Goal: Task Accomplishment & Management: Manage account settings

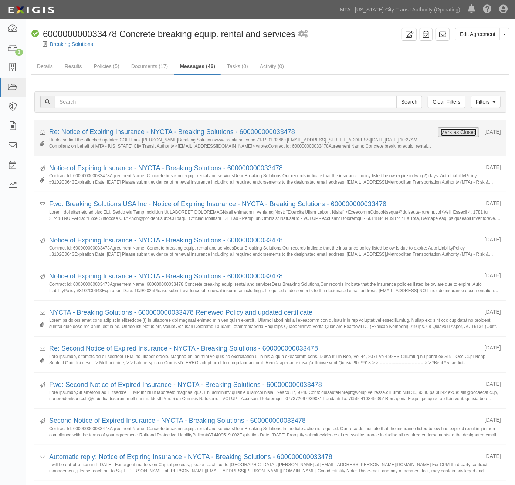
click at [461, 132] on button "Mark as Closed" at bounding box center [459, 132] width 37 height 8
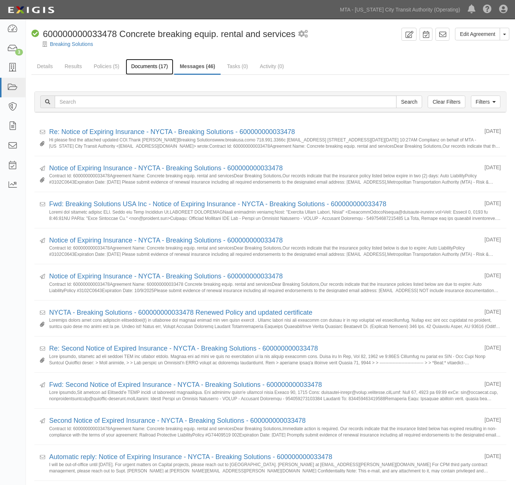
click at [139, 69] on link "Documents (17)" at bounding box center [150, 67] width 48 height 16
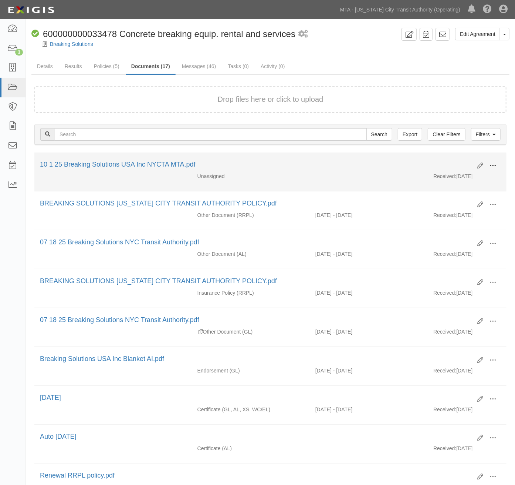
click at [493, 163] on span at bounding box center [493, 165] width 7 height 7
click at [451, 161] on link "Edit" at bounding box center [457, 162] width 58 height 13
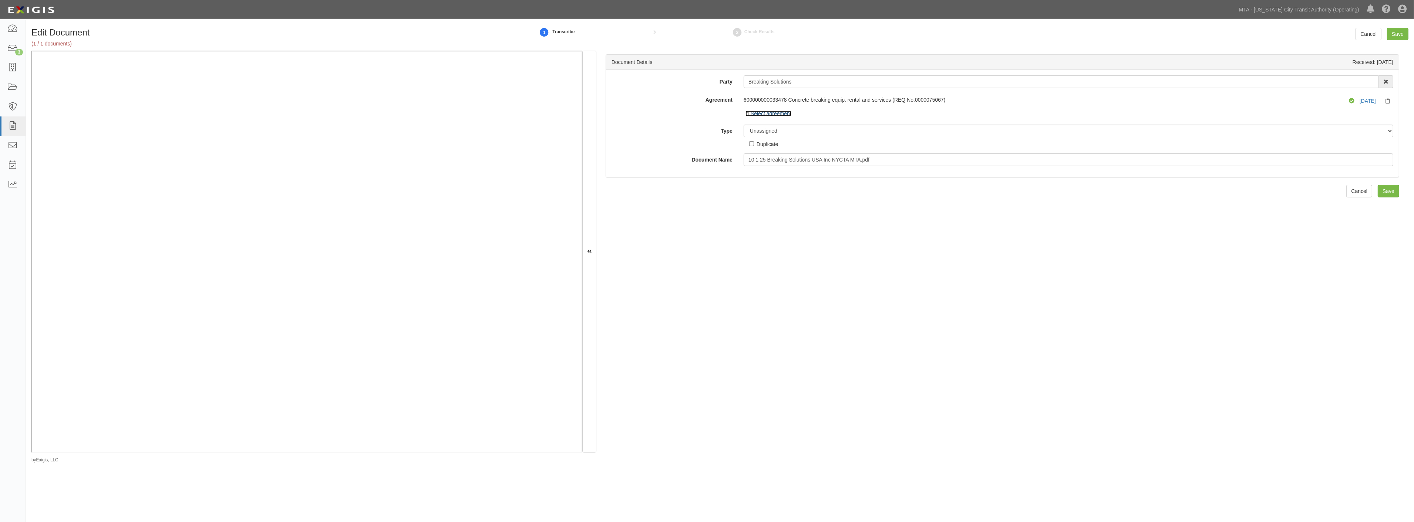
click at [521, 115] on link "Select agreement" at bounding box center [768, 114] width 46 height 6
click at [521, 131] on select "Unassigned Binder Cancellation Notice Certificate Contract Endorsement Insuranc…" at bounding box center [1069, 131] width 650 height 13
select select "EndorsementDetail"
click at [521, 125] on select "Unassigned Binder Cancellation Notice Certificate Contract Endorsement Insuranc…" at bounding box center [1069, 131] width 650 height 13
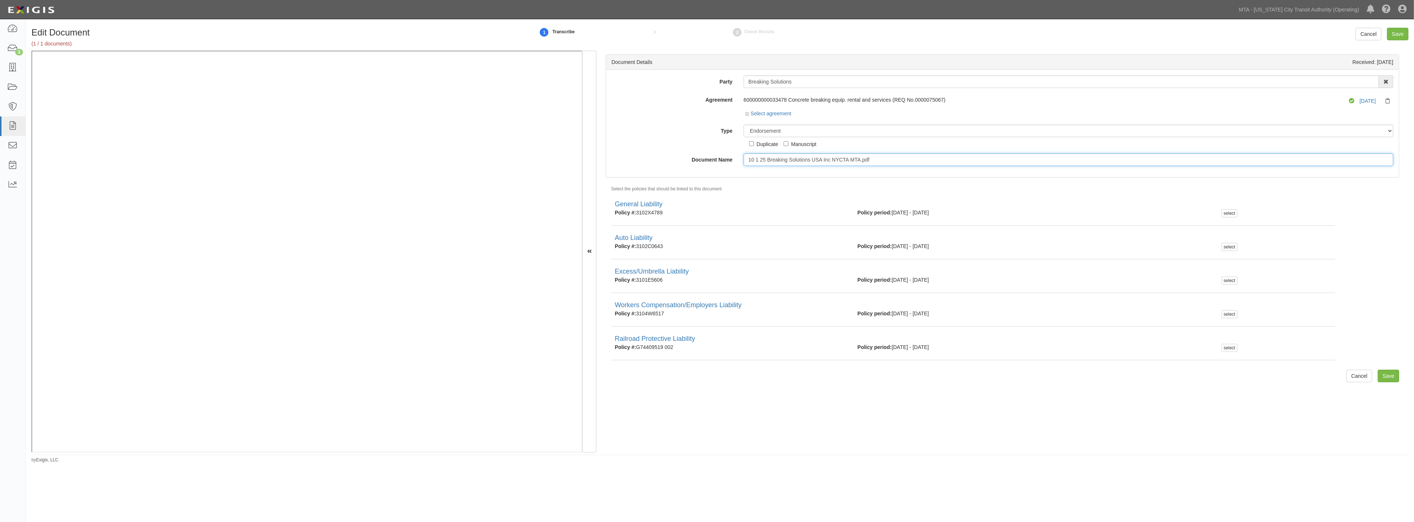
drag, startPoint x: 896, startPoint y: 160, endPoint x: 660, endPoint y: 160, distance: 236.4
click at [521, 160] on div "Document Name 10 1 25 Breaking Solutions USA Inc NYCTA MTA.pdf" at bounding box center [1002, 160] width 793 height 13
click at [521, 161] on input "10/09.26" at bounding box center [1069, 160] width 650 height 13
drag, startPoint x: 793, startPoint y: 158, endPoint x: 724, endPoint y: 158, distance: 69.2
click at [521, 158] on div "Document Name 10/09/26" at bounding box center [1002, 160] width 793 height 13
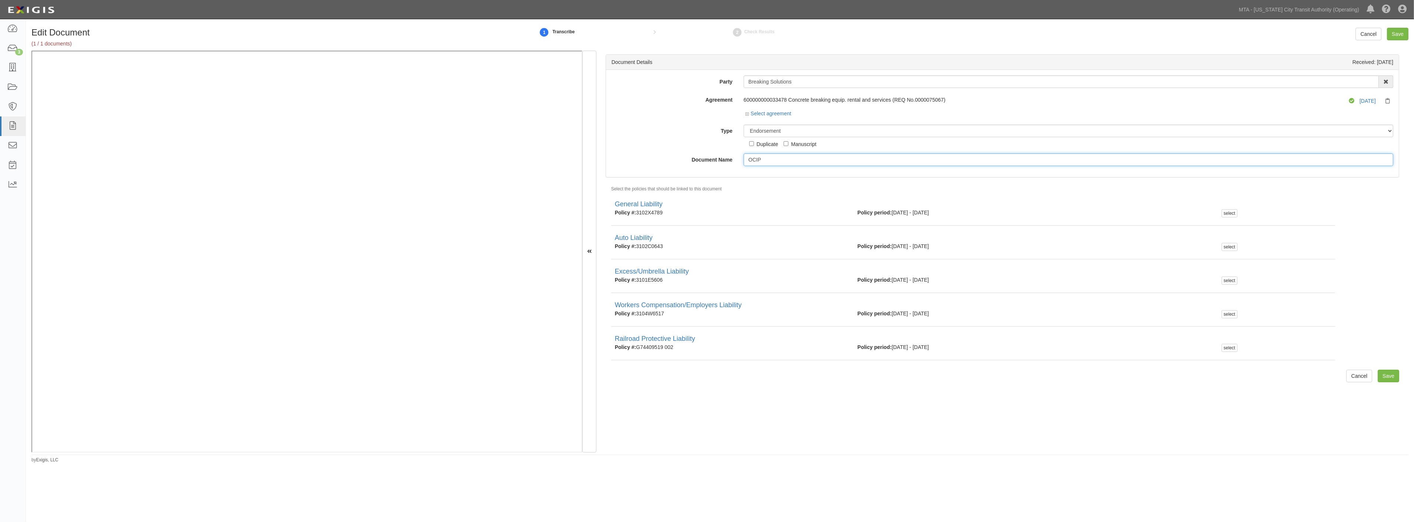
type input "OCIP"
click at [521, 128] on select "Unassigned Binder Cancellation Notice Certificate Contract Endorsement Insuranc…" at bounding box center [1069, 131] width 650 height 13
select select "OtherDetail"
click at [521, 125] on select "Unassigned Binder Cancellation Notice Certificate Contract Endorsement Insuranc…" at bounding box center [1069, 131] width 650 height 13
click at [521, 35] on input "Save" at bounding box center [1397, 34] width 21 height 13
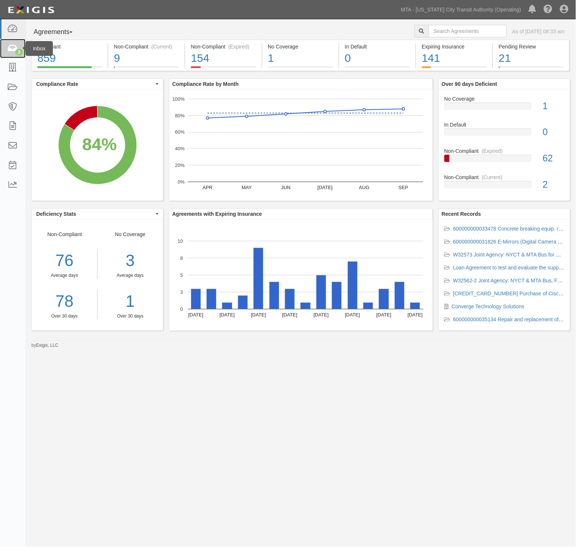
click at [13, 48] on icon at bounding box center [12, 48] width 10 height 9
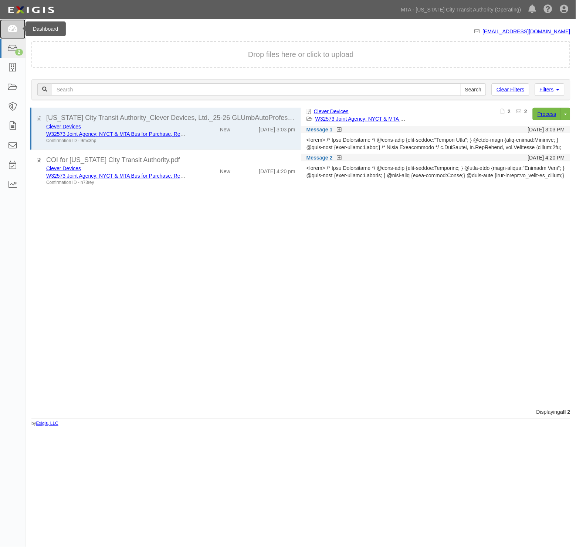
click at [13, 28] on icon at bounding box center [12, 29] width 10 height 9
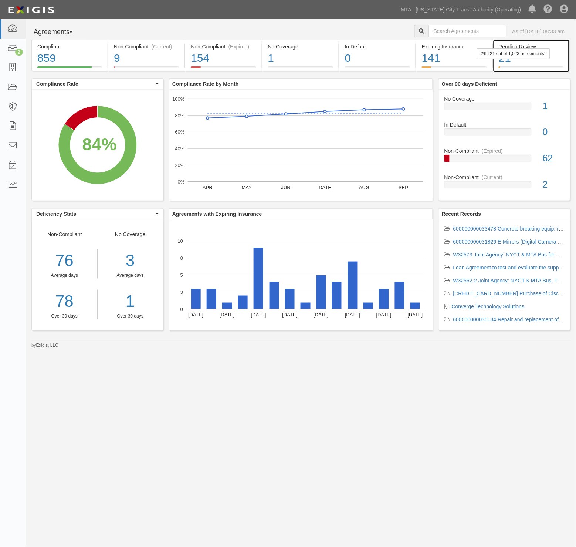
click at [532, 64] on div "21" at bounding box center [531, 58] width 65 height 16
click at [549, 64] on div "21" at bounding box center [531, 58] width 65 height 16
click at [542, 61] on div "21" at bounding box center [531, 58] width 65 height 16
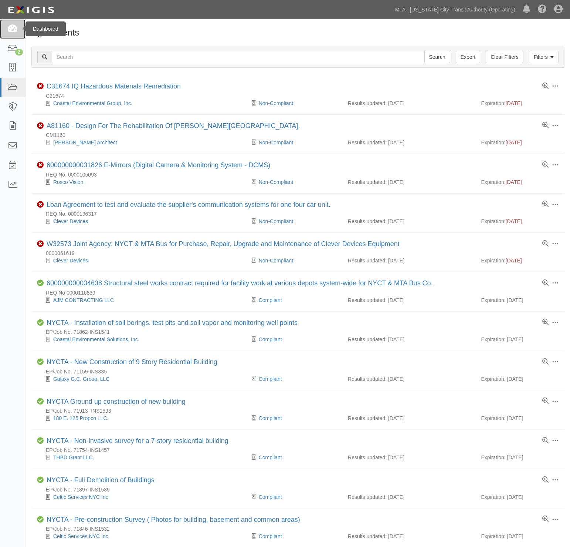
click at [12, 30] on icon at bounding box center [12, 29] width 10 height 9
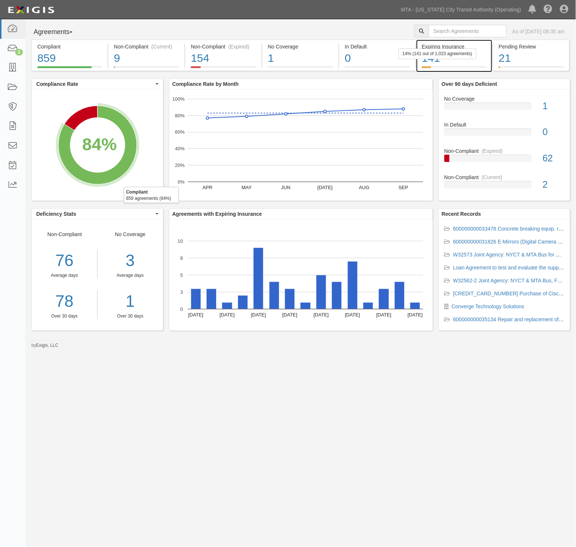
click at [483, 58] on div "141" at bounding box center [454, 58] width 65 height 16
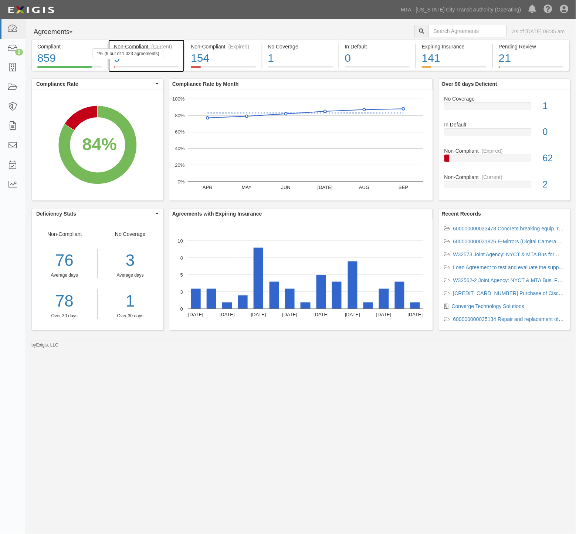
click at [172, 62] on div "9" at bounding box center [146, 58] width 65 height 16
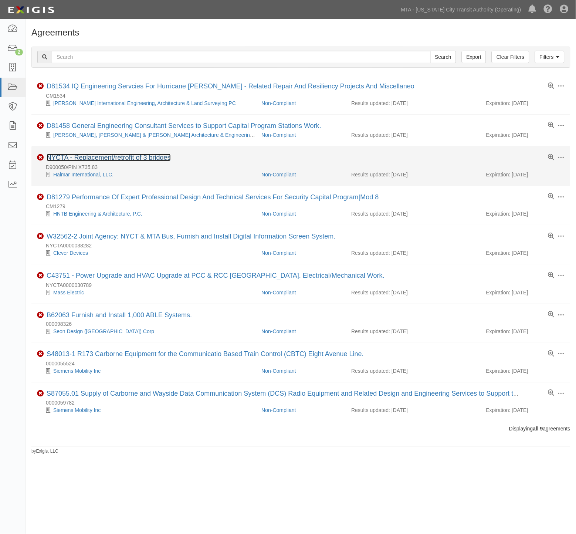
click at [153, 159] on link "NYCTA - Replacement/retrofit of 3 bridges" at bounding box center [109, 157] width 124 height 7
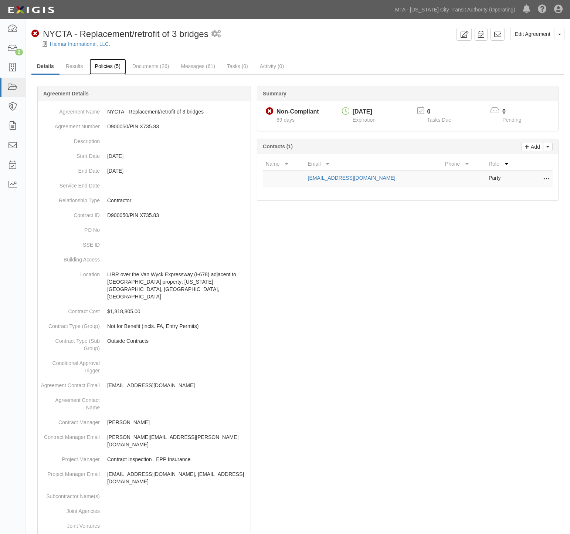
click at [109, 66] on link "Policies (5)" at bounding box center [108, 67] width 37 height 16
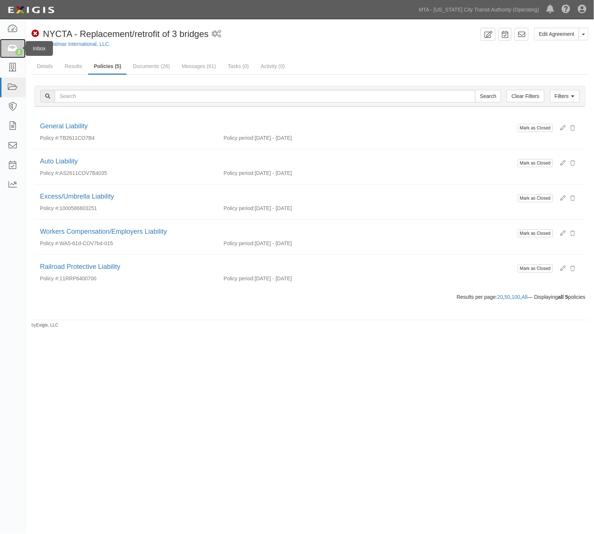
click at [12, 51] on icon at bounding box center [12, 48] width 10 height 9
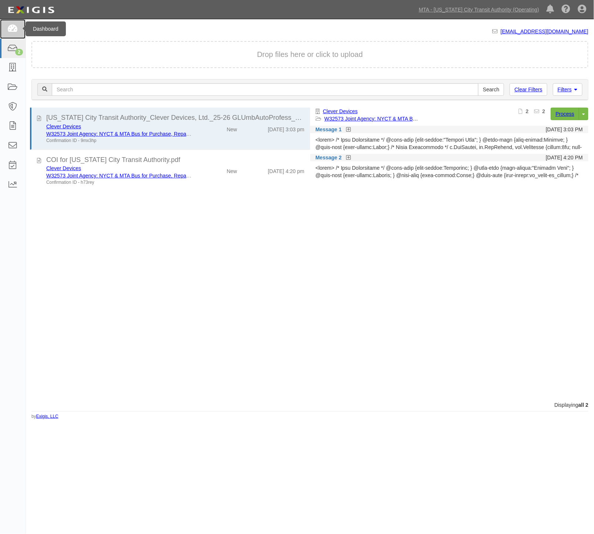
click at [14, 27] on icon at bounding box center [12, 29] width 10 height 9
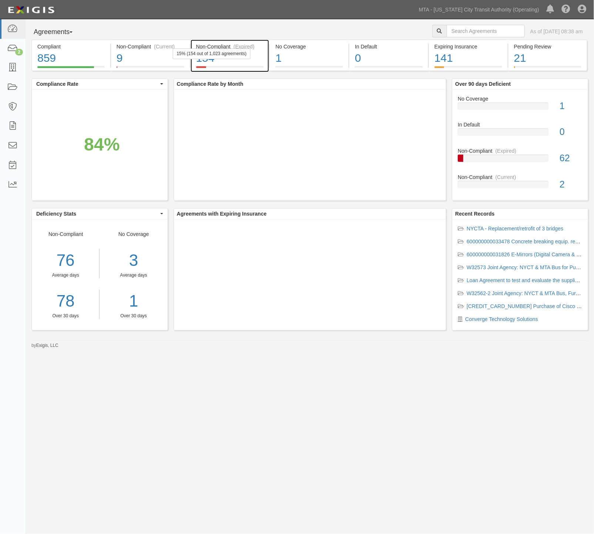
click at [255, 58] on div "154" at bounding box center [230, 58] width 68 height 16
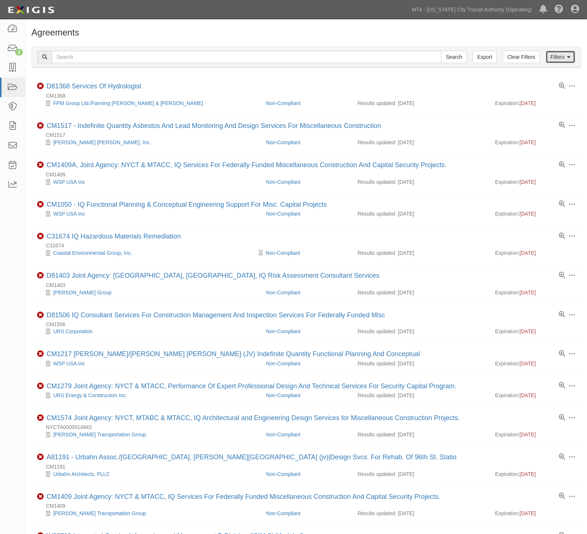
click at [562, 57] on link "Filters" at bounding box center [561, 57] width 30 height 13
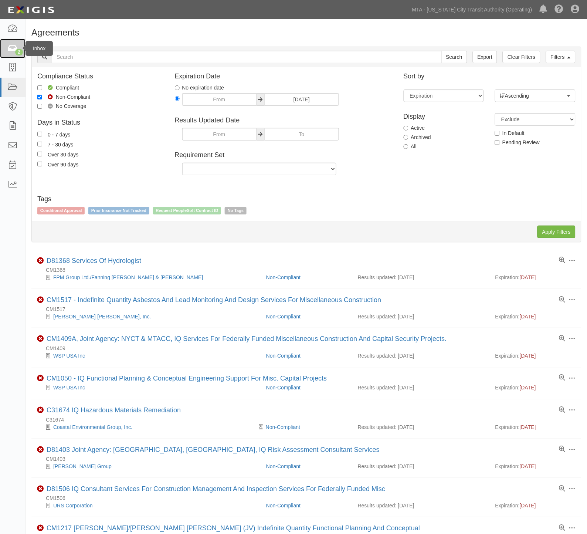
click at [14, 51] on icon at bounding box center [12, 48] width 10 height 9
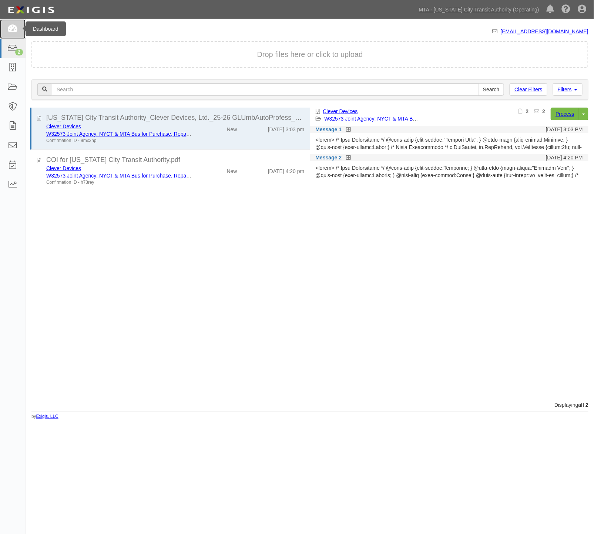
click at [8, 25] on icon at bounding box center [12, 29] width 10 height 9
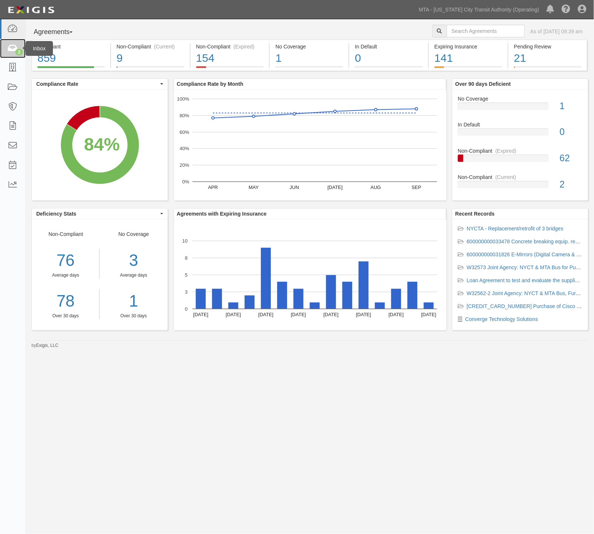
click at [13, 49] on icon at bounding box center [12, 48] width 10 height 9
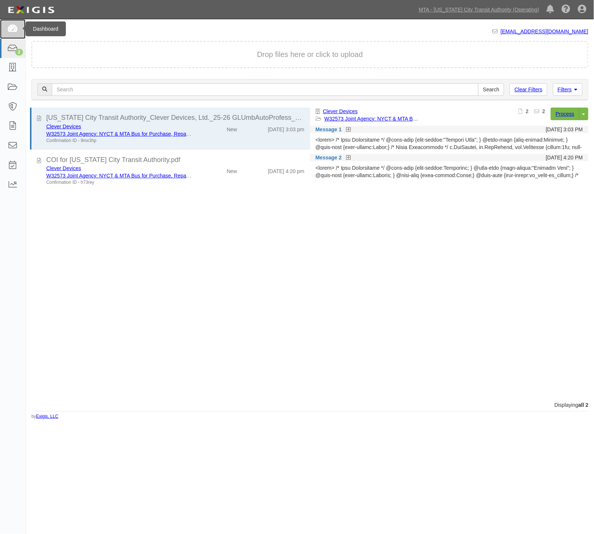
click at [11, 30] on icon at bounding box center [12, 29] width 10 height 9
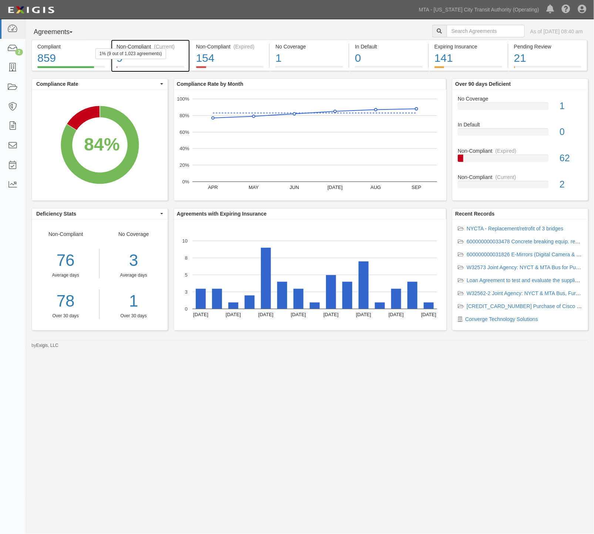
click at [171, 54] on div "9" at bounding box center [151, 58] width 68 height 16
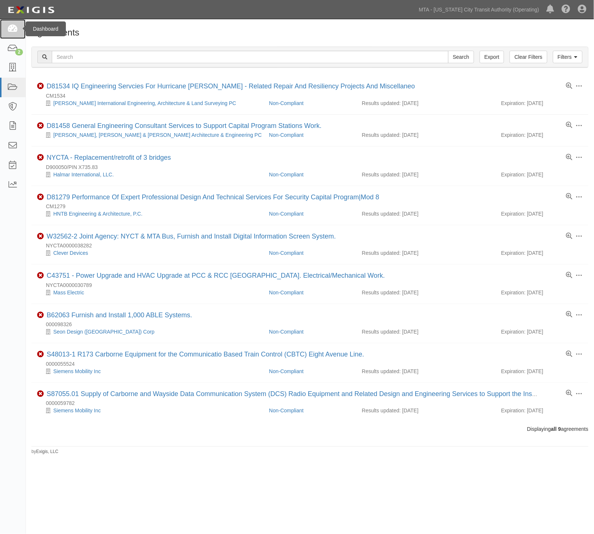
click at [11, 21] on link at bounding box center [13, 29] width 26 height 20
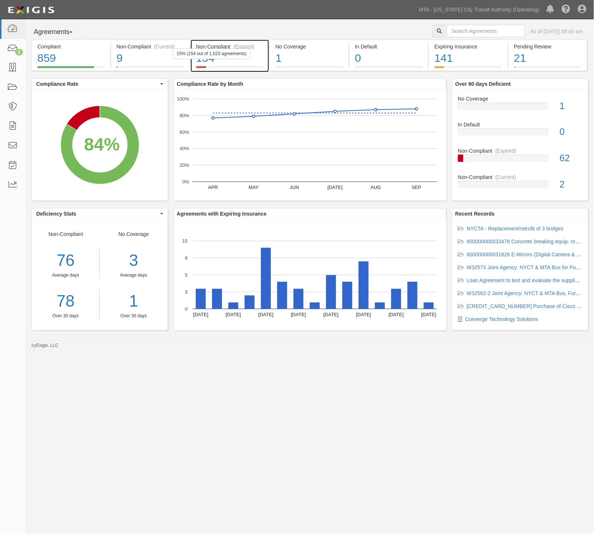
click at [255, 58] on div "154" at bounding box center [230, 58] width 68 height 16
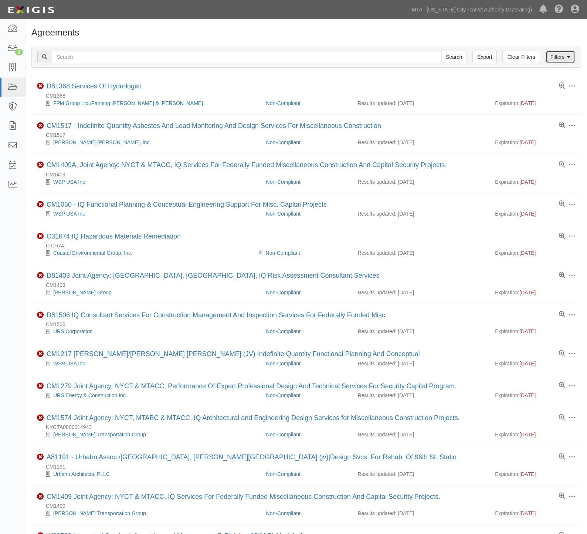
click at [565, 58] on link "Filters" at bounding box center [561, 57] width 30 height 13
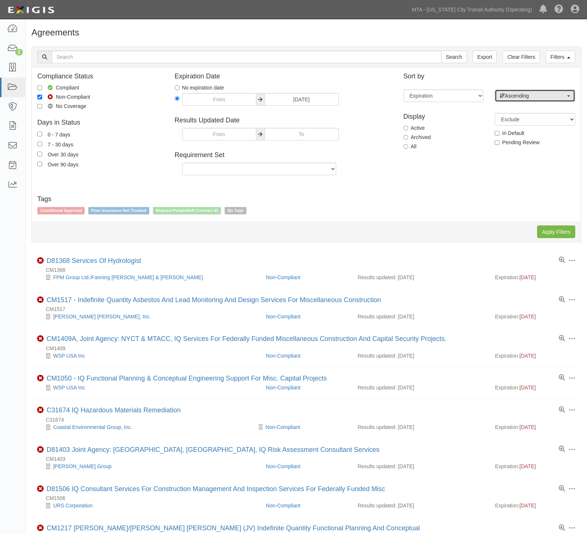
click at [533, 96] on span "Ascending" at bounding box center [533, 95] width 66 height 7
click at [524, 119] on span "Descending" at bounding box center [523, 119] width 27 height 7
select select "desc"
click at [563, 231] on input "Apply Filters" at bounding box center [557, 232] width 38 height 13
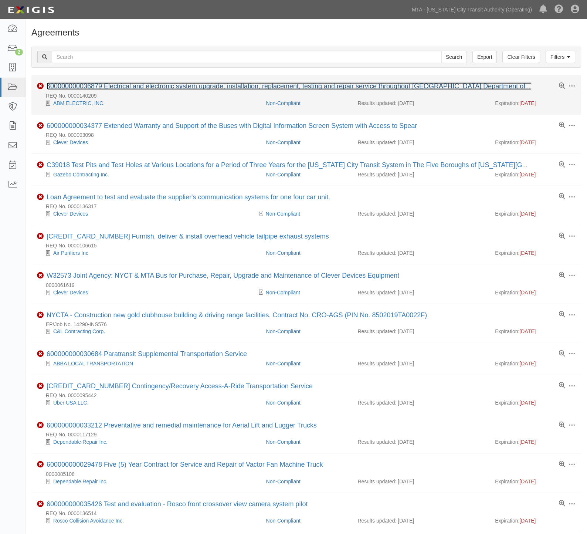
click at [175, 87] on link "600000000036879 Electrical and electronic system upgrade, installation, replace…" at bounding box center [301, 85] width 508 height 7
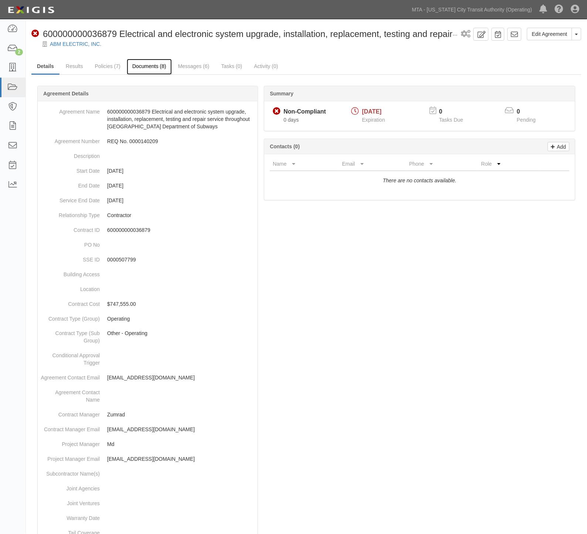
click at [136, 64] on link "Documents (8)" at bounding box center [149, 67] width 45 height 16
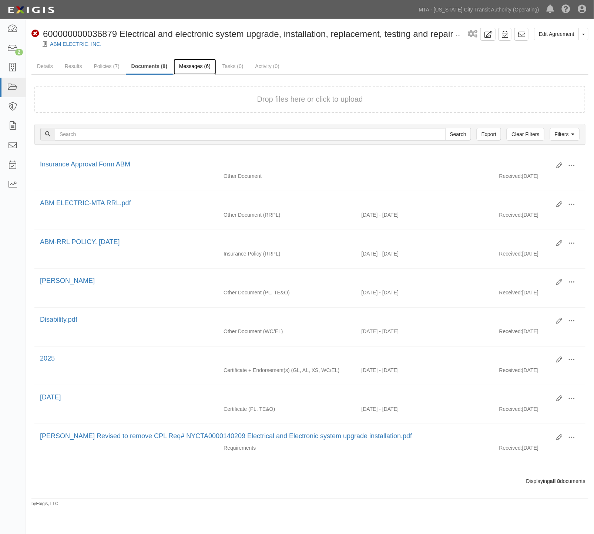
click at [184, 67] on link "Messages (6)" at bounding box center [195, 67] width 43 height 16
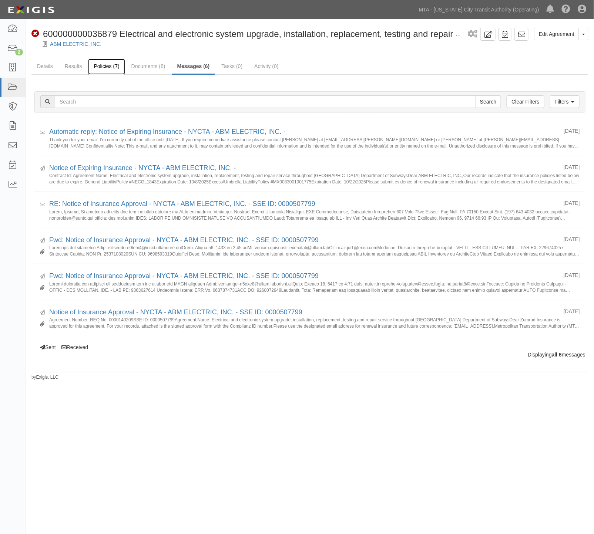
click at [107, 64] on link "Policies (7)" at bounding box center [106, 67] width 37 height 16
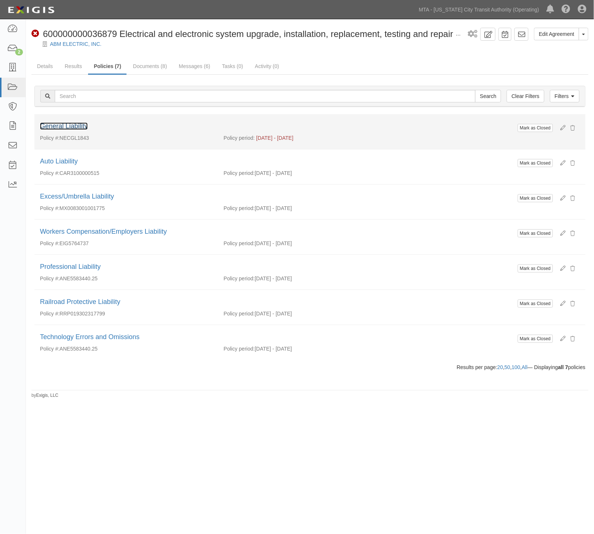
click at [72, 125] on link "General Liability" at bounding box center [64, 125] width 48 height 7
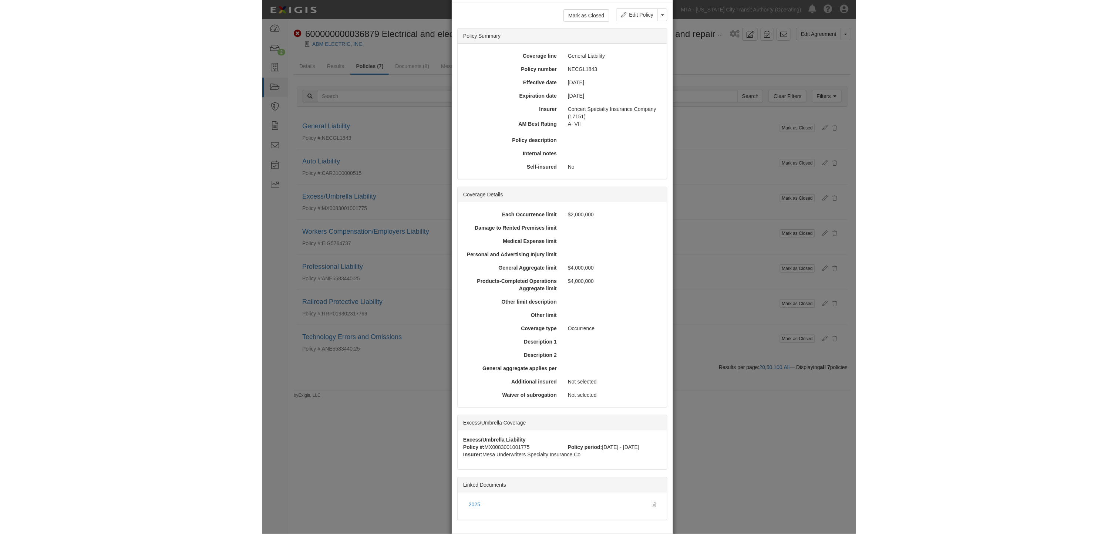
scroll to position [64, 0]
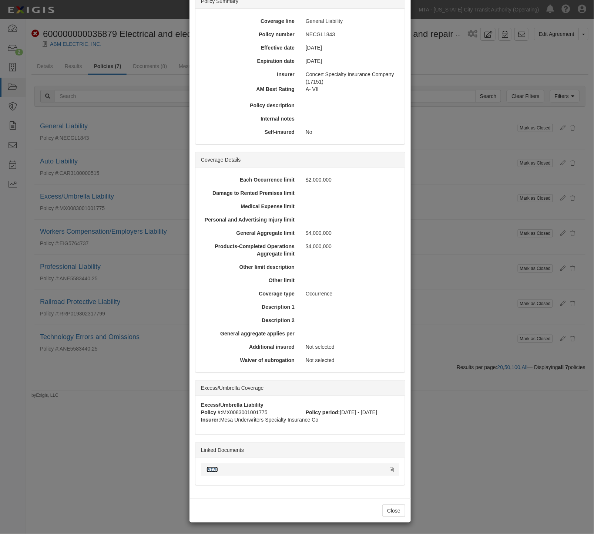
click at [206, 468] on link "2025" at bounding box center [211, 470] width 11 height 6
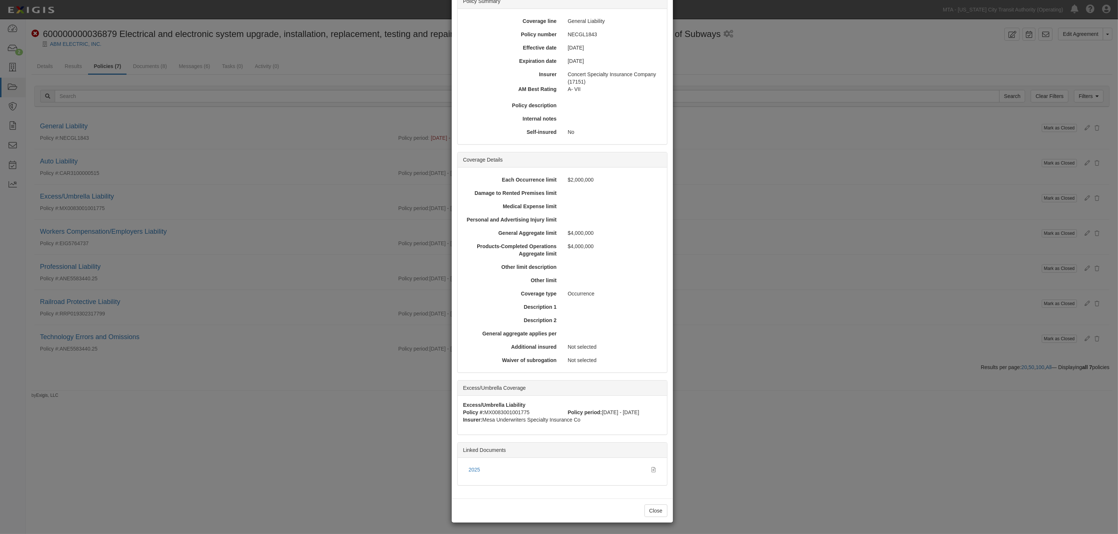
click at [593, 465] on div "× View Policy Mark as Closed Edit Policy Toggle Dropdown Delete Policy Policy S…" at bounding box center [559, 267] width 1118 height 534
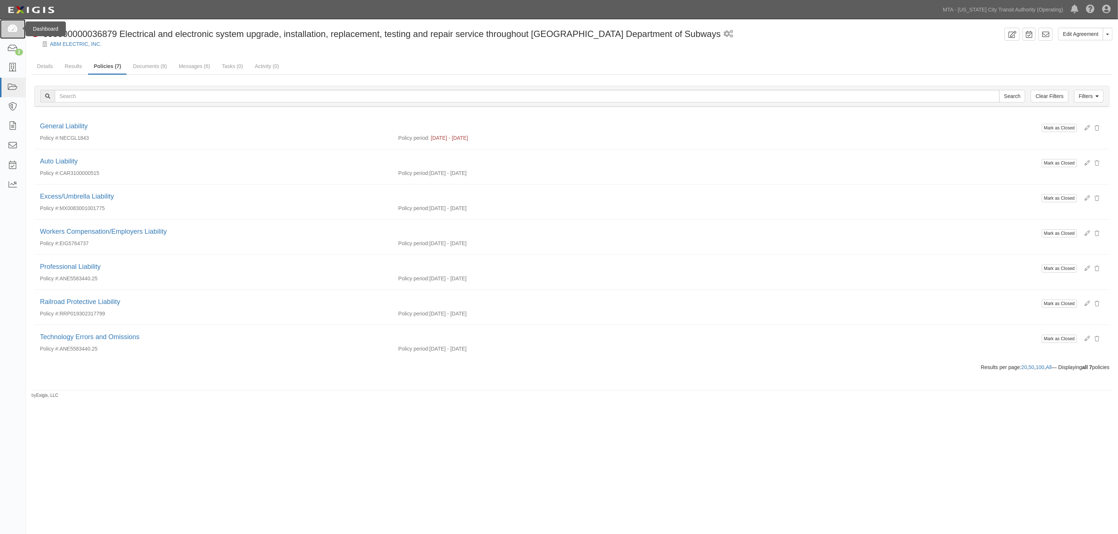
click at [9, 27] on icon at bounding box center [12, 29] width 10 height 9
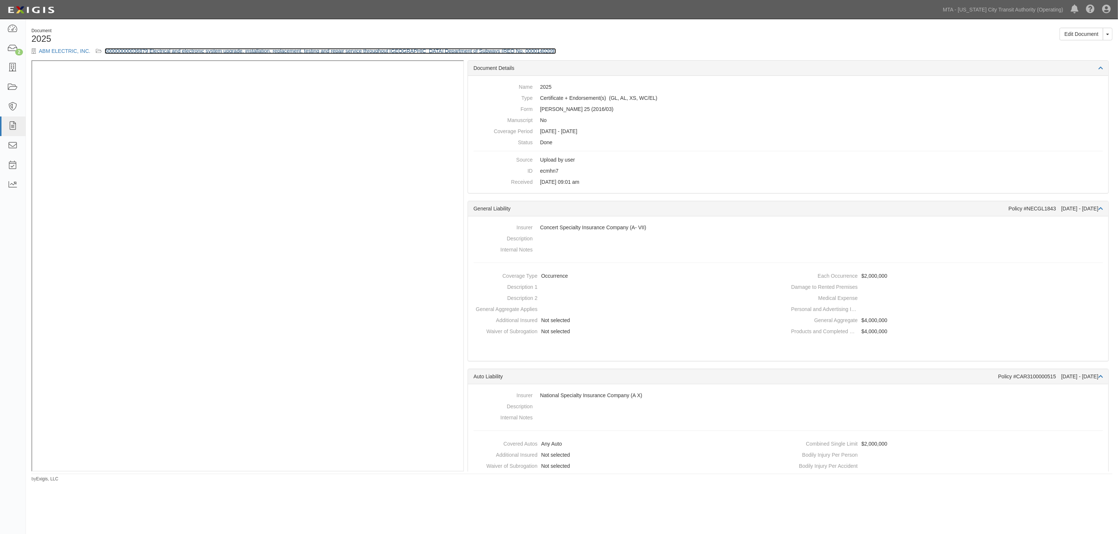
click at [330, 52] on link "600000000036879 Electrical and electronic system upgrade, installation, replace…" at bounding box center [330, 51] width 451 height 6
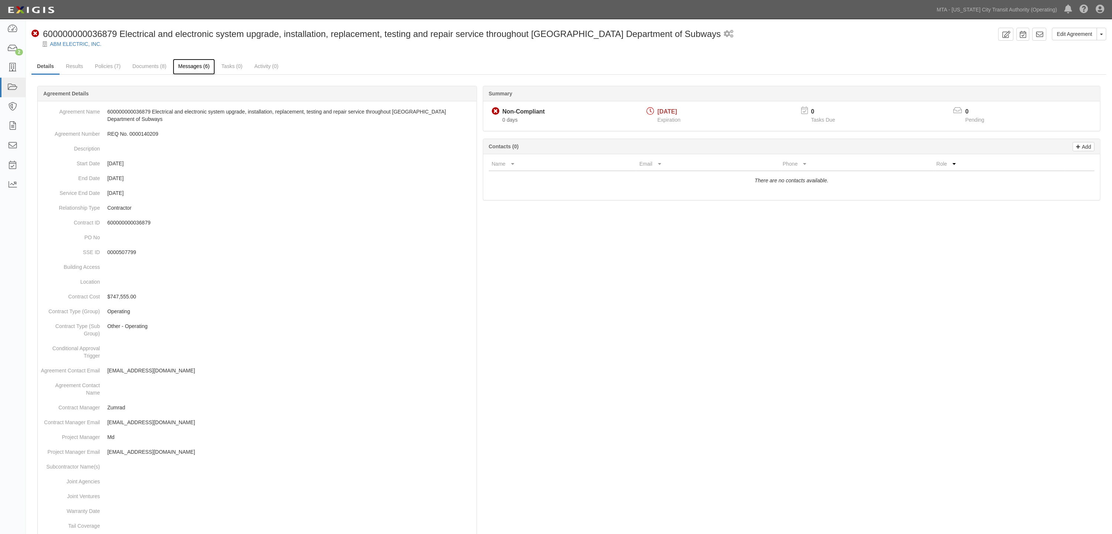
click at [178, 64] on link "Messages (6)" at bounding box center [194, 67] width 43 height 16
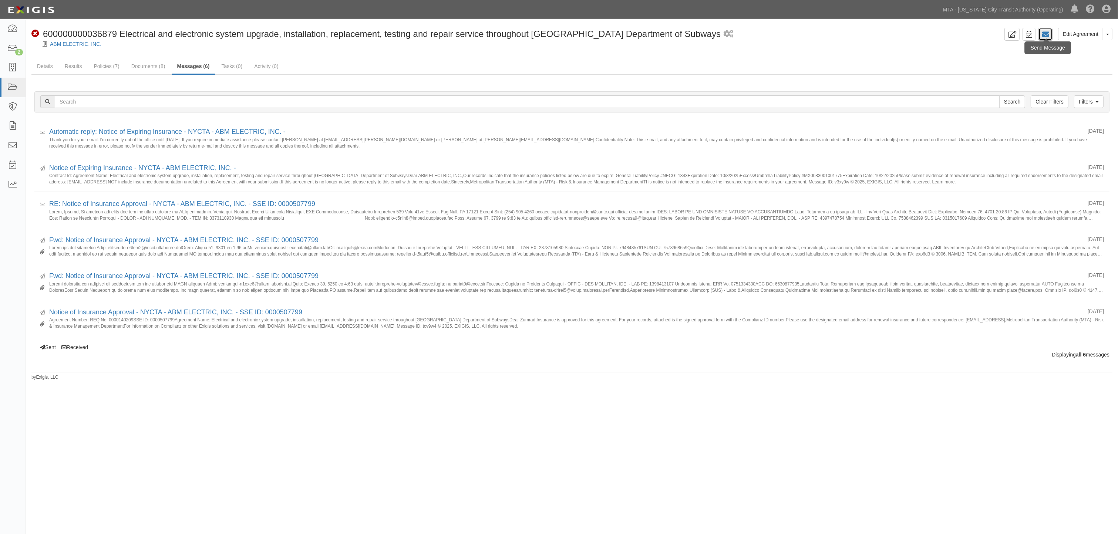
click at [1049, 34] on icon at bounding box center [1045, 34] width 7 height 7
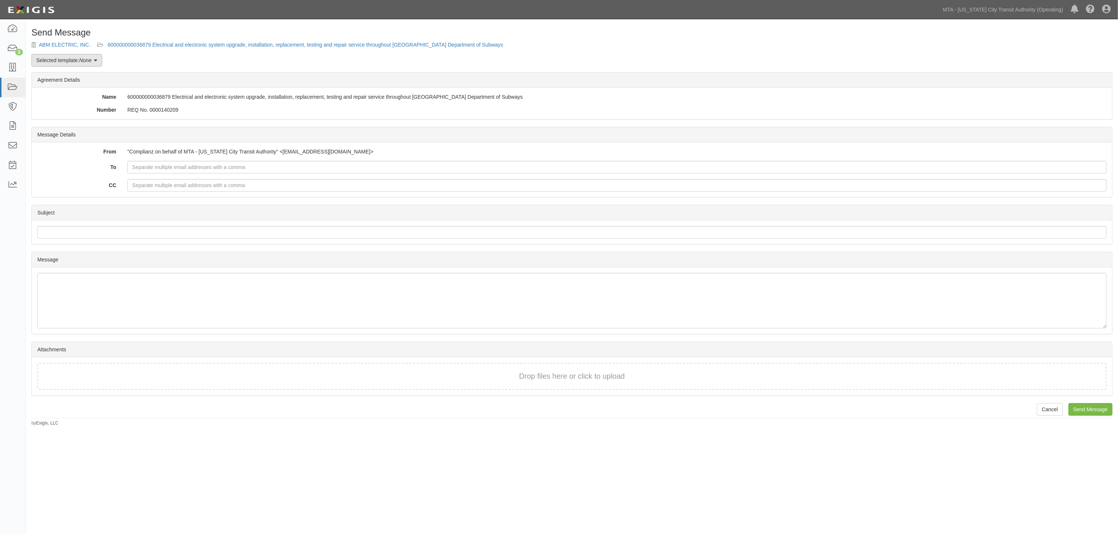
click at [82, 60] on em "None" at bounding box center [85, 60] width 12 height 6
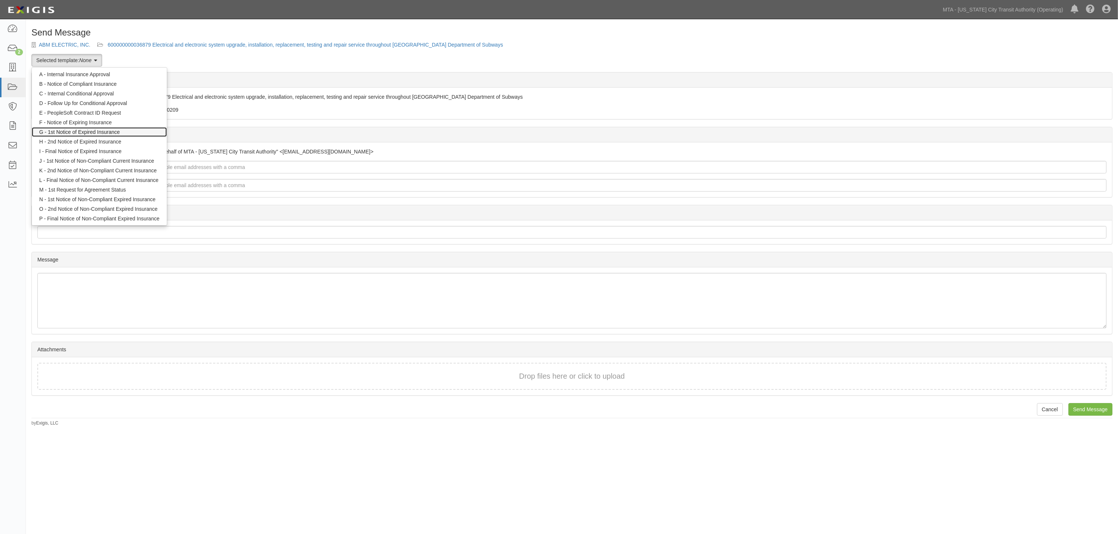
click at [82, 132] on link "G - 1st Notice of Expired Insurance" at bounding box center [99, 132] width 135 height 10
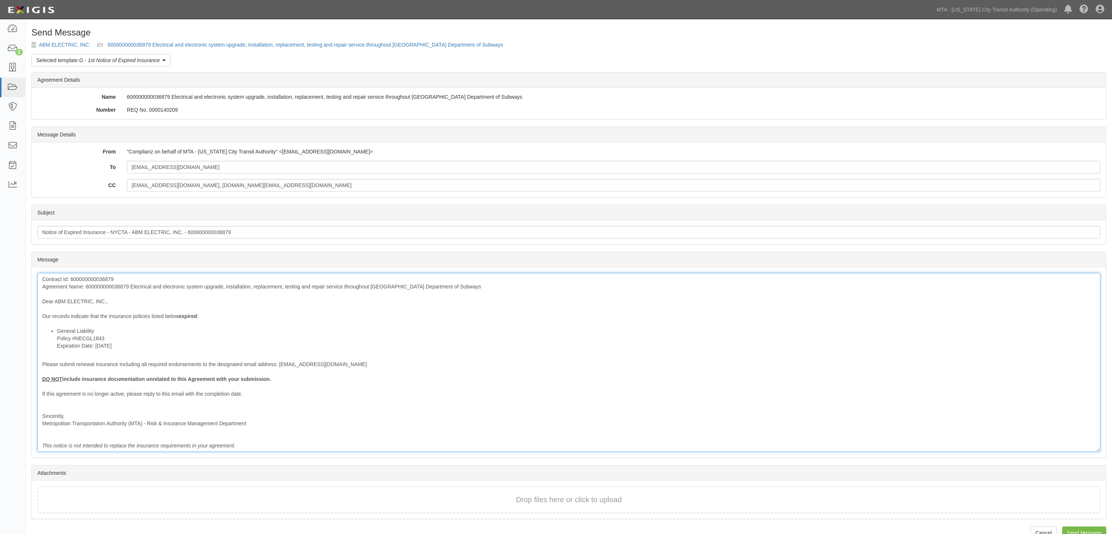
click at [115, 287] on div "Contract Id: 600000000036879 Agreement Name: 600000000036879 Electrical and ele…" at bounding box center [568, 362] width 1063 height 179
click at [219, 165] on input "preet@abmelectric.us" at bounding box center [613, 167] width 973 height 13
paste input "shamsi@royalstarinsurance.nyc"
type input "preet@abmelectric.us; shamsi@royalstarinsurance.nyc; ovalenti@mtahq.org"
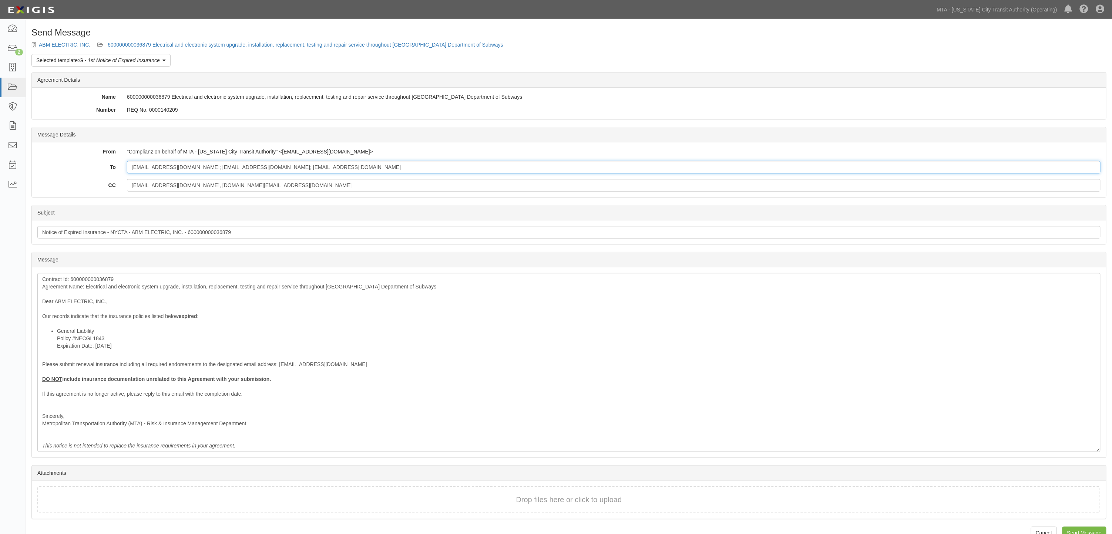
click at [1062, 527] on input "Send Message" at bounding box center [1084, 533] width 44 height 13
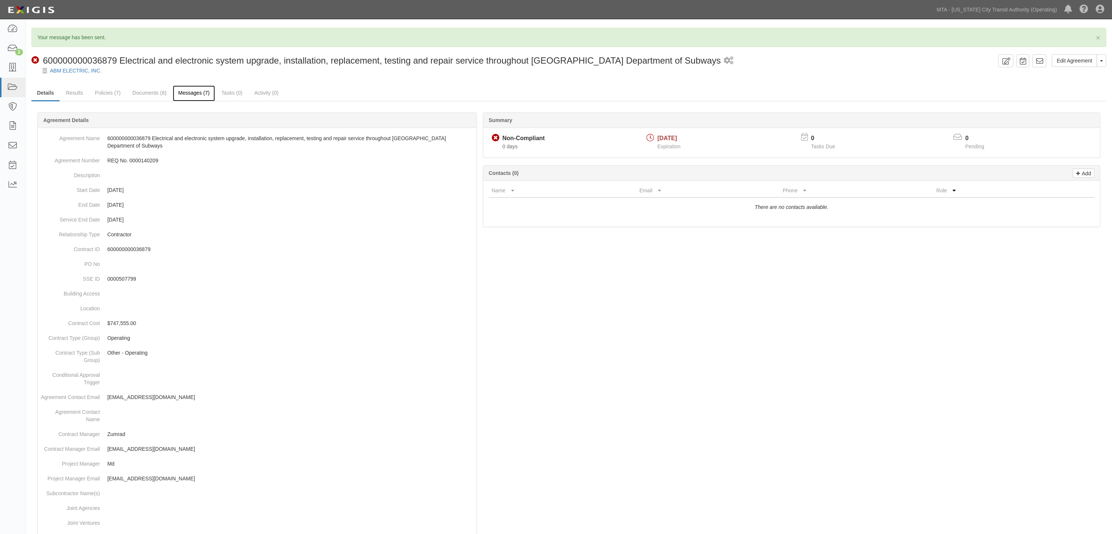
click at [189, 94] on link "Messages (7)" at bounding box center [194, 93] width 43 height 16
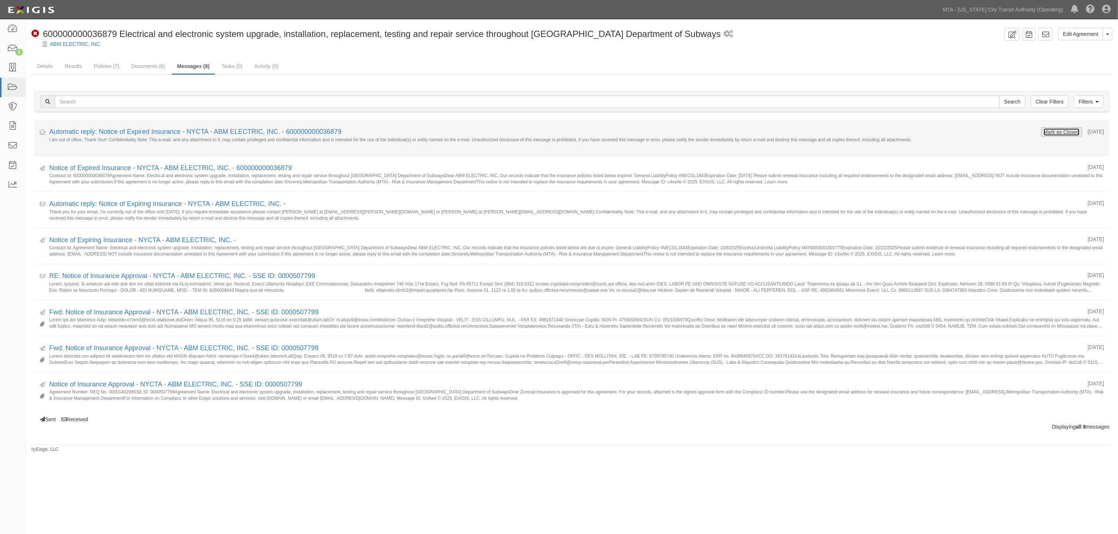
click at [1052, 132] on button "Mark as Closed" at bounding box center [1061, 132] width 37 height 8
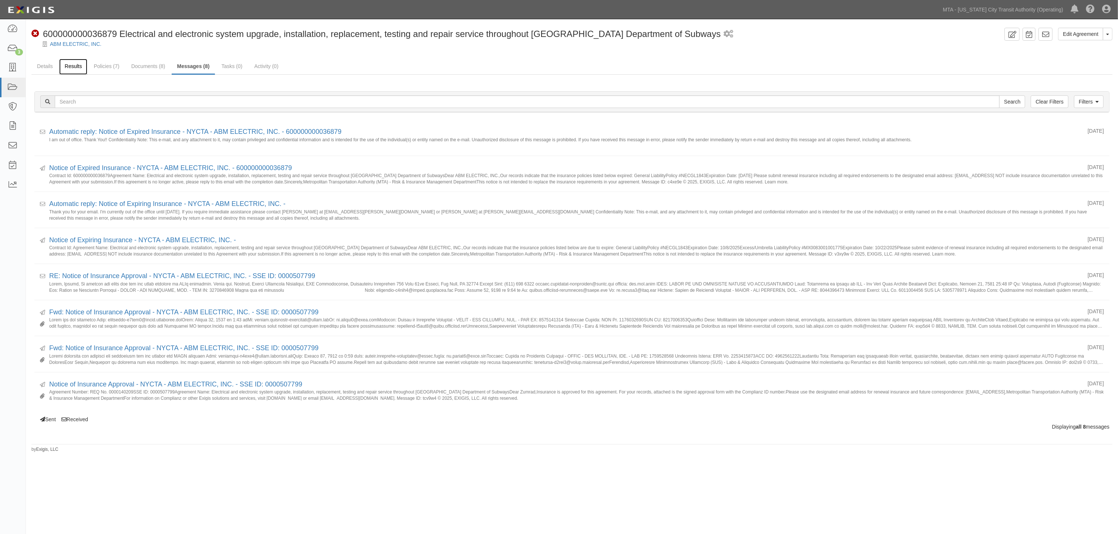
click at [82, 62] on link "Results" at bounding box center [73, 67] width 28 height 16
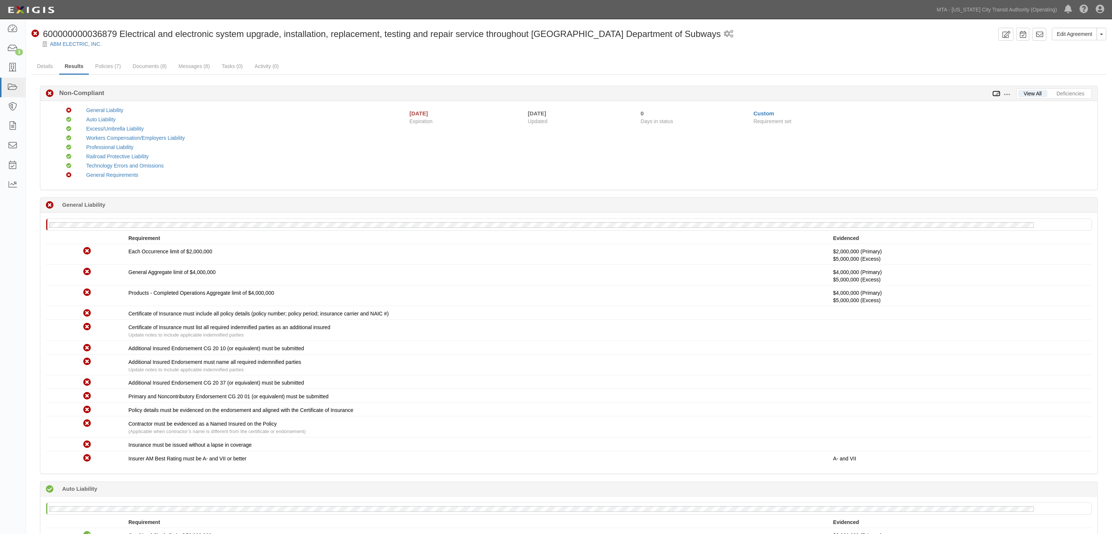
click at [996, 91] on icon at bounding box center [996, 93] width 8 height 5
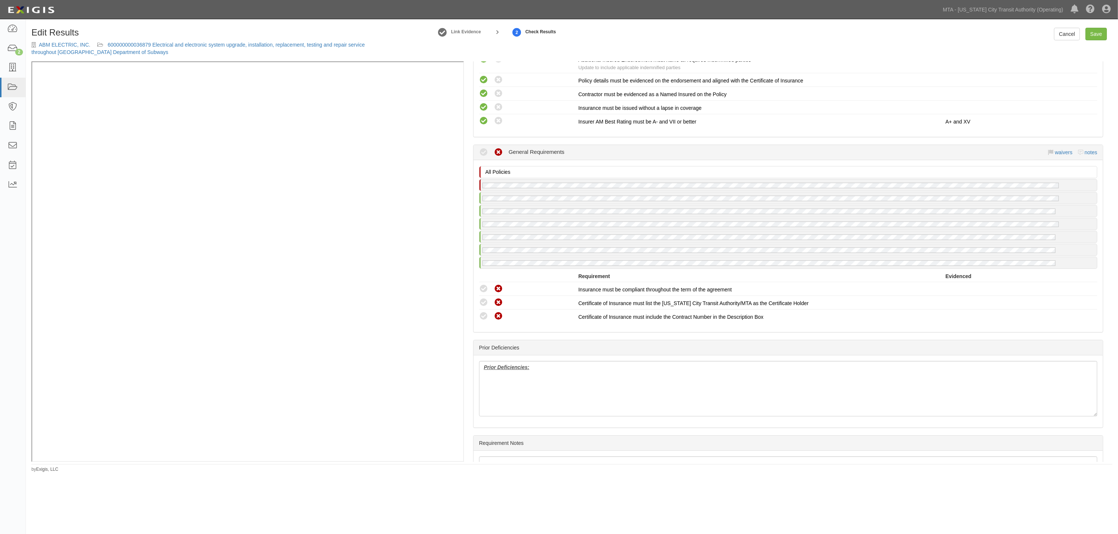
scroll to position [1438, 0]
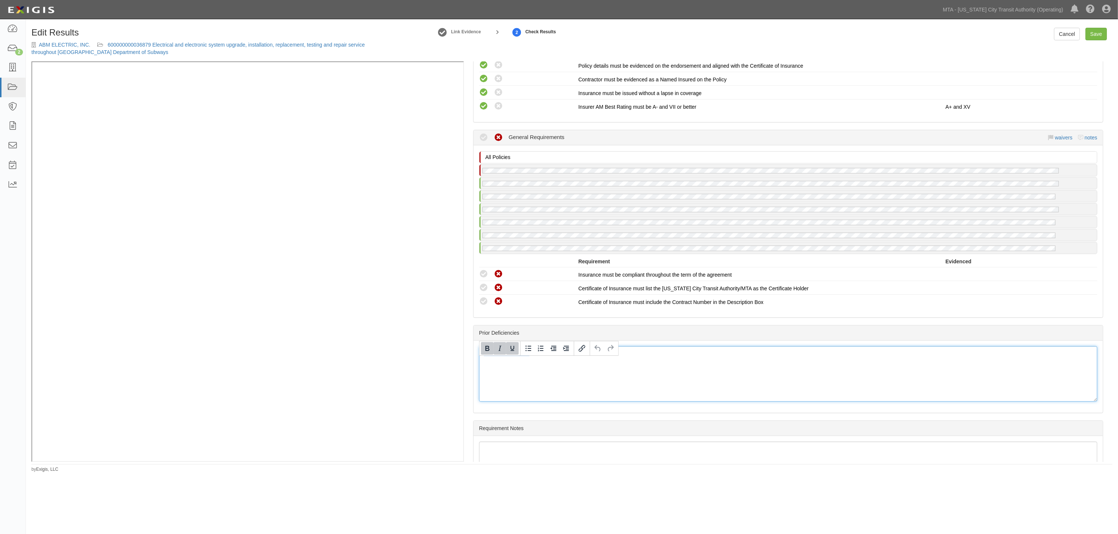
drag, startPoint x: 553, startPoint y: 376, endPoint x: 454, endPoint y: 361, distance: 99.9
click at [374, 271] on div "Manage Policies (RRPL) Policy; 8/27/2025; ABM-RRL POLICY. 8/18/2026 (GL, AL, XS…" at bounding box center [571, 261] width 1081 height 401
click at [1099, 36] on link "Save" at bounding box center [1095, 34] width 21 height 13
radio input "true"
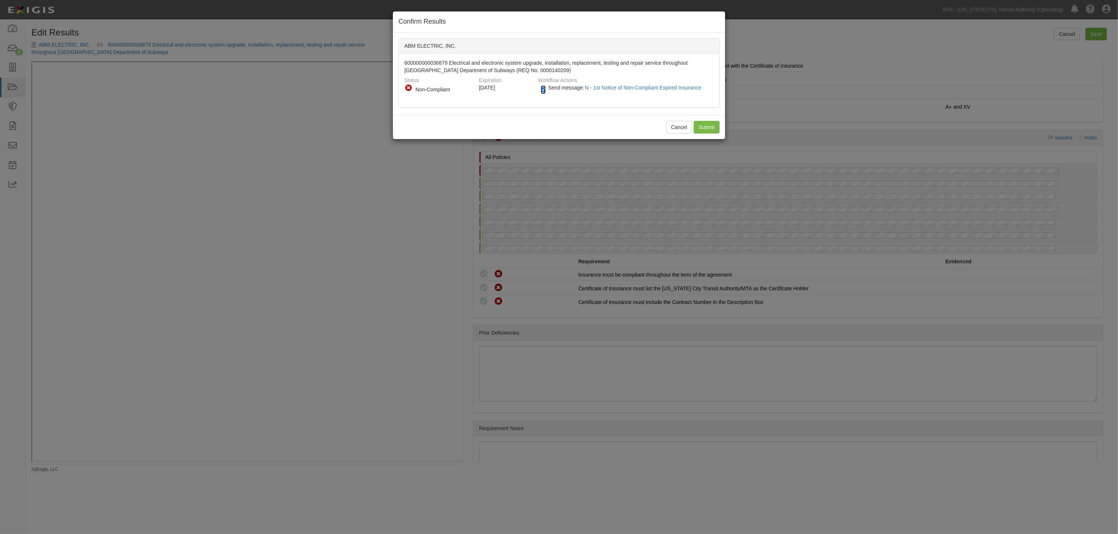
click at [543, 90] on input "Send message: N - 1st Notice of Non-Compliant Expired Insurance" at bounding box center [543, 89] width 5 height 9
checkbox input "false"
click at [696, 127] on input "Submit" at bounding box center [707, 127] width 26 height 13
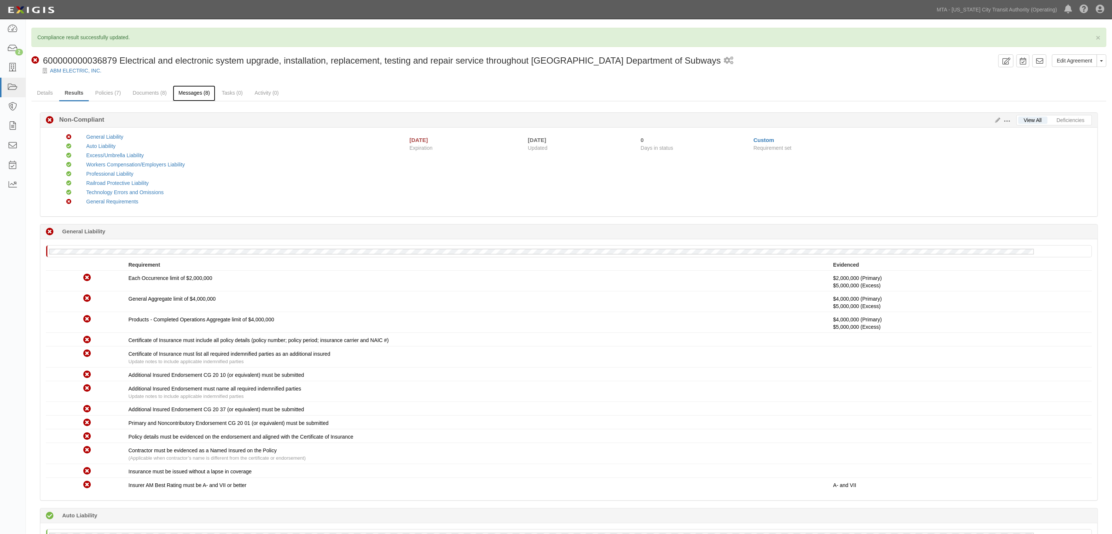
click at [199, 93] on link "Messages (8)" at bounding box center [194, 93] width 43 height 16
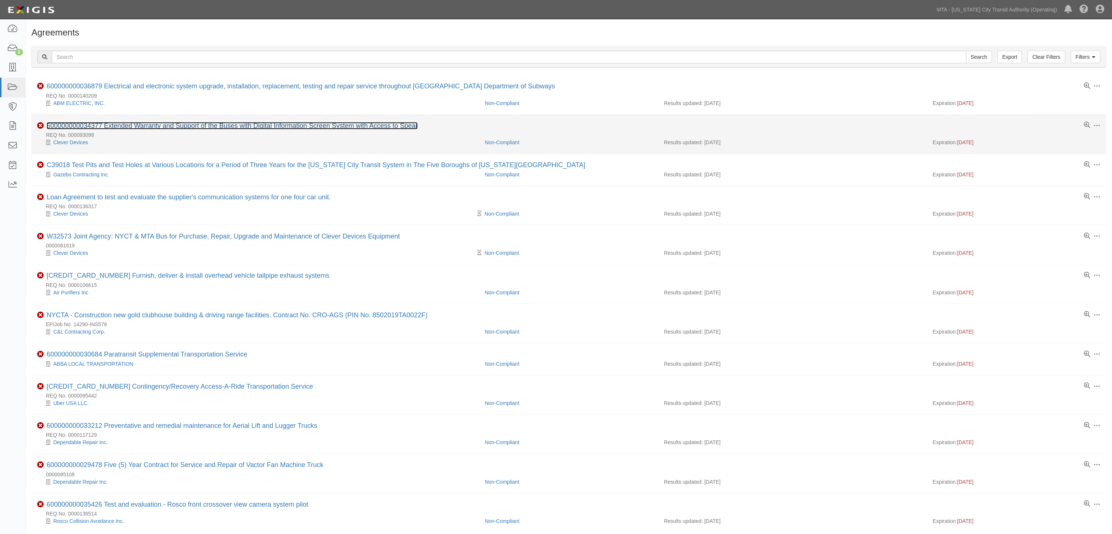
click at [119, 126] on link "600000000034377 Extended Warranty and Support of the Buses with Digital Informa…" at bounding box center [232, 125] width 371 height 7
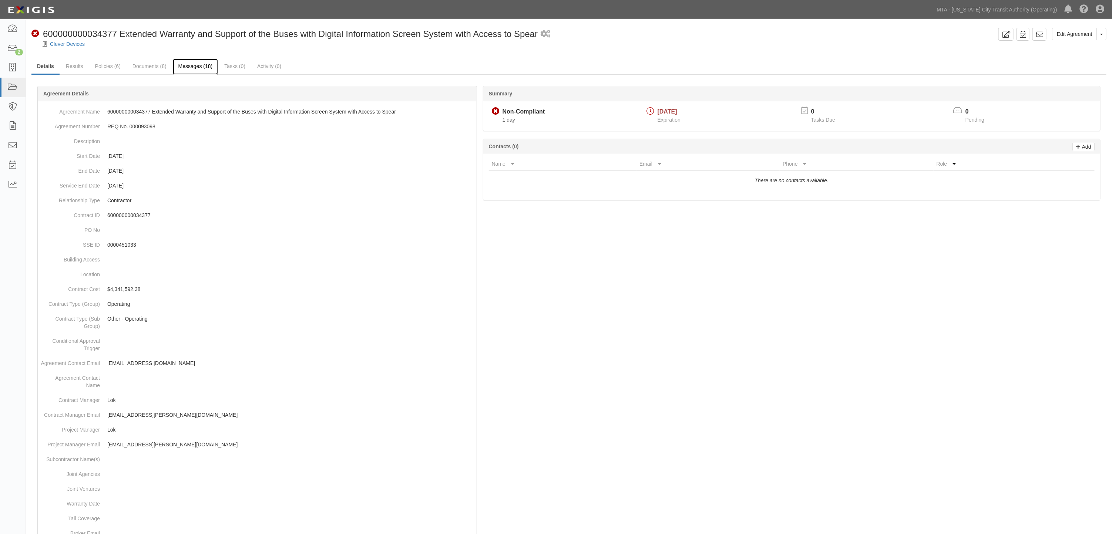
click at [201, 65] on link "Messages (18)" at bounding box center [196, 67] width 46 height 16
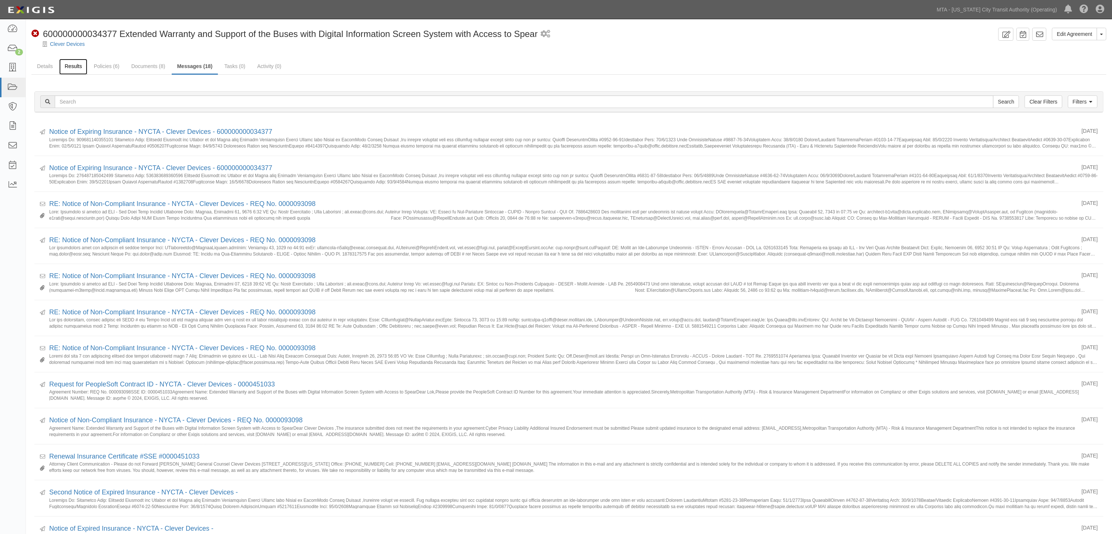
click at [71, 65] on link "Results" at bounding box center [73, 67] width 28 height 16
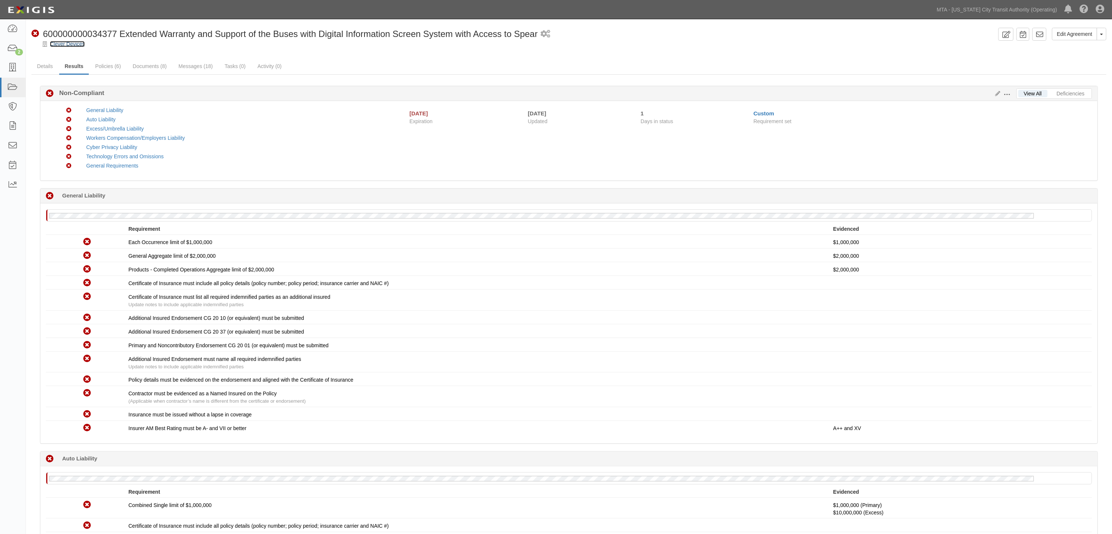
click at [80, 43] on link "Clever Devices" at bounding box center [67, 44] width 35 height 6
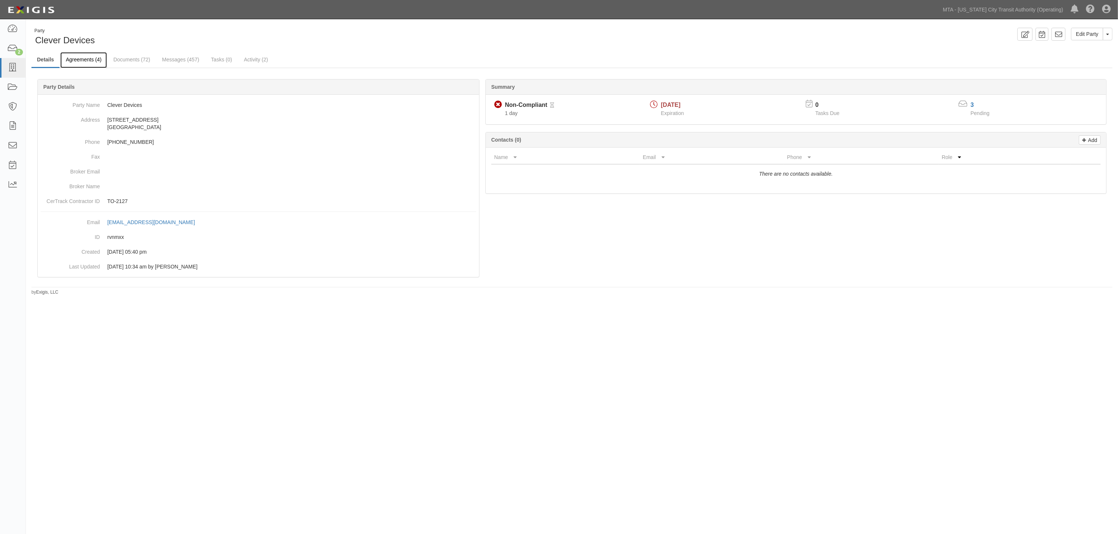
click at [89, 59] on link "Agreements (4)" at bounding box center [83, 60] width 47 height 16
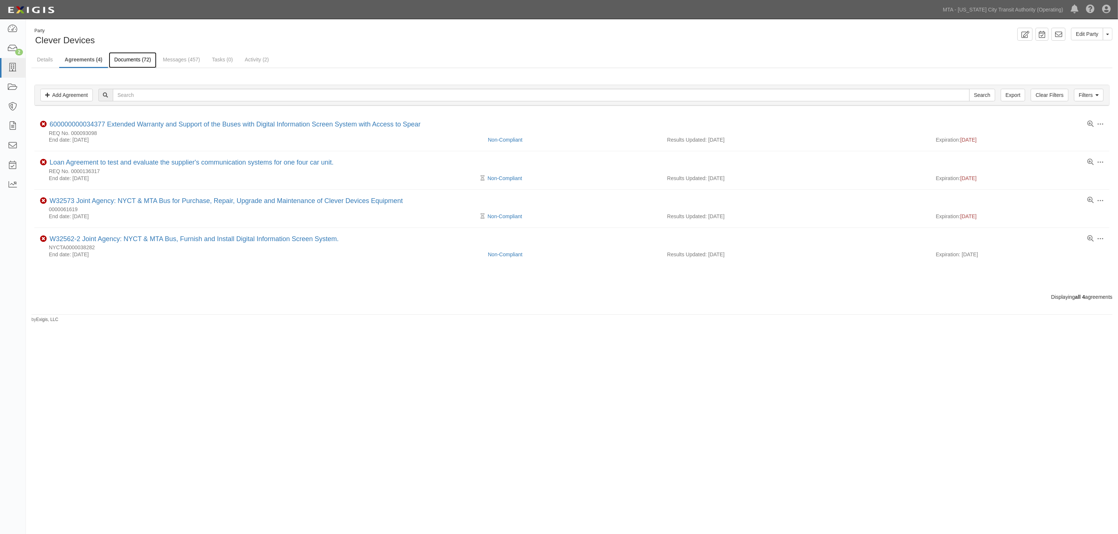
click at [131, 57] on link "Documents (72)" at bounding box center [133, 60] width 48 height 16
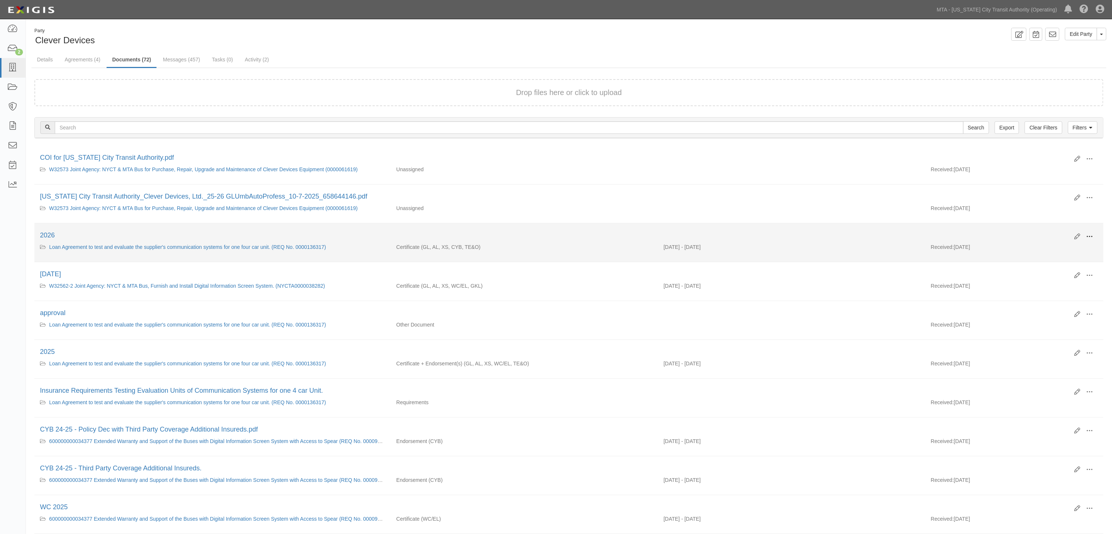
click at [1090, 237] on span at bounding box center [1089, 236] width 7 height 7
click at [1034, 249] on link "View" at bounding box center [1053, 247] width 58 height 13
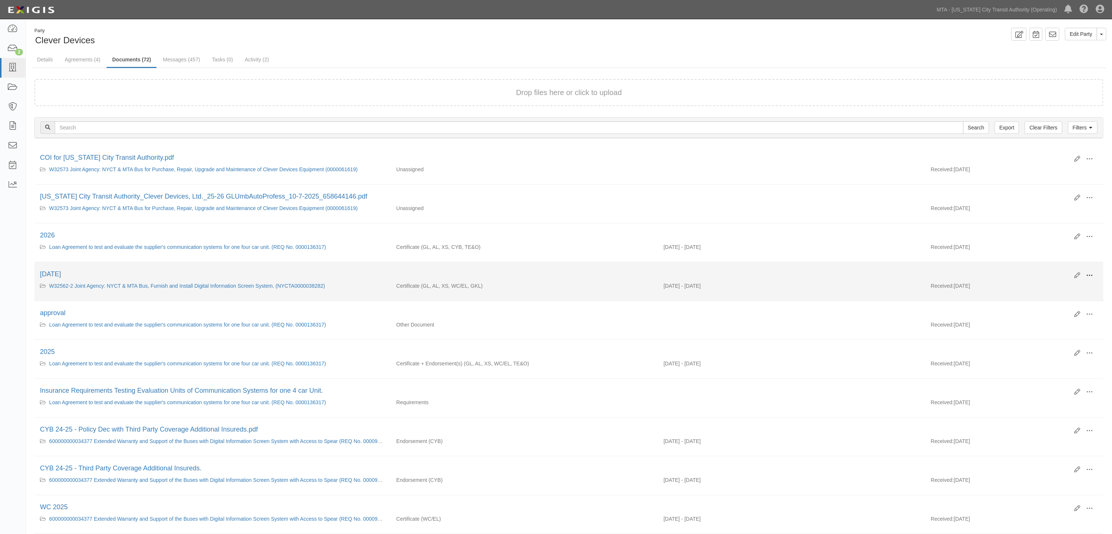
click at [1085, 277] on button at bounding box center [1089, 276] width 16 height 13
click at [1037, 289] on link "View" at bounding box center [1053, 286] width 58 height 13
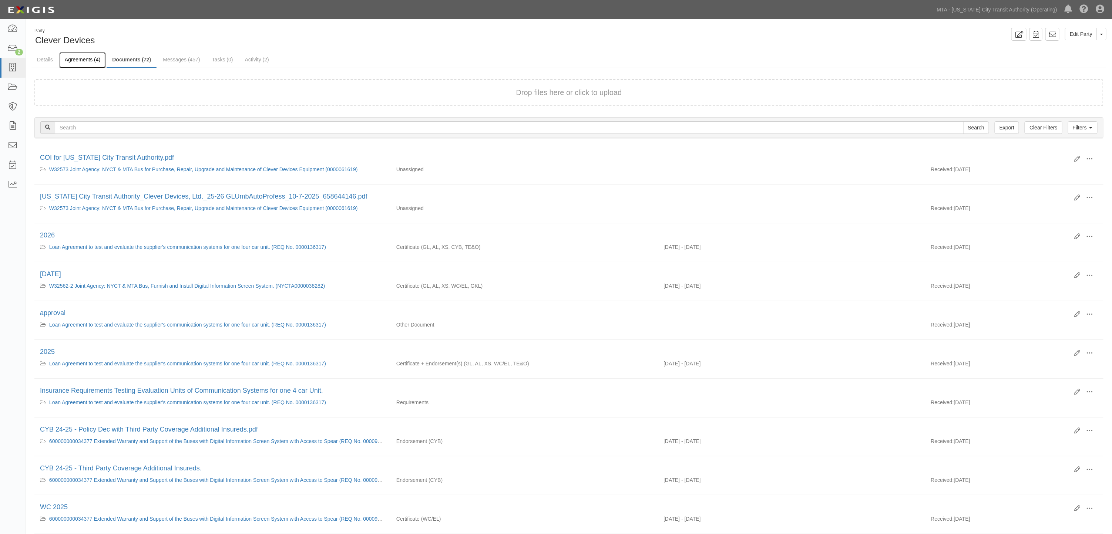
click at [86, 58] on link "Agreements (4)" at bounding box center [82, 60] width 47 height 16
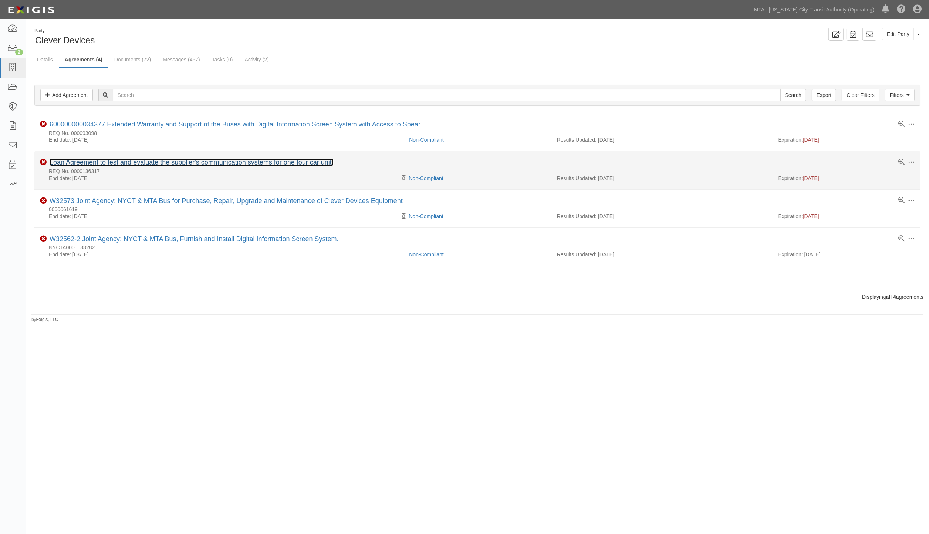
click at [142, 162] on link "Loan Agreement to test and evaluate the supplier's communication systems for on…" at bounding box center [192, 162] width 284 height 7
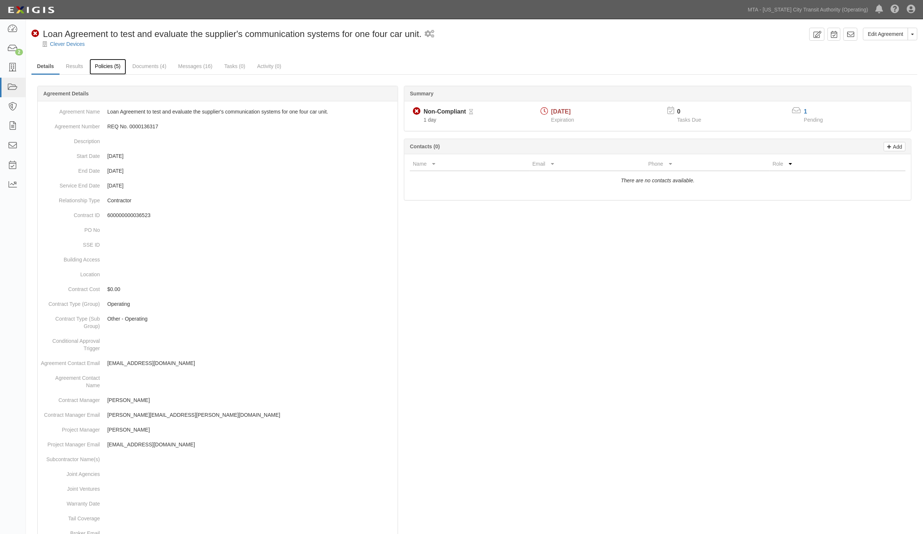
click at [97, 64] on link "Policies (5)" at bounding box center [108, 67] width 37 height 16
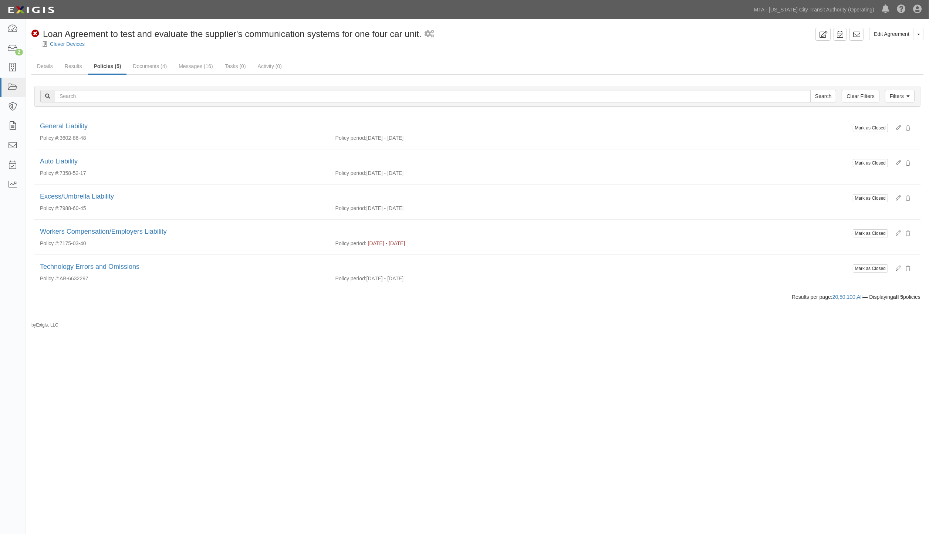
click at [301, 388] on div "Edit Agreement Toggle Agreement Dropdown View Audit Trail Archive Agreement Sen…" at bounding box center [464, 262] width 929 height 481
click at [140, 69] on link "Documents (4)" at bounding box center [149, 67] width 45 height 16
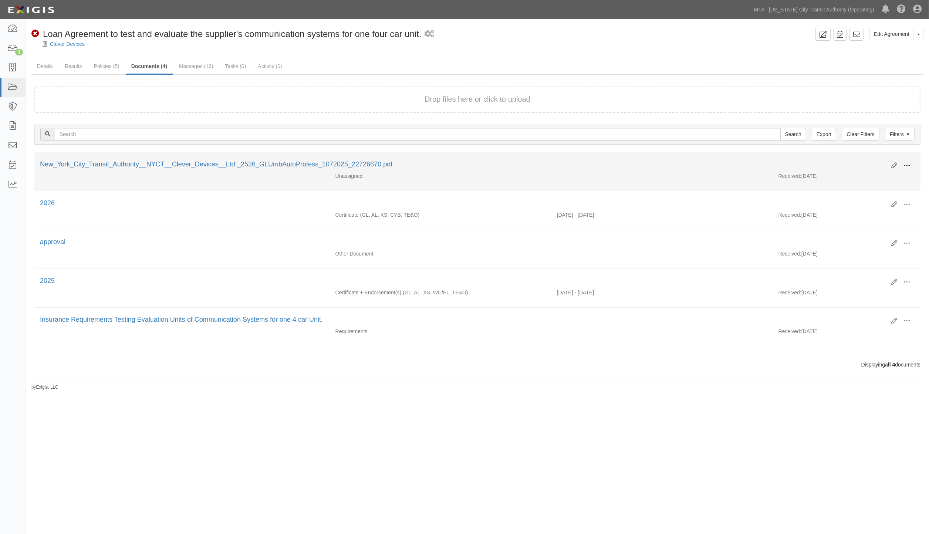
click at [903, 164] on button at bounding box center [907, 166] width 16 height 13
click at [852, 162] on link "Edit" at bounding box center [871, 162] width 58 height 13
click at [905, 163] on span at bounding box center [907, 165] width 7 height 7
click at [851, 218] on link "Delete" at bounding box center [871, 217] width 58 height 13
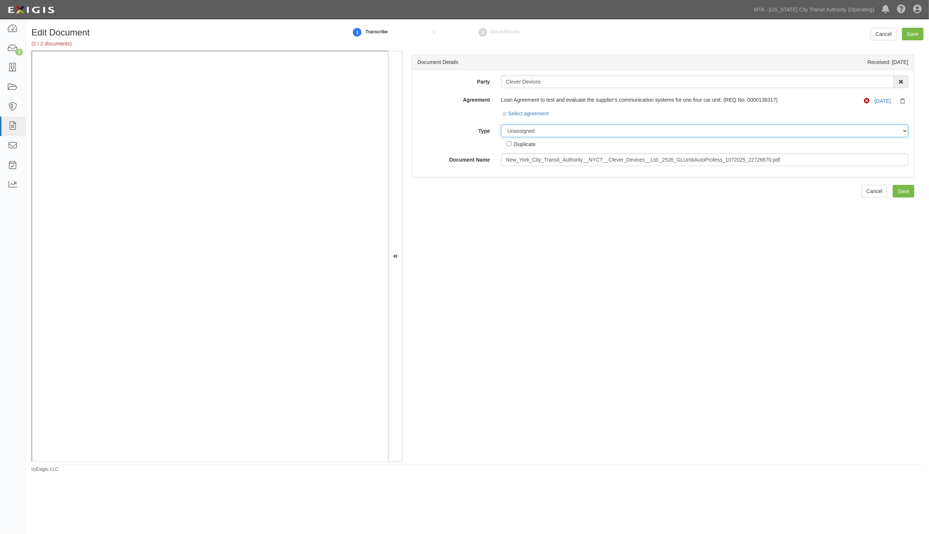
click at [528, 128] on select "Unassigned Binder Cancellation Notice Certificate Contract Endorsement Insuranc…" at bounding box center [704, 131] width 407 height 13
select select "EndorsementDetail"
click at [501, 125] on select "Unassigned Binder Cancellation Notice Certificate Contract Endorsement Insuranc…" at bounding box center [704, 131] width 407 height 13
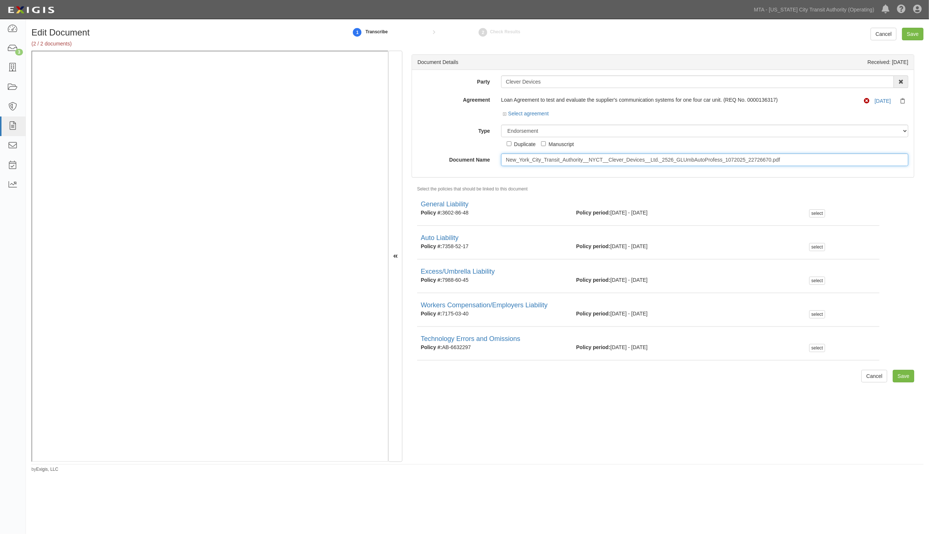
click at [546, 161] on input "New_York_City_Transit_Authority__NYCT__Clever_Devices__Ltd._2526_GLUmbAutoProfe…" at bounding box center [704, 160] width 407 height 13
type input "WC 01.01.26"
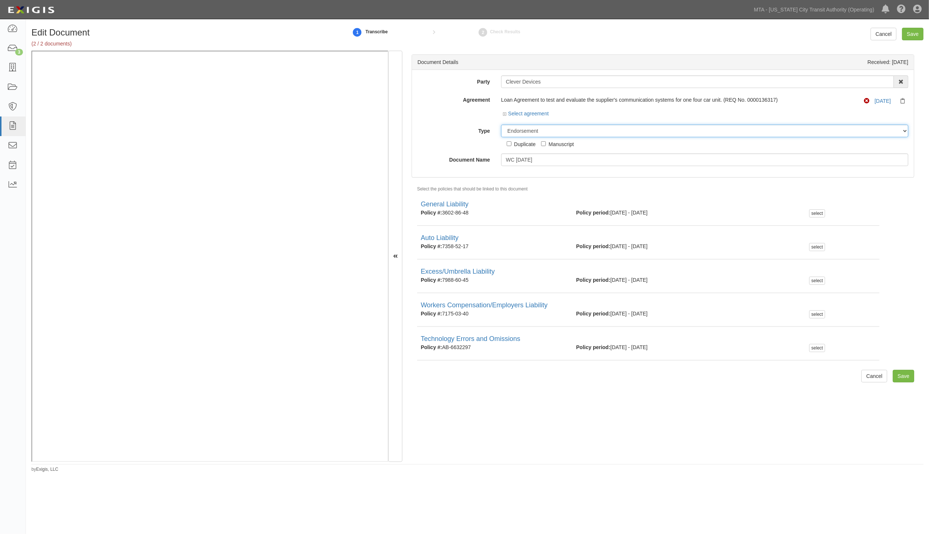
click at [545, 132] on select "Unassigned Binder Cancellation Notice Certificate Contract Endorsement Insuranc…" at bounding box center [704, 131] width 407 height 13
select select "CertificateDetail"
click at [501, 125] on select "Unassigned Binder Cancellation Notice Certificate Contract Endorsement Insuranc…" at bounding box center [704, 131] width 407 height 13
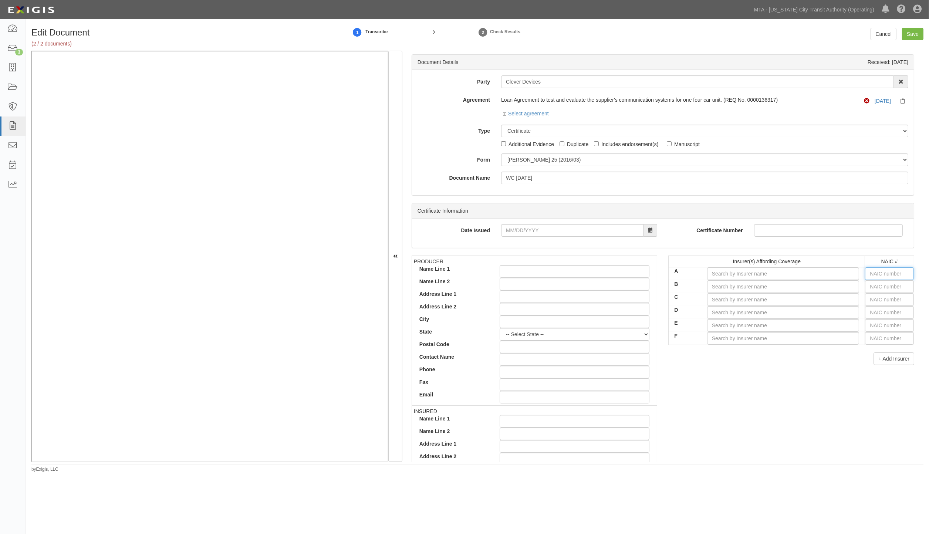
click at [882, 273] on input "text" at bounding box center [889, 273] width 49 height 13
click at [875, 299] on input "text" at bounding box center [889, 299] width 49 height 13
type input "16862"
type input "1"
type input "19984"
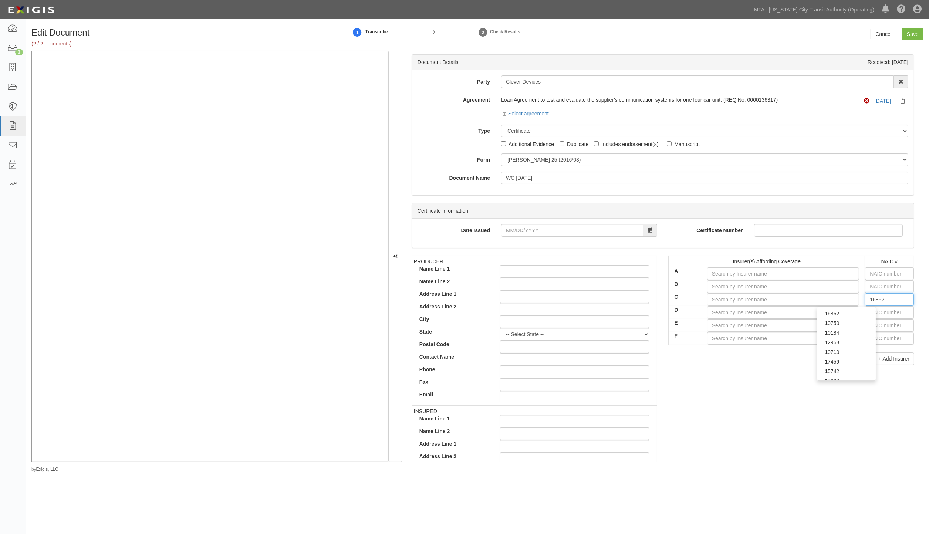
type input "19"
type input "19690"
type input "196"
type input "19607"
type input "1960"
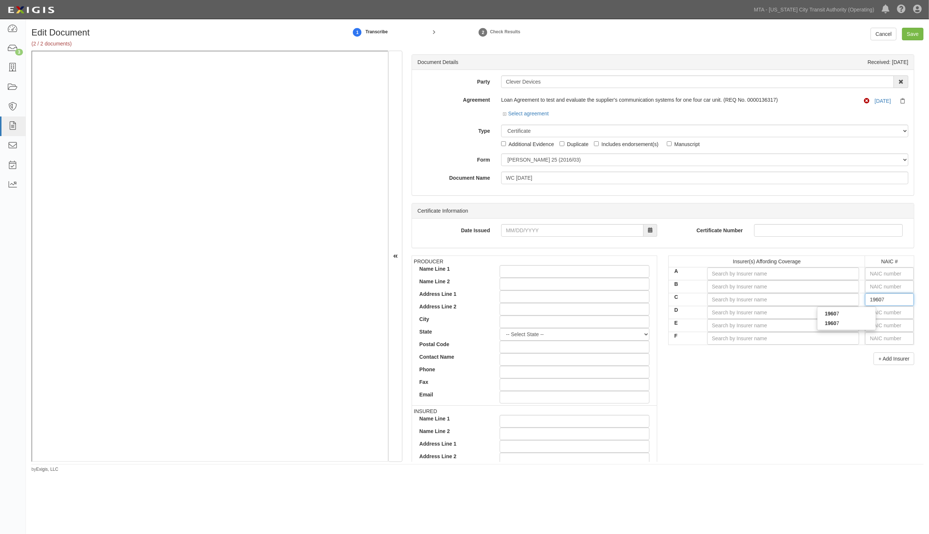
type input "19607"
click at [831, 315] on strong "19607" at bounding box center [832, 314] width 14 height 6
type input "At-Bay Specialty Insurance Company (A- VIII Rating)"
type input "19607"
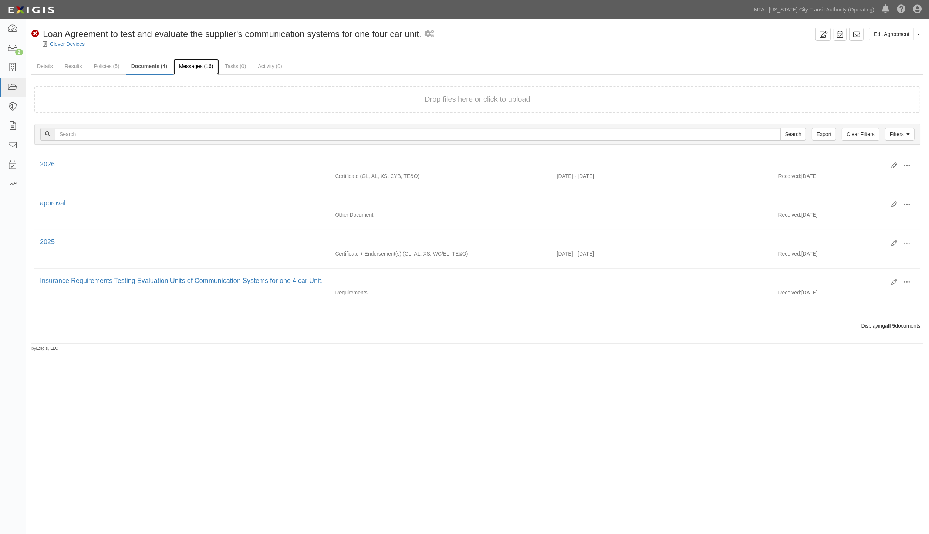
click at [190, 68] on link "Messages (16)" at bounding box center [197, 67] width 46 height 16
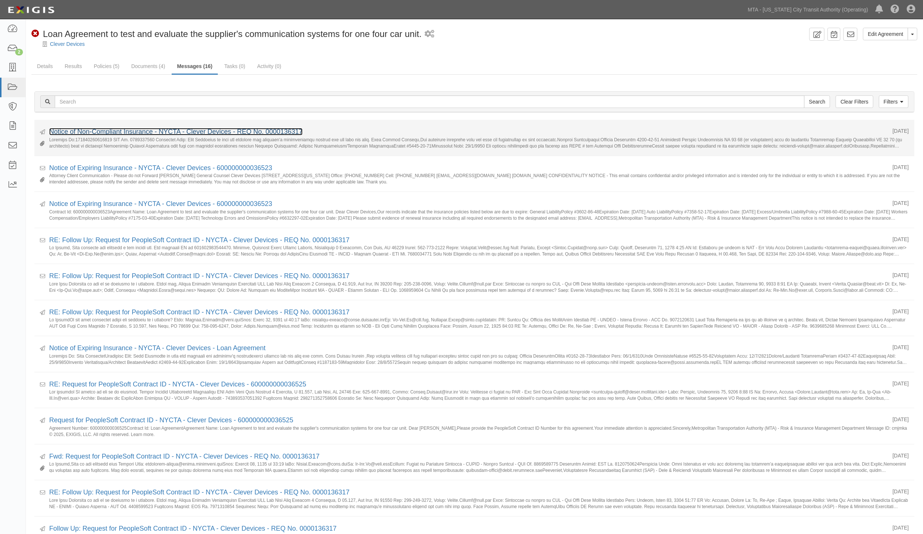
click at [119, 131] on link "Notice of Non-Compliant Insurance - NYCTA - Clever Devices - REQ No. 0000136317" at bounding box center [175, 131] width 253 height 7
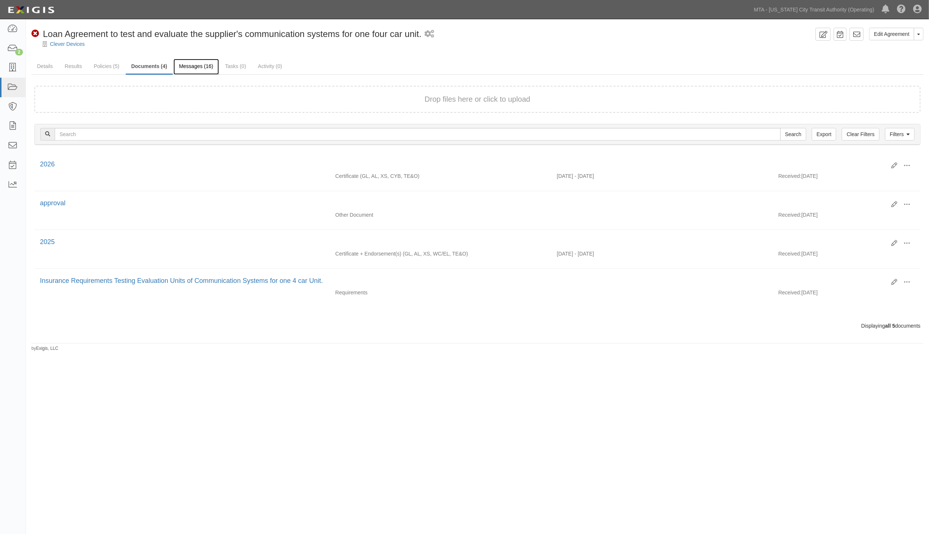
click at [191, 68] on link "Messages (16)" at bounding box center [197, 67] width 46 height 16
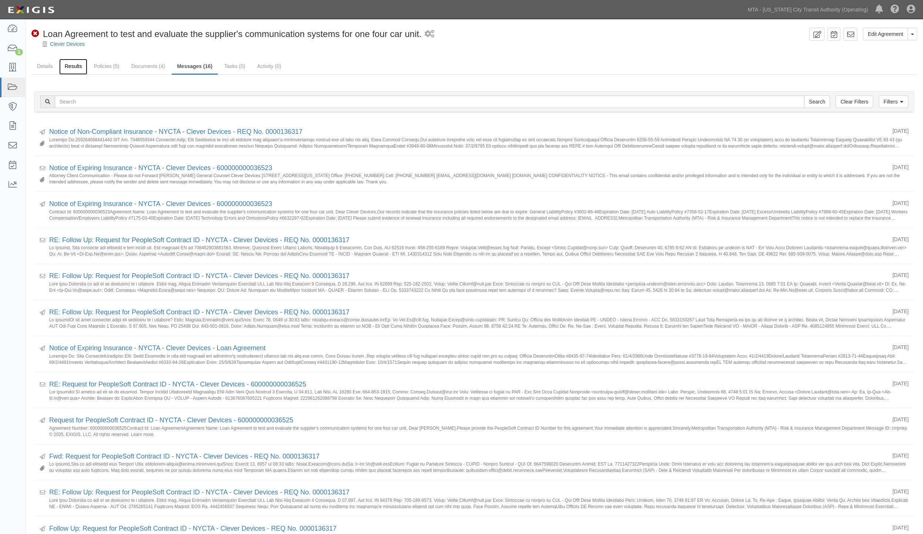
click at [77, 65] on link "Results" at bounding box center [73, 67] width 28 height 16
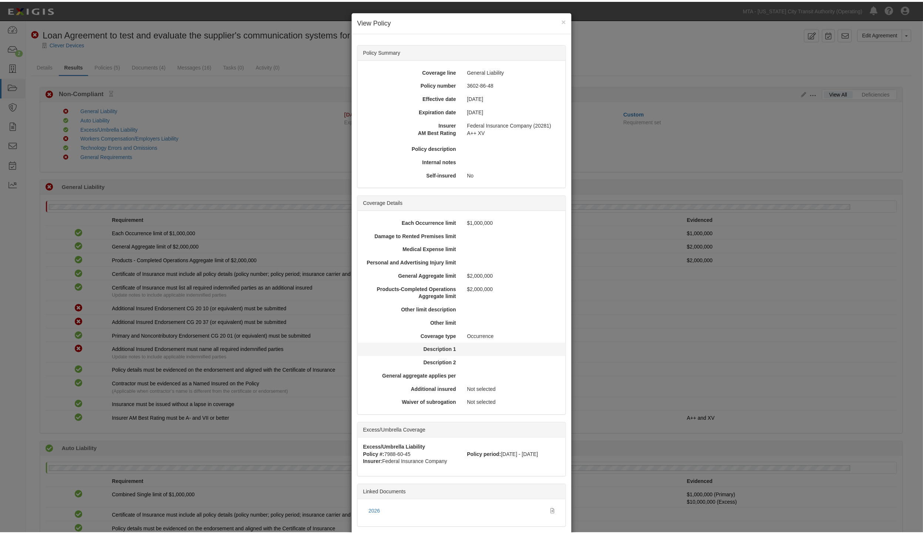
scroll to position [43, 0]
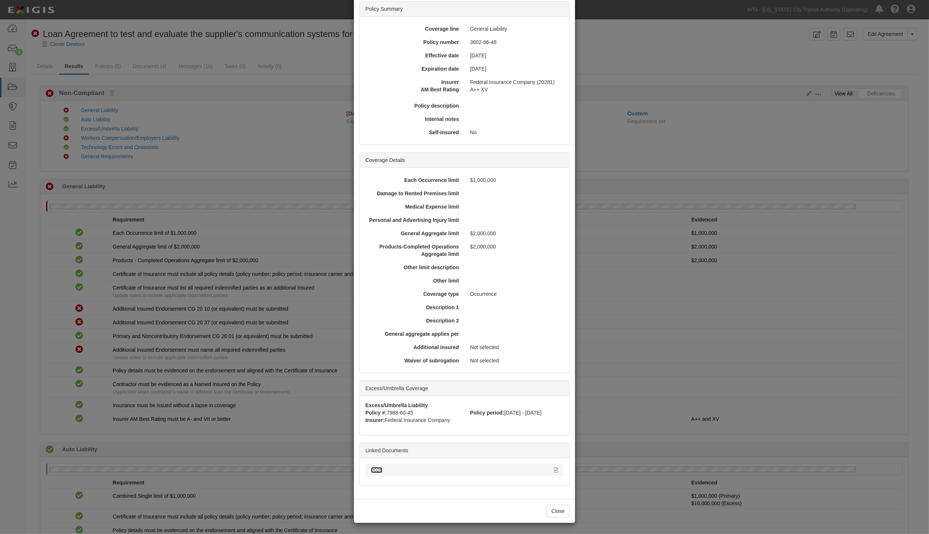
click at [374, 469] on link "2026" at bounding box center [376, 470] width 11 height 6
click at [256, 308] on div "× View Policy Policy Summary Coverage line General Liability Policy number 3602…" at bounding box center [464, 267] width 929 height 534
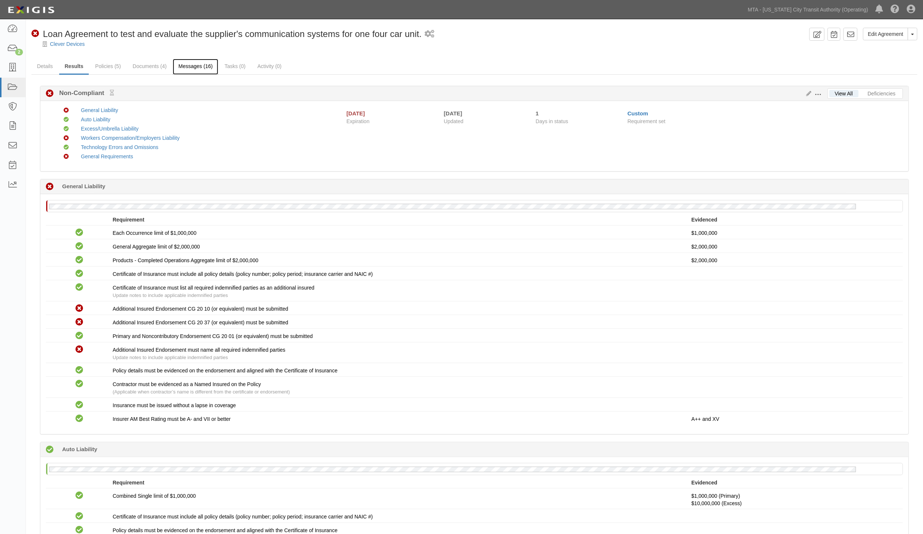
click at [191, 63] on link "Messages (16)" at bounding box center [196, 67] width 46 height 16
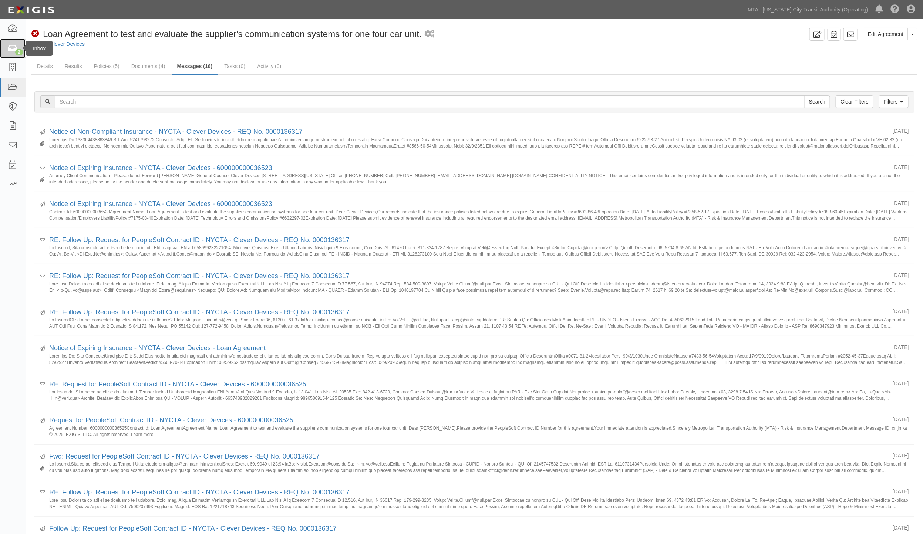
click at [15, 47] on icon at bounding box center [12, 48] width 10 height 9
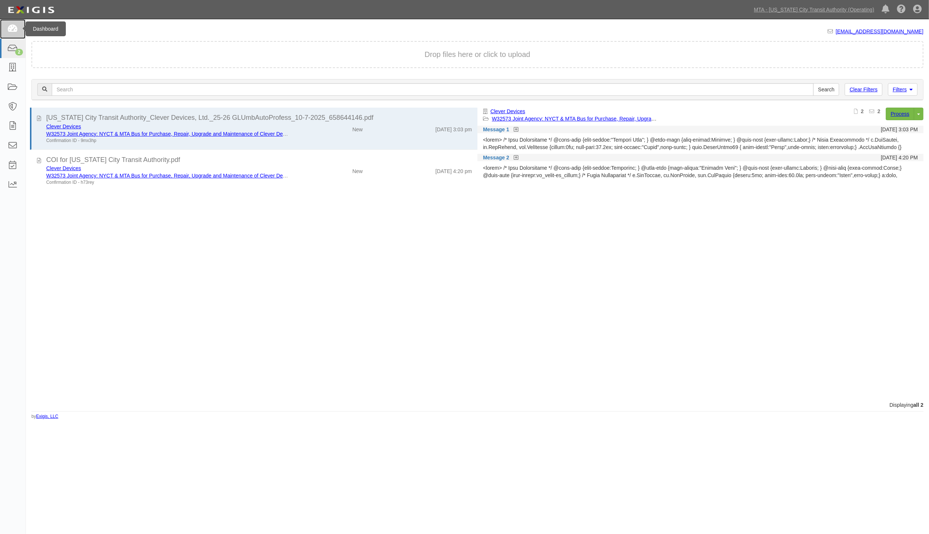
click at [11, 29] on icon at bounding box center [12, 29] width 10 height 9
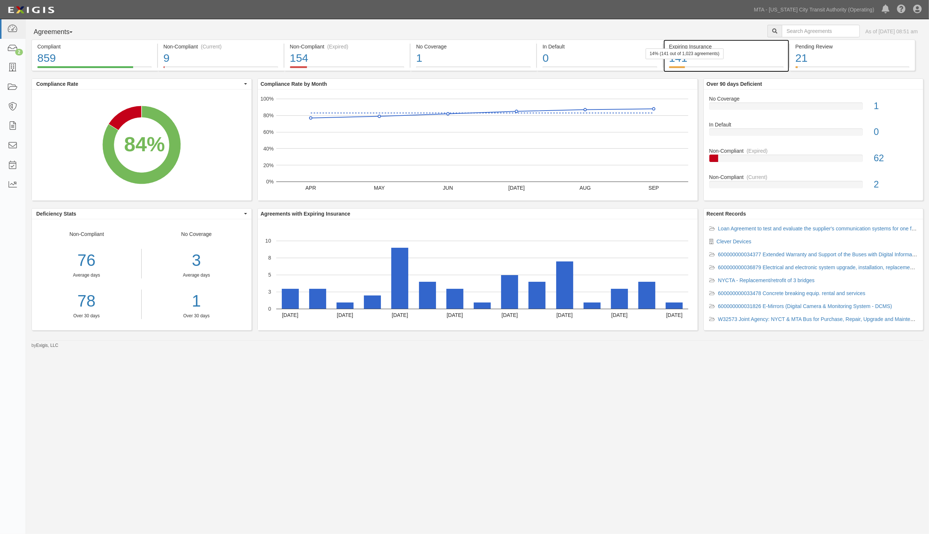
click at [754, 56] on div "141" at bounding box center [726, 58] width 115 height 16
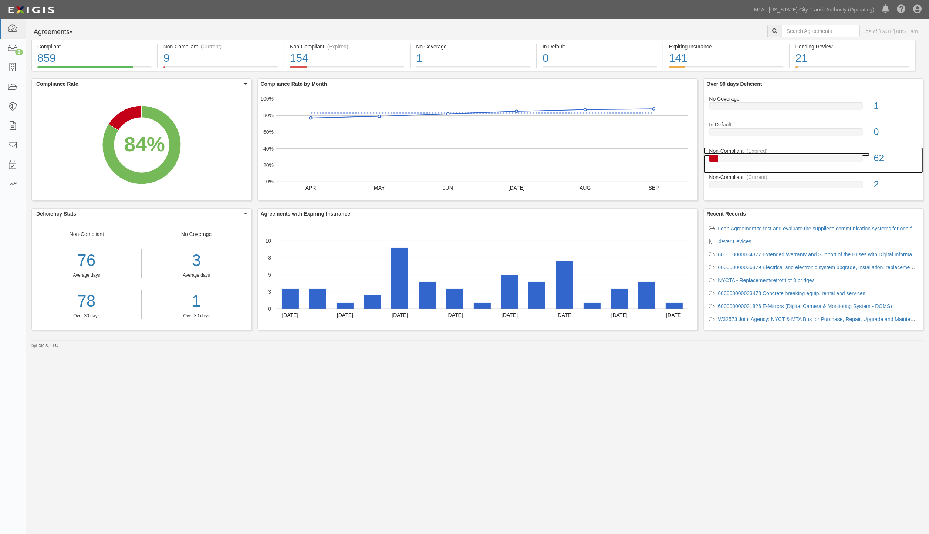
click at [767, 154] on div "(Expired)" at bounding box center [757, 150] width 21 height 7
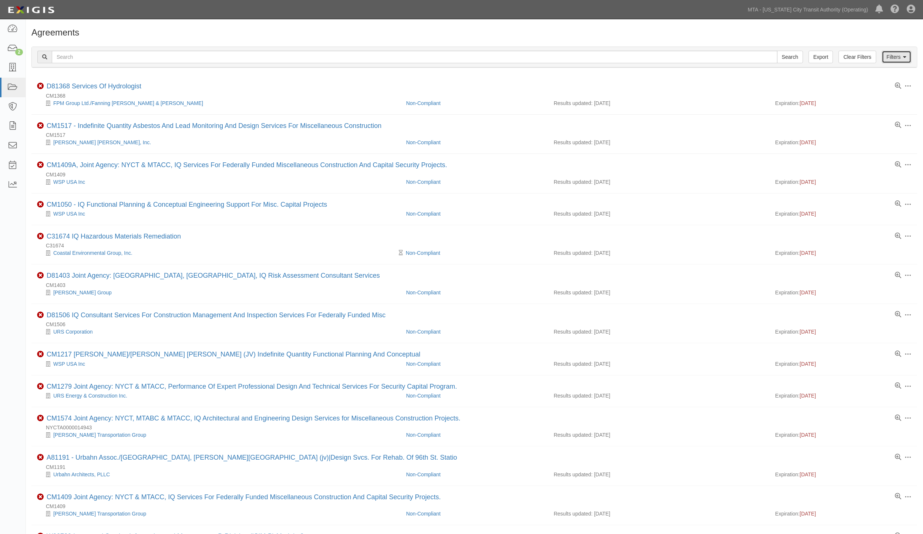
click at [900, 57] on link "Filters" at bounding box center [897, 57] width 30 height 13
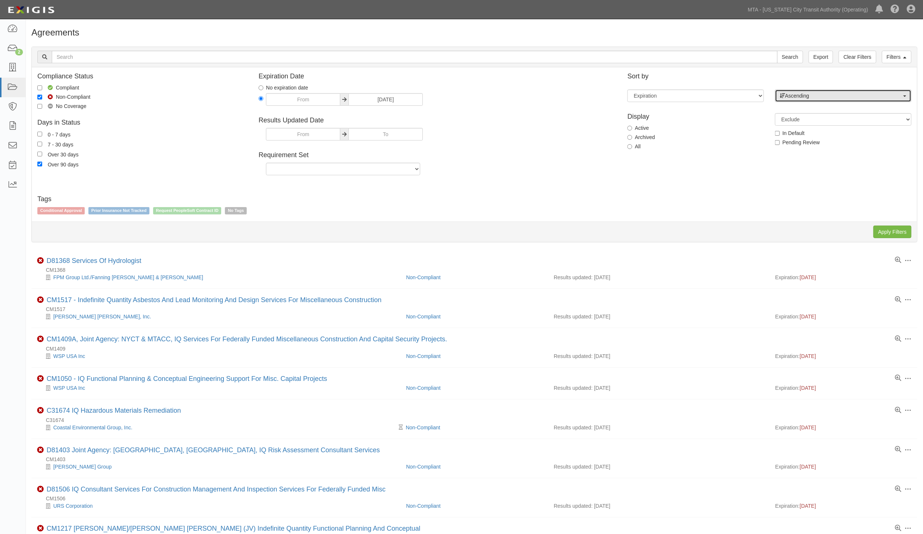
click at [797, 97] on span "Ascending" at bounding box center [841, 95] width 122 height 7
click at [797, 116] on span "Descending" at bounding box center [802, 119] width 27 height 7
select select "desc"
click at [900, 231] on input "Apply Filters" at bounding box center [892, 232] width 38 height 13
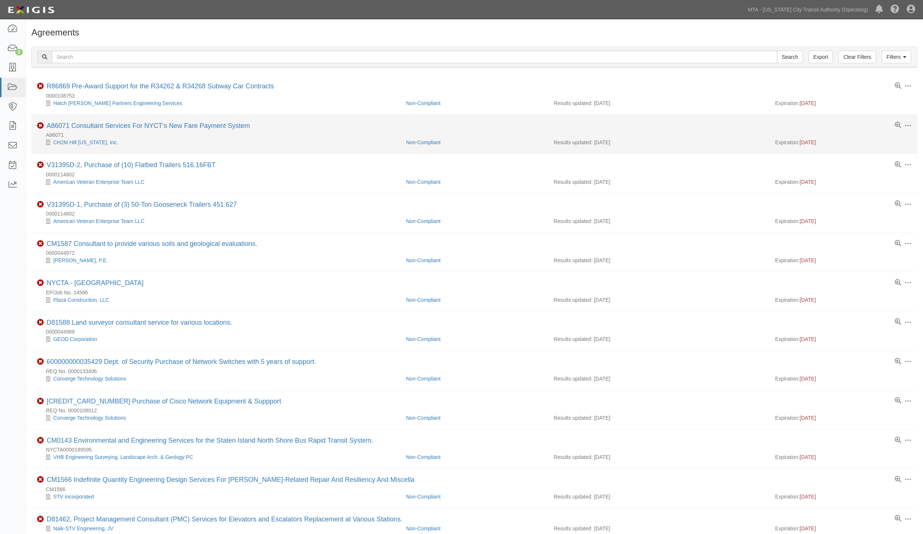
click at [170, 122] on li "Toggle Agreement Dropdown Edit Log activity Add task Send message Archive Non-C…" at bounding box center [474, 134] width 886 height 39
click at [169, 125] on link "A86071 Consultant Services For NYCT's New Fare Payment System" at bounding box center [148, 125] width 203 height 7
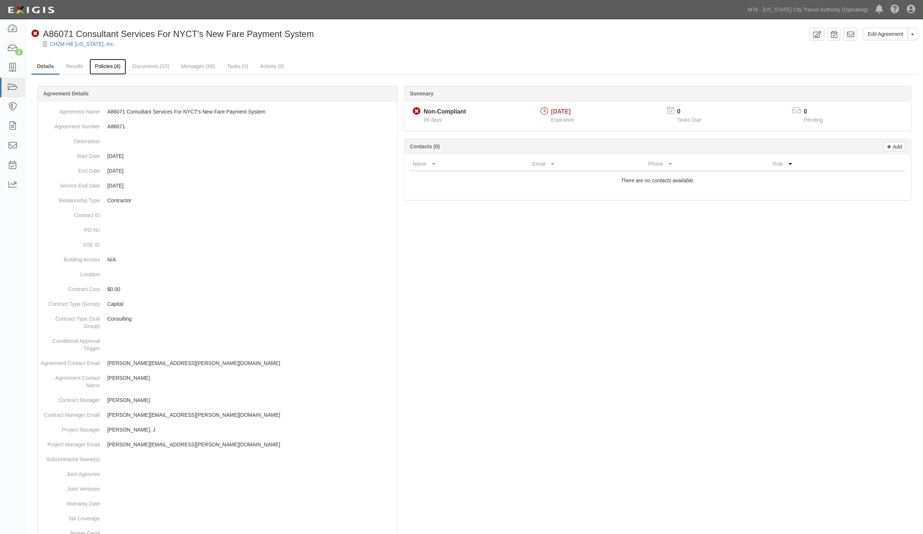
click at [111, 67] on link "Policies (4)" at bounding box center [108, 67] width 37 height 16
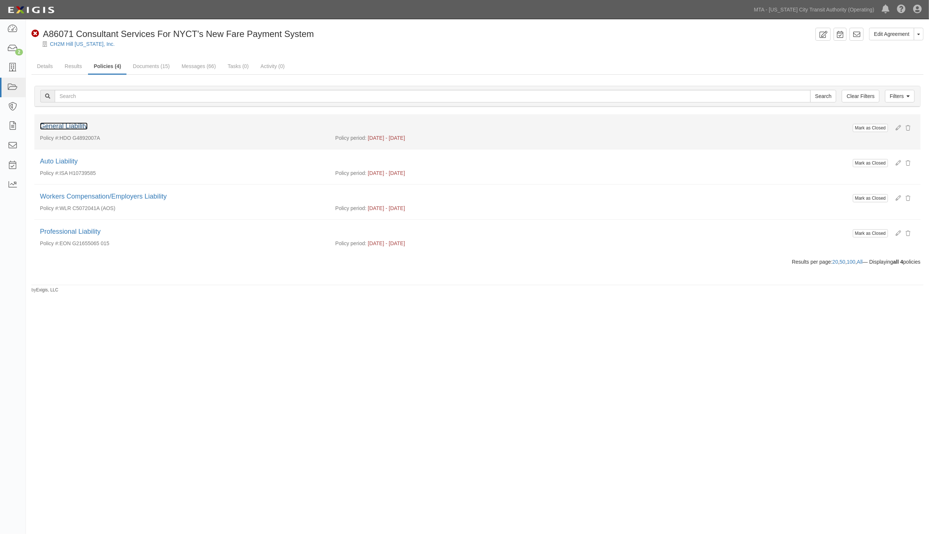
click at [78, 125] on link "General Liability" at bounding box center [64, 125] width 48 height 7
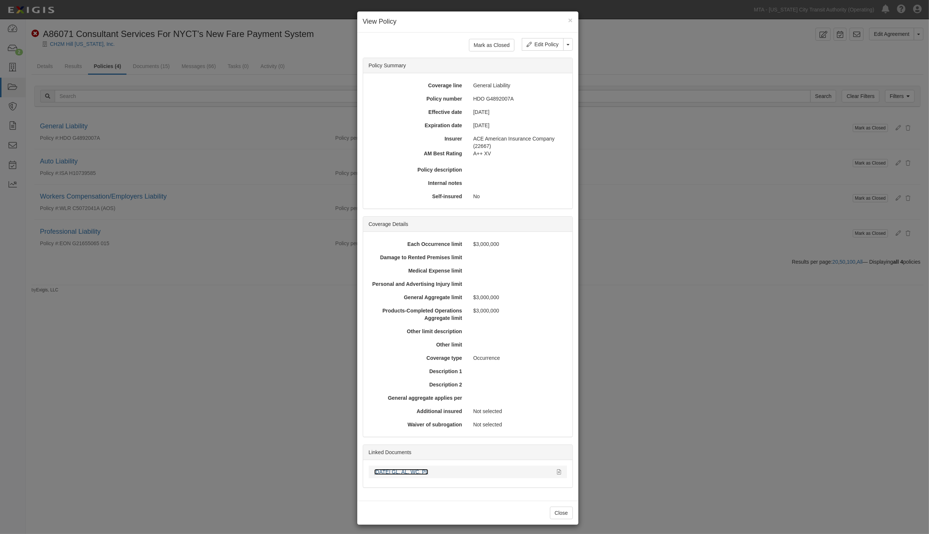
click at [416, 471] on link "[DATE] GL, AL, WC, PL" at bounding box center [401, 472] width 54 height 6
click at [660, 375] on div "× View Policy Mark as Closed Edit Policy Toggle Dropdown Delete Policy Policy S…" at bounding box center [464, 267] width 929 height 534
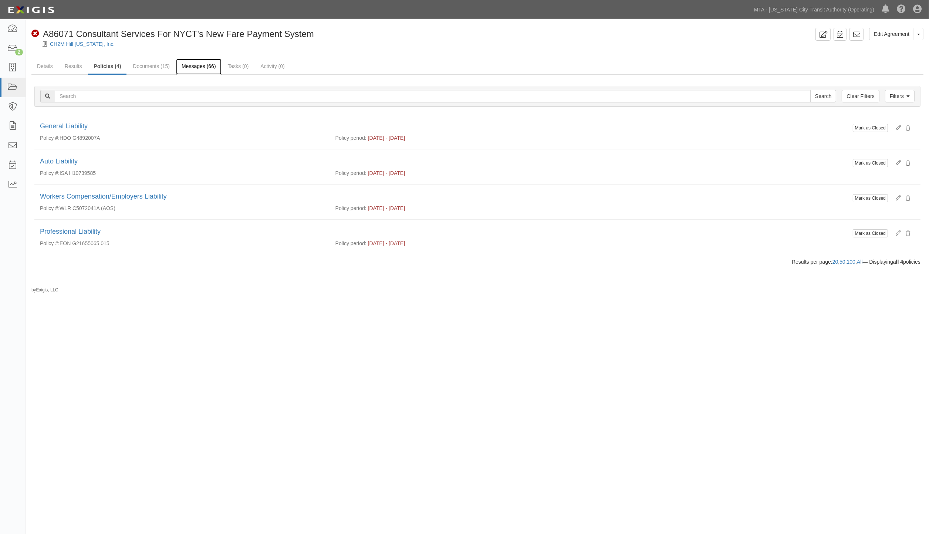
click at [202, 64] on link "Messages (66)" at bounding box center [199, 67] width 46 height 16
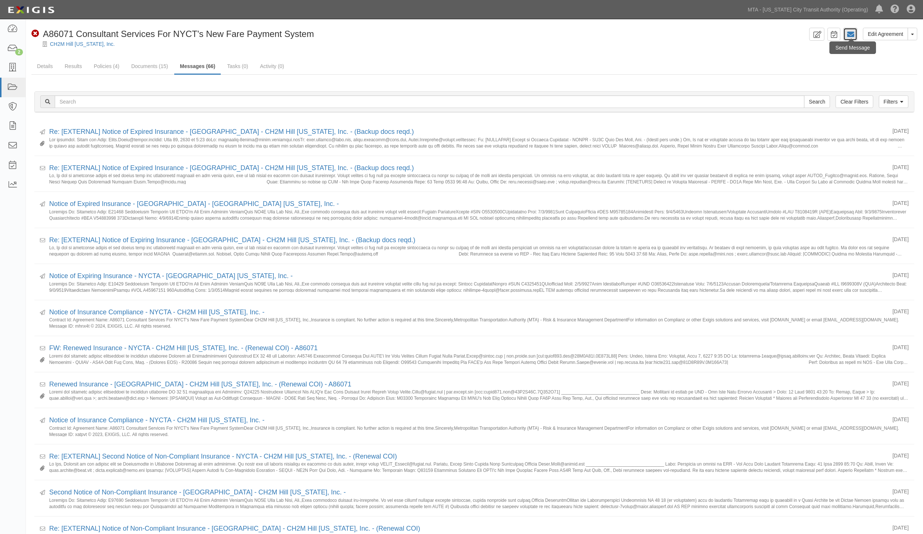
click at [854, 31] on icon at bounding box center [850, 34] width 7 height 7
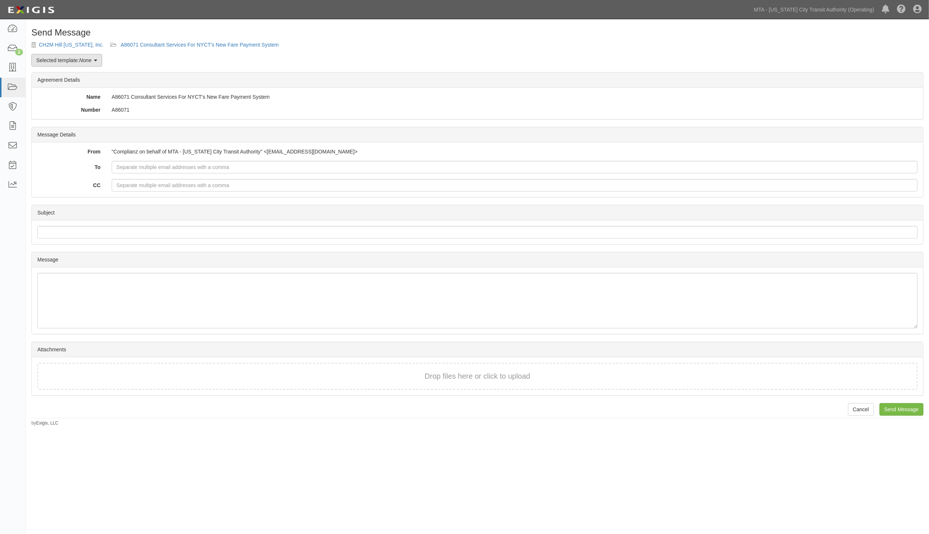
click at [85, 63] on em "None" at bounding box center [85, 60] width 12 height 6
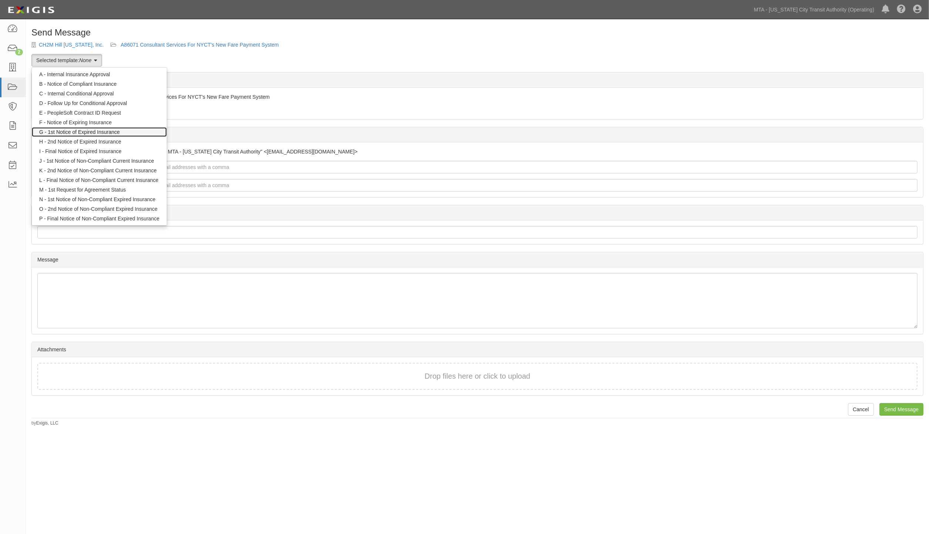
click at [71, 132] on link "G - 1st Notice of Expired Insurance" at bounding box center [99, 132] width 135 height 10
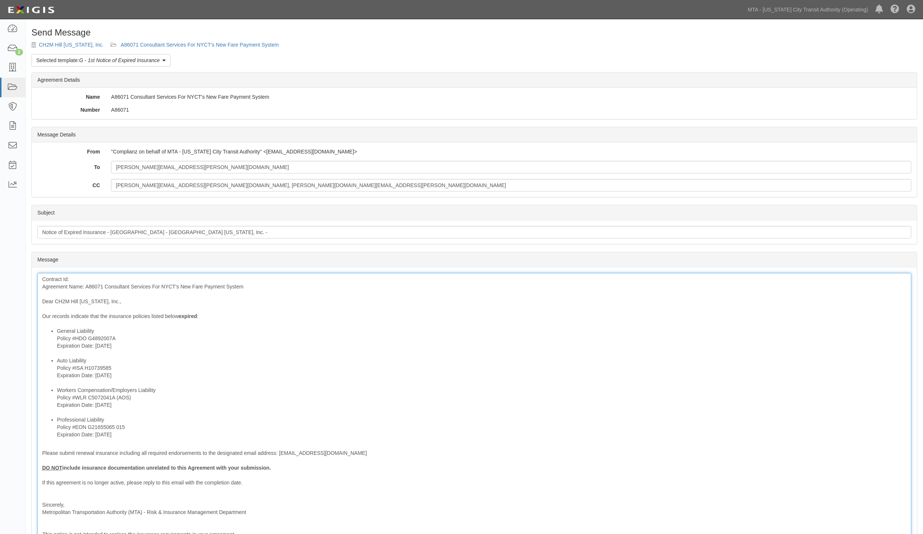
click at [94, 286] on div "Contract Id: Agreement Name: A86071 Consultant Services For NYCT's New Fare Pay…" at bounding box center [474, 407] width 874 height 268
copy div "A86071"
click at [72, 280] on div "Contract Id: Agreement Name: A86071 Consultant Services For NYCT's New Fare Pay…" at bounding box center [474, 407] width 874 height 268
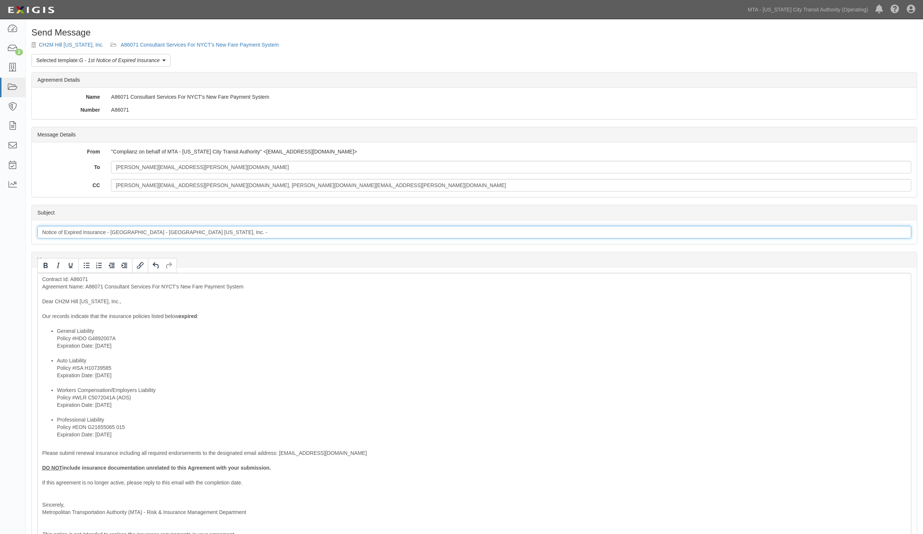
click at [223, 229] on input "Notice of Expired Insurance - NYCTA - CH2M Hill New York, Inc. -" at bounding box center [474, 232] width 874 height 13
paste input "A86071"
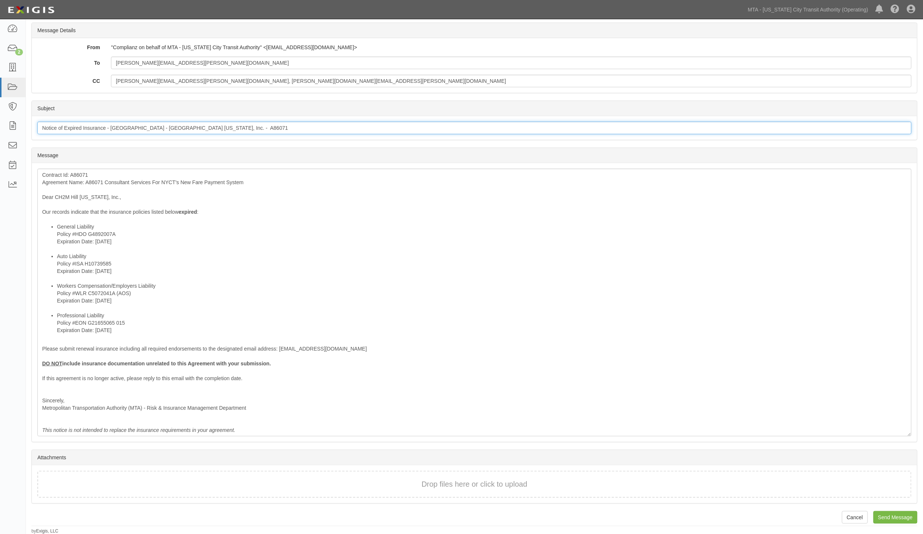
type input "Notice of Expired Insurance - NYCTA - CH2M Hill New York, Inc. - A86071"
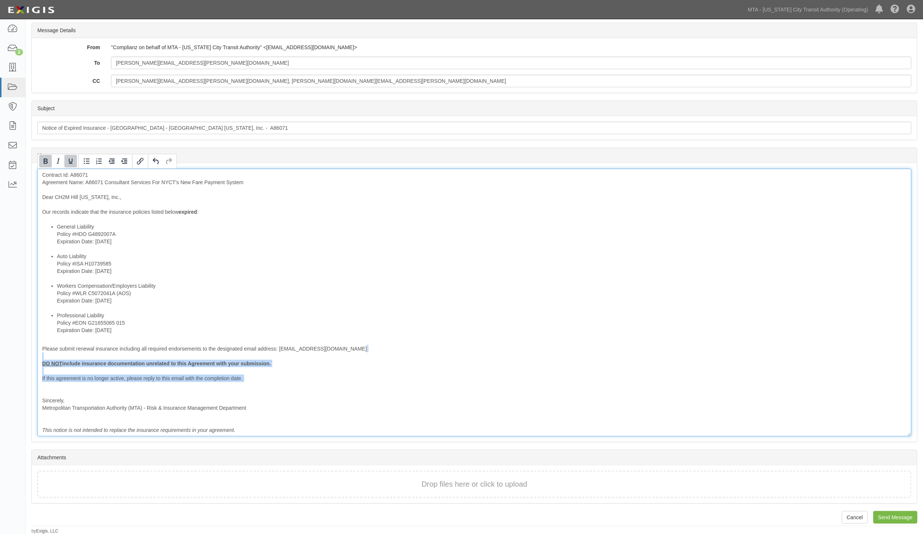
drag, startPoint x: 75, startPoint y: 384, endPoint x: 26, endPoint y: 357, distance: 56.3
click at [26, 357] on div "Send Message CH2M Hill New York, Inc. A86071 Consultant Services For NYCT's New…" at bounding box center [474, 228] width 897 height 611
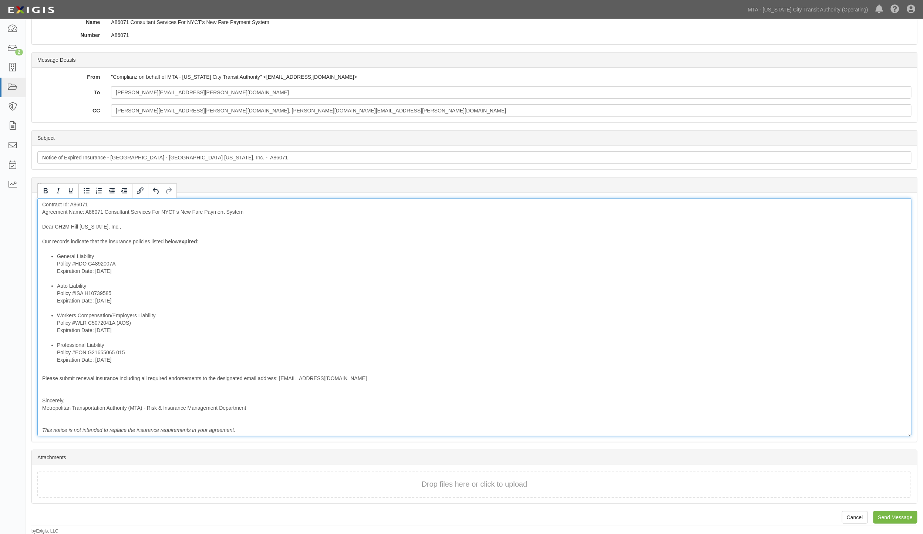
scroll to position [67, 0]
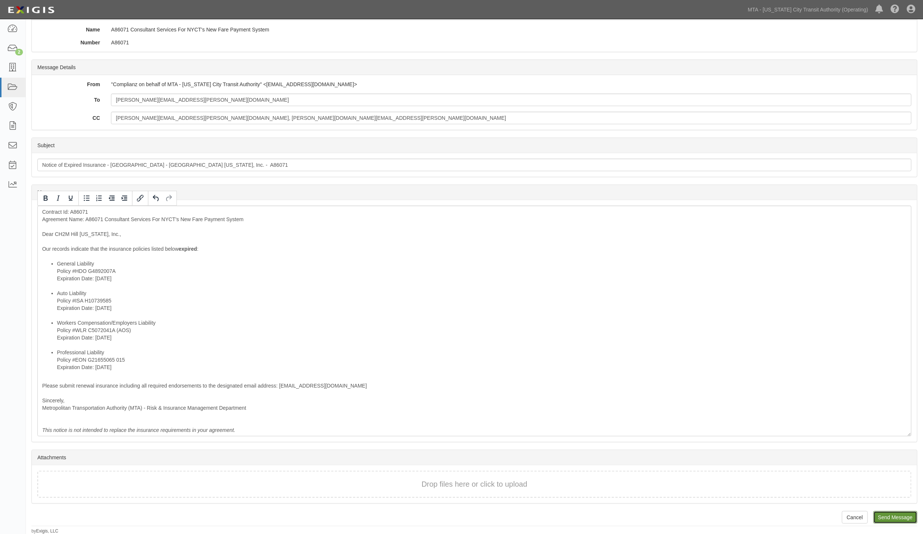
click at [895, 516] on input "Send Message" at bounding box center [895, 517] width 44 height 13
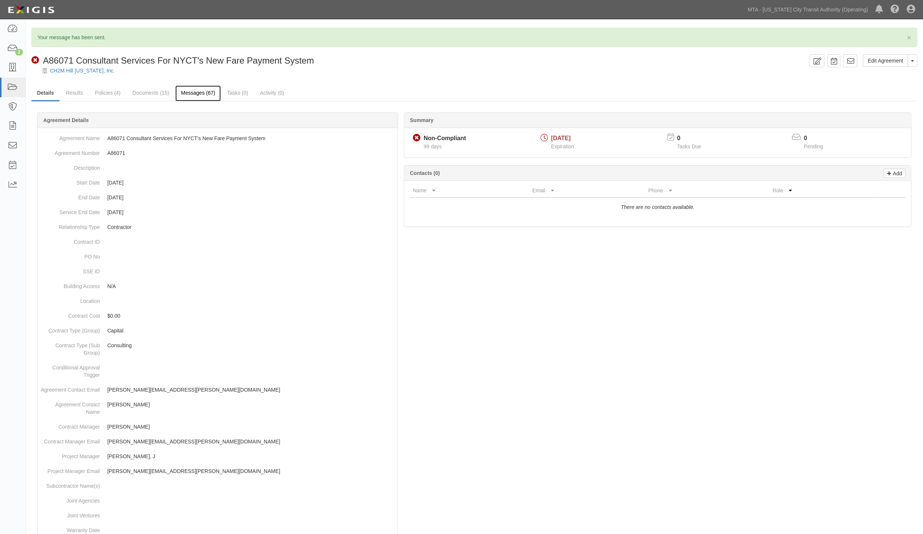
click at [199, 94] on link "Messages (67)" at bounding box center [198, 93] width 46 height 16
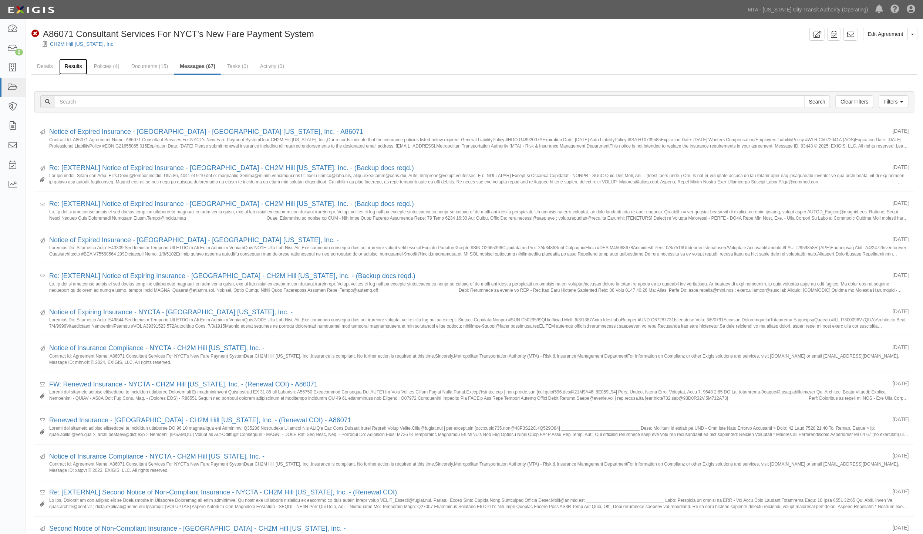
click at [75, 64] on link "Results" at bounding box center [73, 67] width 28 height 16
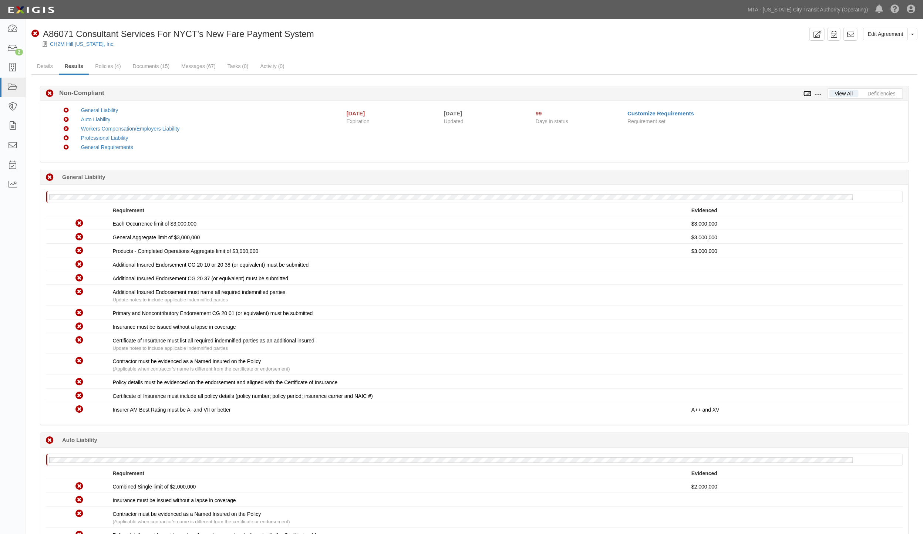
click at [810, 92] on icon at bounding box center [808, 93] width 8 height 5
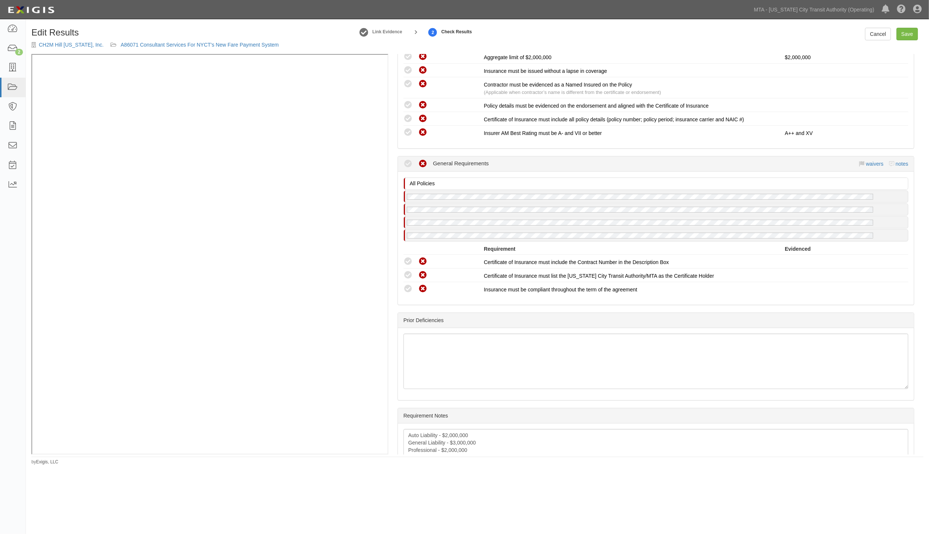
scroll to position [854, 0]
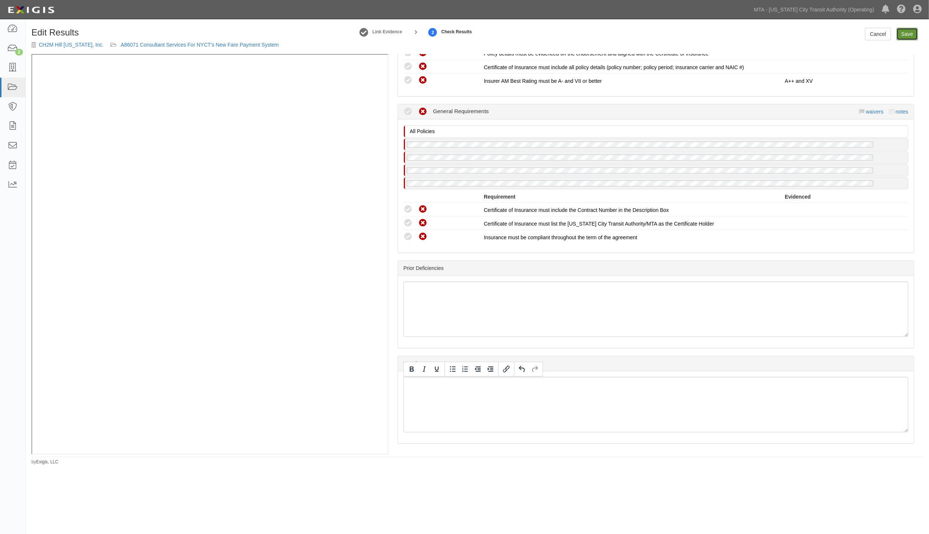
click at [909, 36] on link "Save" at bounding box center [907, 34] width 21 height 13
radio input "true"
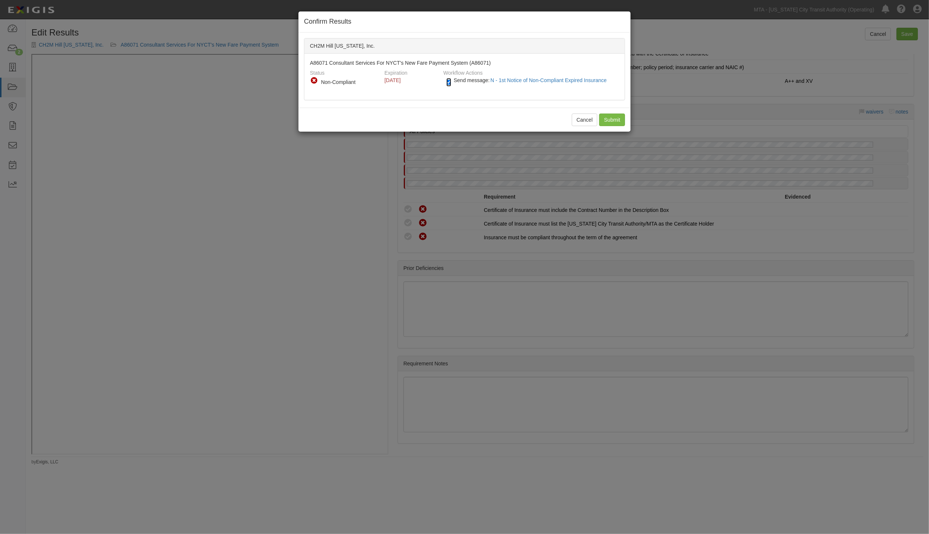
click at [447, 83] on input "Send message: N - 1st Notice of Non-Compliant Expired Insurance" at bounding box center [449, 82] width 5 height 9
checkbox input "false"
click at [604, 117] on input "Submit" at bounding box center [612, 120] width 26 height 13
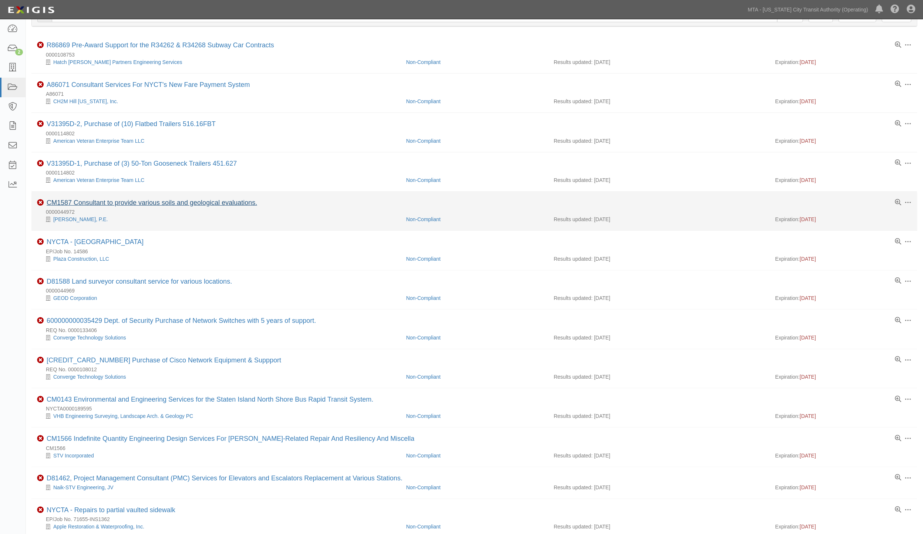
scroll to position [82, 0]
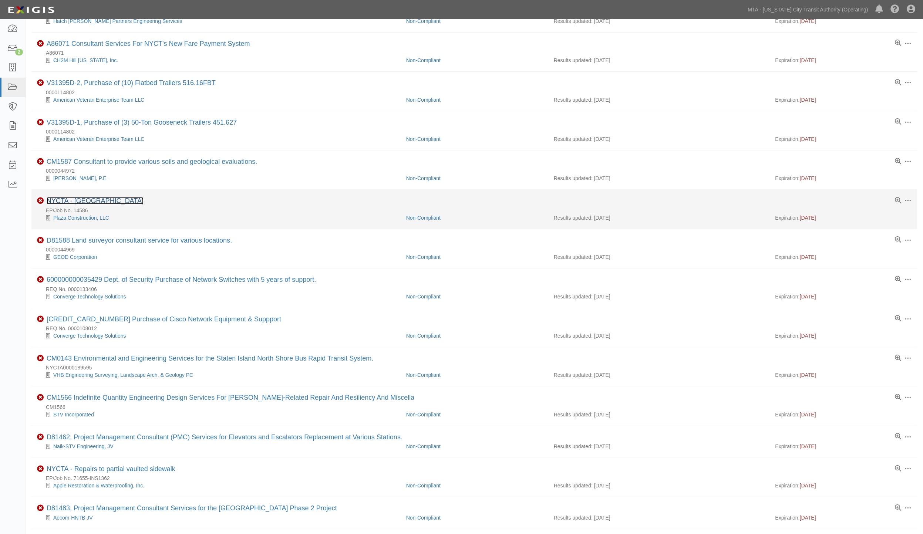
click at [92, 202] on link "NYCTA - [GEOGRAPHIC_DATA]" at bounding box center [95, 200] width 97 height 7
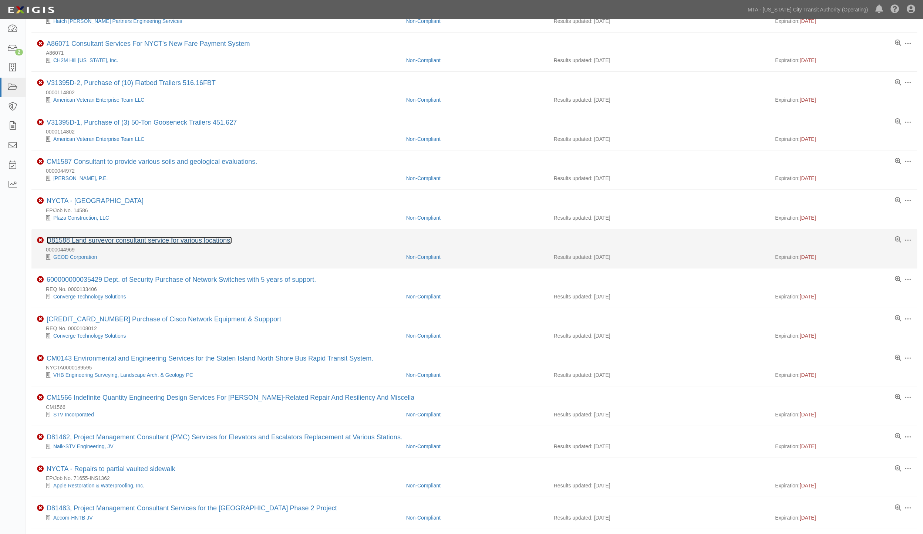
click at [193, 242] on link "D81588 Land surveyor consultant service for various locations." at bounding box center [139, 240] width 185 height 7
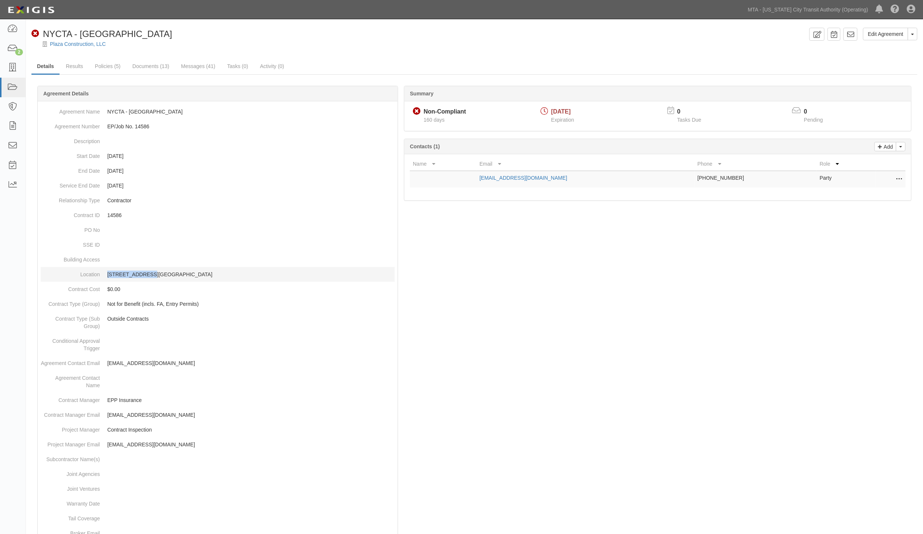
drag, startPoint x: 104, startPoint y: 277, endPoint x: 144, endPoint y: 272, distance: 41.1
click at [144, 272] on dd "[STREET_ADDRESS][GEOGRAPHIC_DATA]" at bounding box center [218, 274] width 354 height 15
drag, startPoint x: 145, startPoint y: 273, endPoint x: 106, endPoint y: 273, distance: 39.6
click at [106, 273] on dd "[STREET_ADDRESS][GEOGRAPHIC_DATA]" at bounding box center [218, 274] width 354 height 15
copy p "[STREET_ADDRESS]"
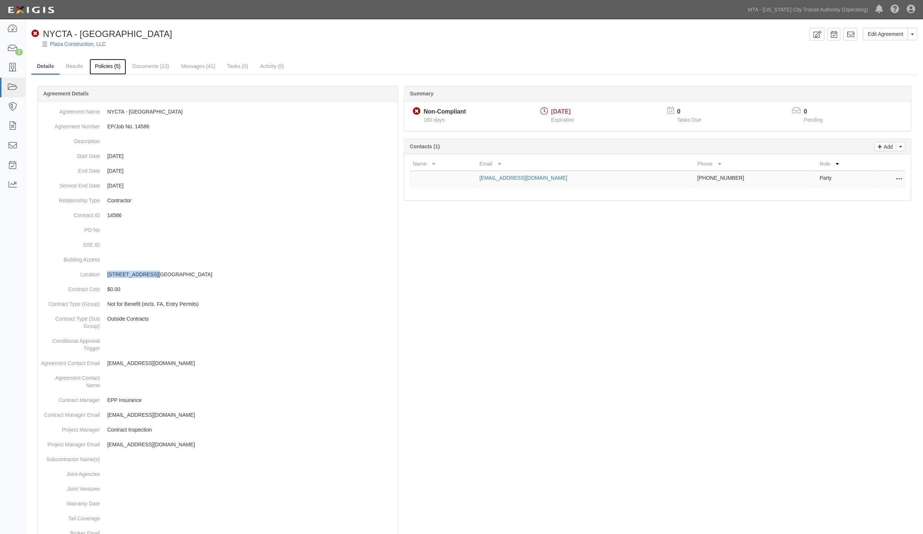
click at [104, 65] on link "Policies (5)" at bounding box center [108, 67] width 37 height 16
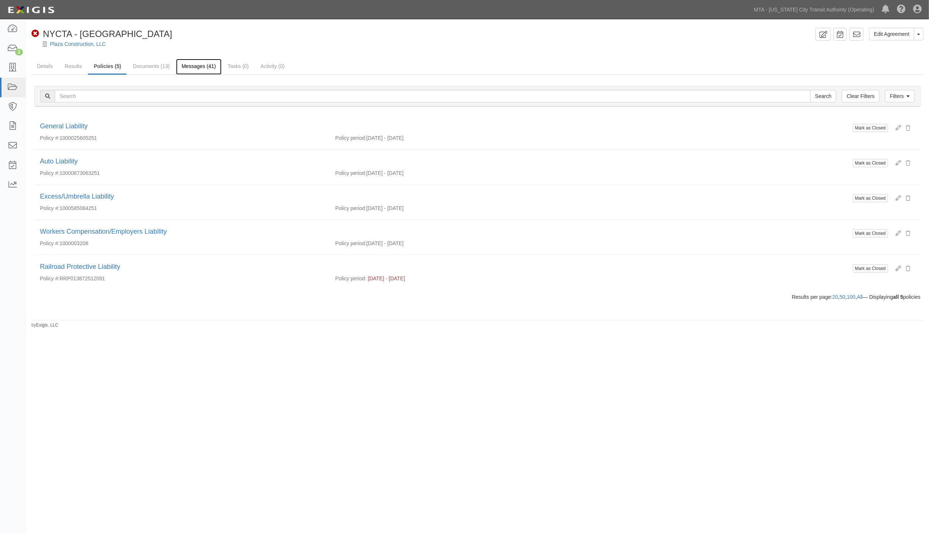
click at [199, 67] on link "Messages (41)" at bounding box center [199, 67] width 46 height 16
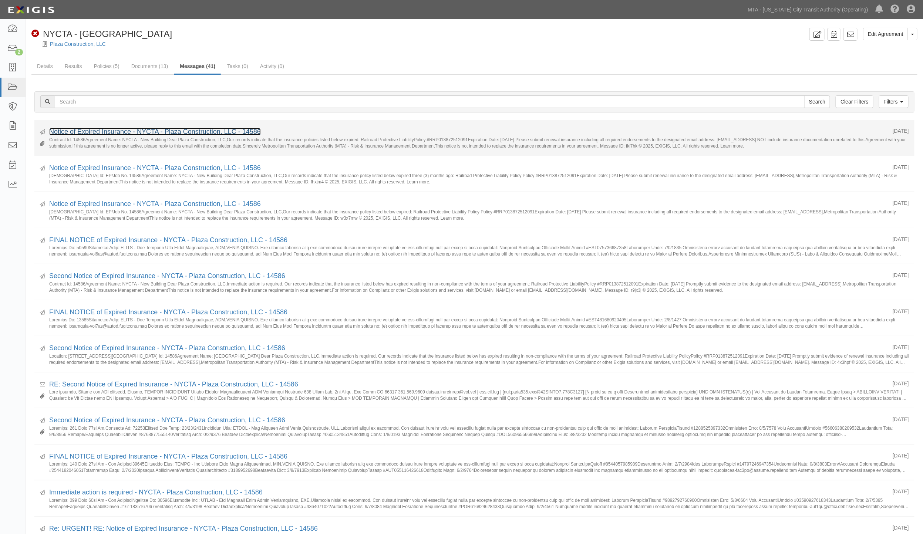
click at [224, 131] on link "Notice of Expired Insurance - NYCTA - Plaza Construction, LLC - 14586" at bounding box center [155, 131] width 212 height 7
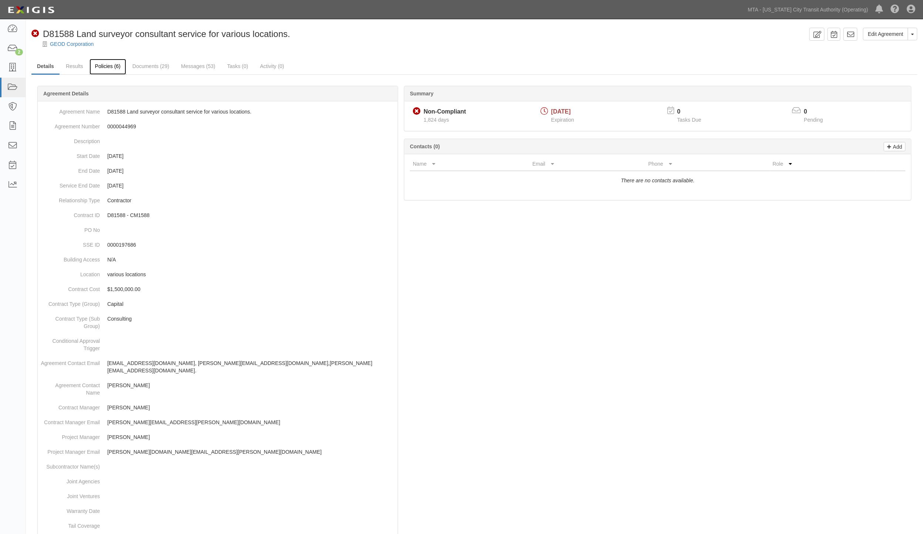
click at [105, 64] on link "Policies (6)" at bounding box center [108, 67] width 37 height 16
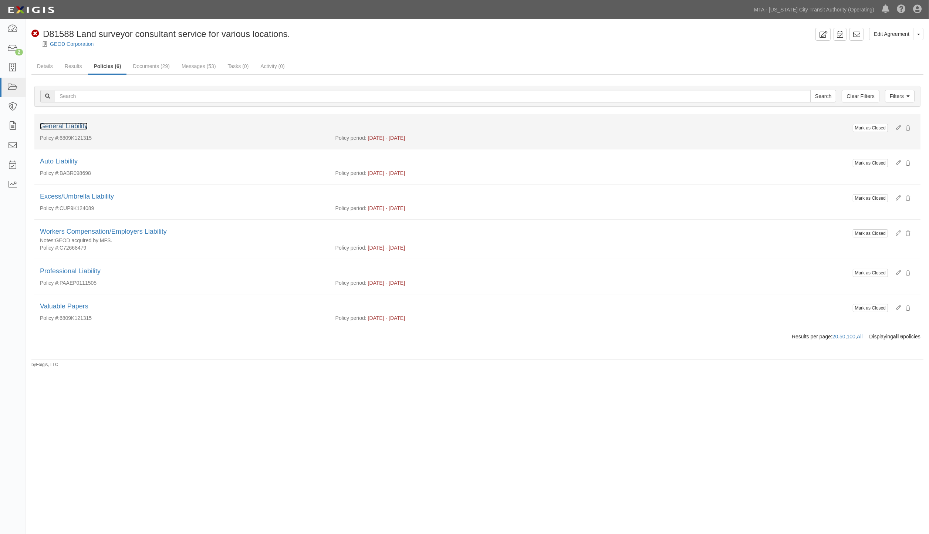
click at [70, 127] on link "General Liability" at bounding box center [64, 125] width 48 height 7
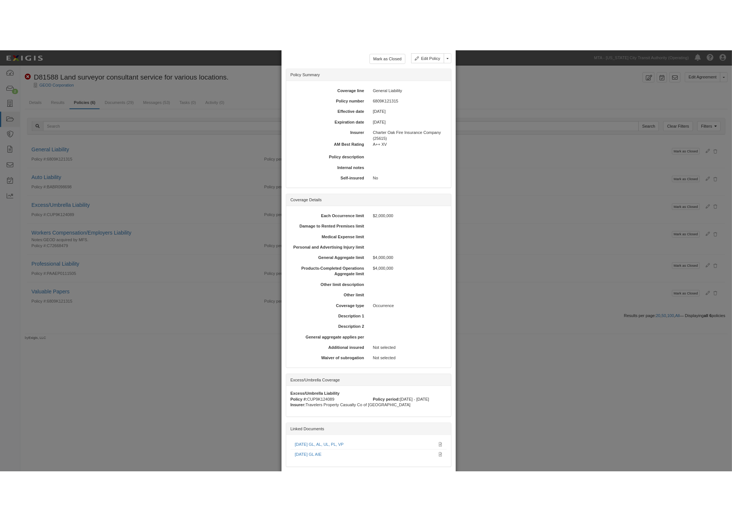
scroll to position [78, 0]
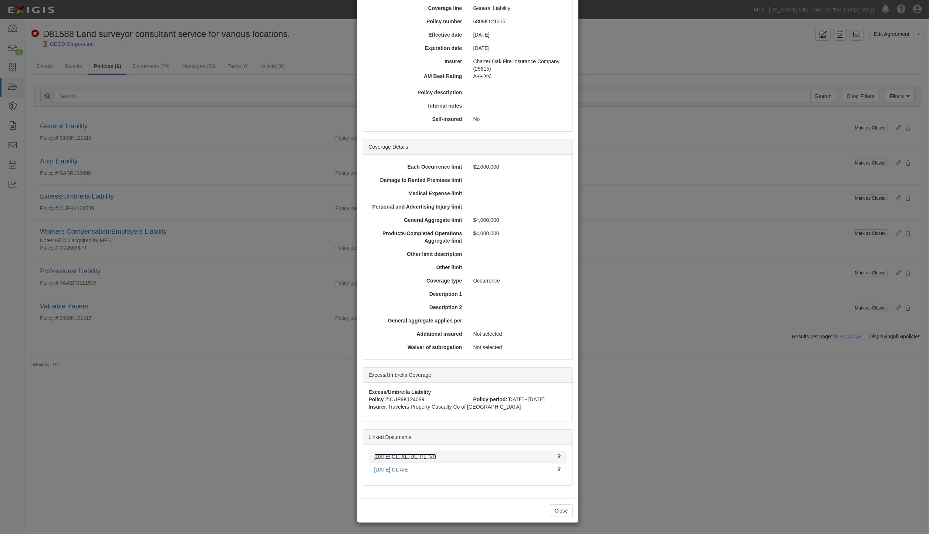
click at [419, 457] on link "[DATE] GL, AL, UL, PL, VP" at bounding box center [405, 457] width 62 height 6
click at [558, 457] on icon at bounding box center [560, 457] width 4 height 5
click at [639, 392] on div "× View Policy Mark as Closed Edit Policy Toggle Dropdown Delete Policy Policy S…" at bounding box center [464, 267] width 929 height 534
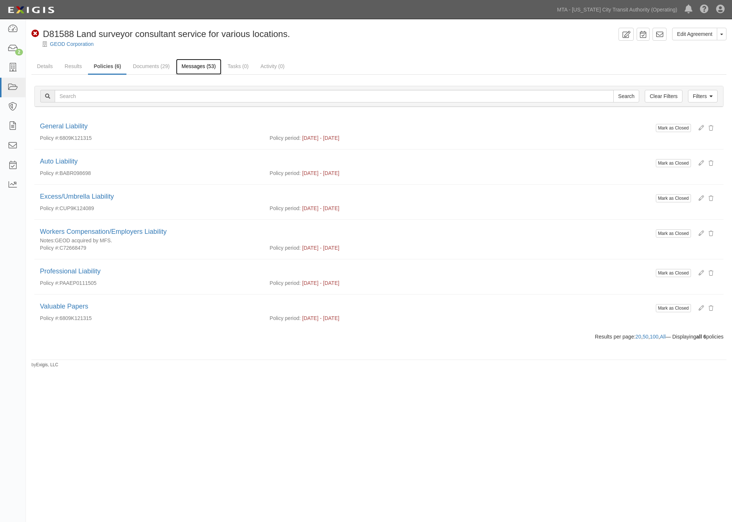
click at [188, 67] on link "Messages (53)" at bounding box center [199, 67] width 46 height 16
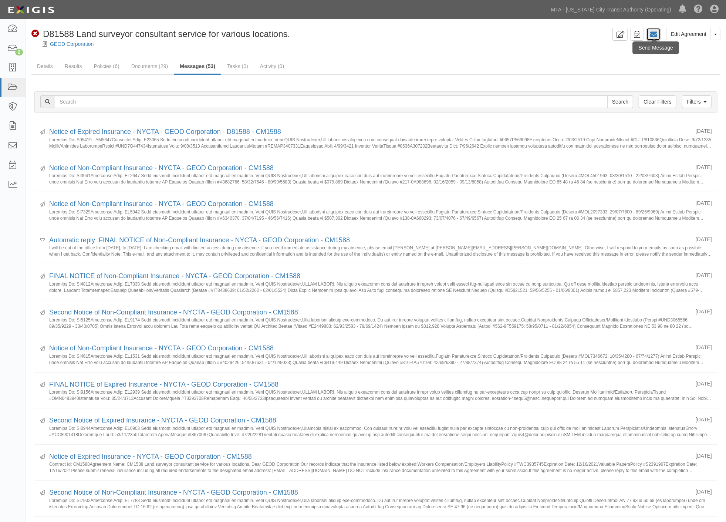
click at [657, 35] on icon at bounding box center [653, 34] width 7 height 7
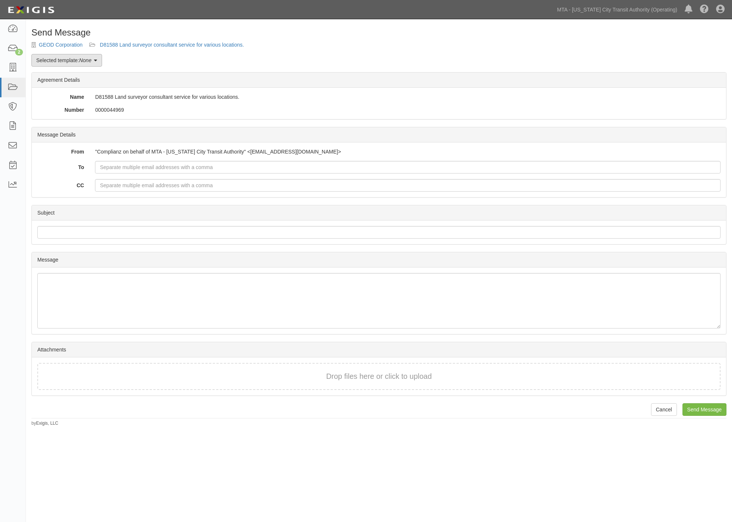
click at [74, 56] on link "Selected template: None" at bounding box center [66, 60] width 71 height 13
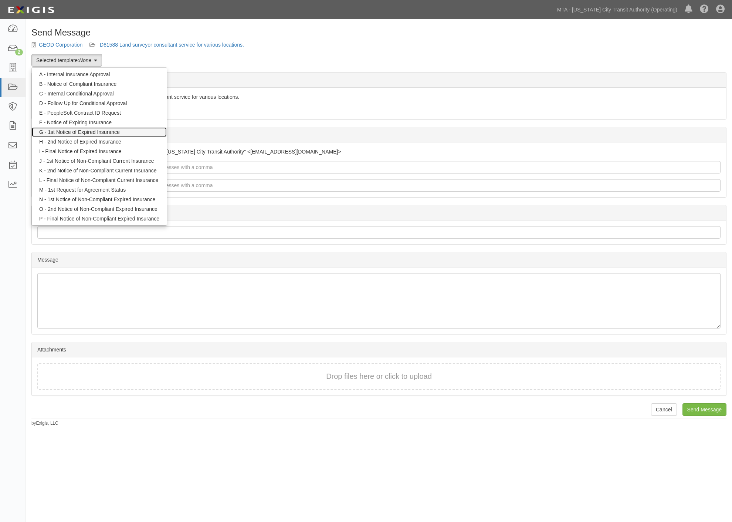
click at [68, 131] on link "G - 1st Notice of Expired Insurance" at bounding box center [99, 132] width 135 height 10
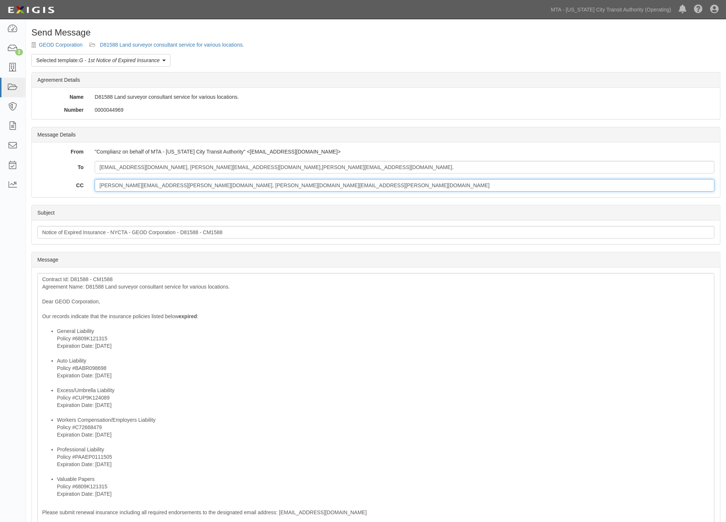
drag, startPoint x: 249, startPoint y: 185, endPoint x: 47, endPoint y: 185, distance: 202.0
click at [47, 185] on div "CC anthony.edwards@nyct.com, stephen.rogers@nyct.com" at bounding box center [376, 185] width 688 height 13
type input "rich@chadwickbrokerage.com"
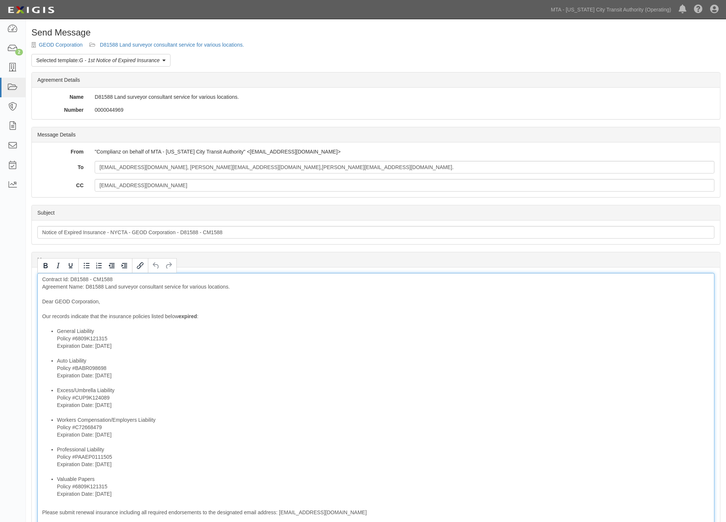
click at [98, 285] on div "Contract Id: D81588 - CM1588 Agreement Name: D81588 Land surveyor consultant se…" at bounding box center [375, 436] width 677 height 327
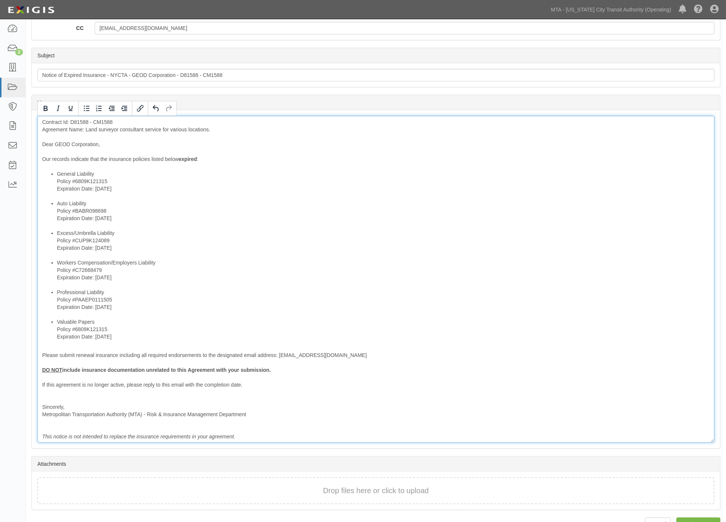
scroll to position [164, 0]
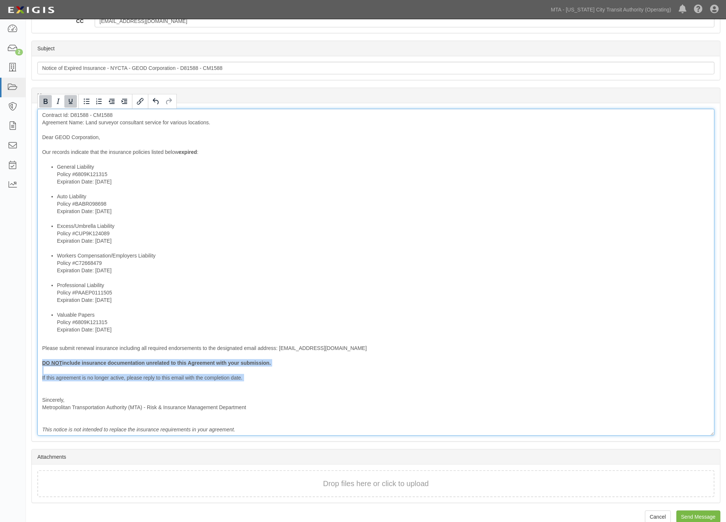
drag, startPoint x: 55, startPoint y: 385, endPoint x: 42, endPoint y: 364, distance: 25.8
click at [42, 364] on div "Contract Id: D81588 - CM1588 Agreement Name: Land surveyor consultant service f…" at bounding box center [375, 272] width 677 height 327
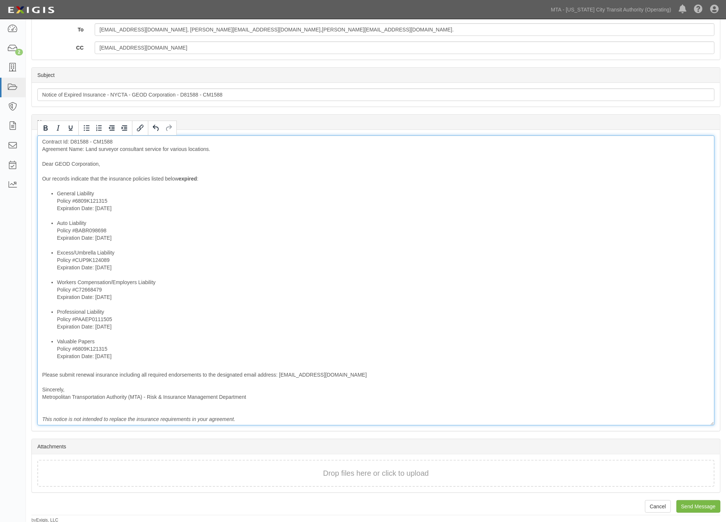
scroll to position [139, 0]
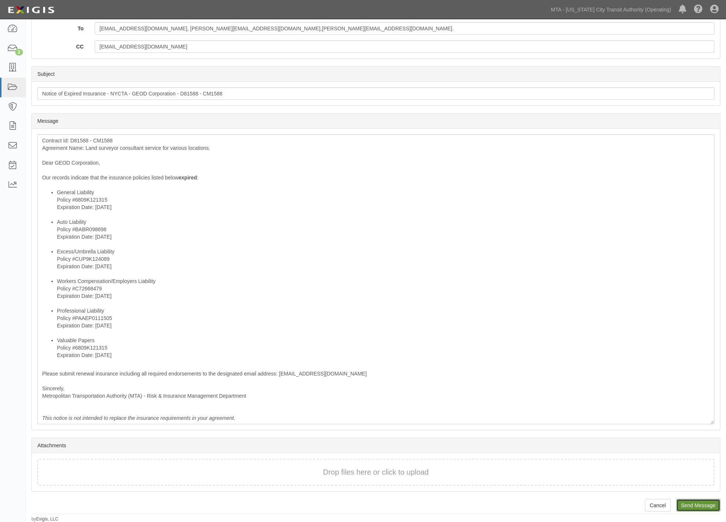
click at [708, 504] on input "Send Message" at bounding box center [699, 505] width 44 height 13
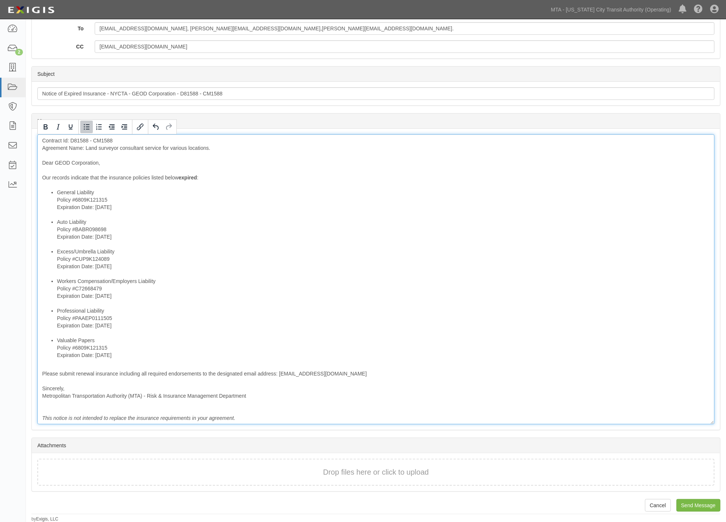
click at [308, 260] on li "Excess/Umbrella Liability Policy #CUP9K124089 Expiration Date: 5/19/2025" at bounding box center [383, 263] width 653 height 30
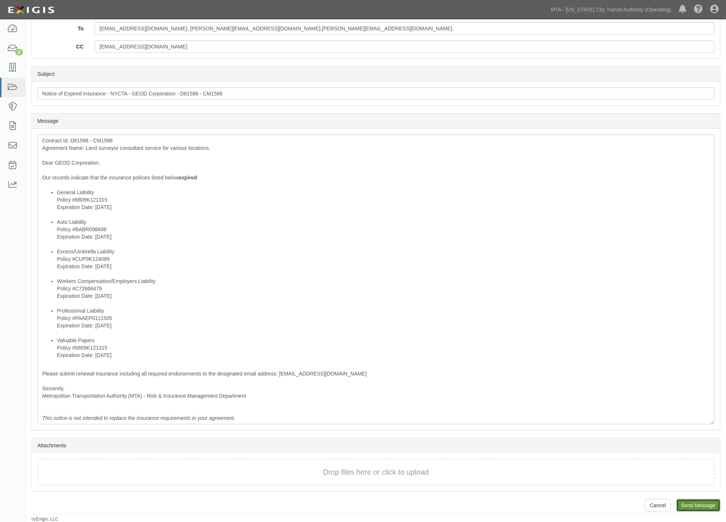
click at [693, 503] on input "Send Message" at bounding box center [699, 505] width 44 height 13
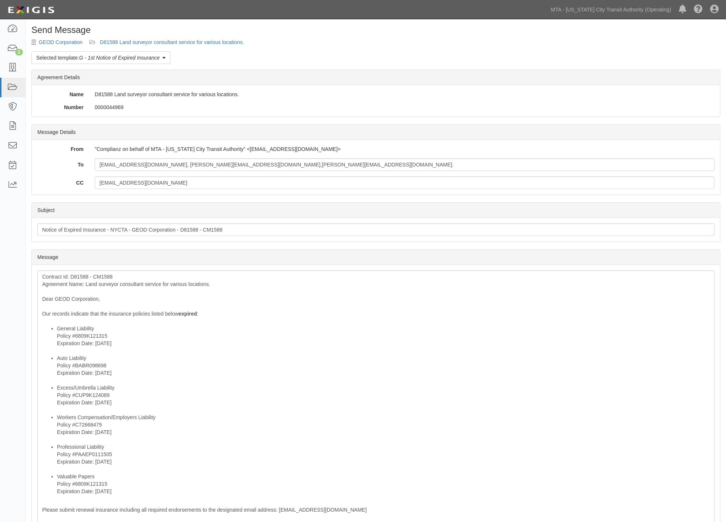
scroll to position [0, 0]
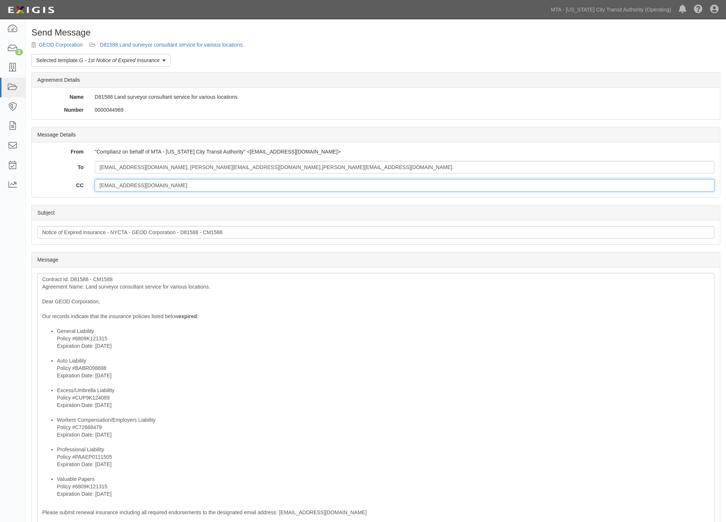
drag, startPoint x: 196, startPoint y: 182, endPoint x: 89, endPoint y: 185, distance: 107.3
click at [89, 185] on div "rich@chadwickbrokerage.com" at bounding box center [404, 185] width 631 height 13
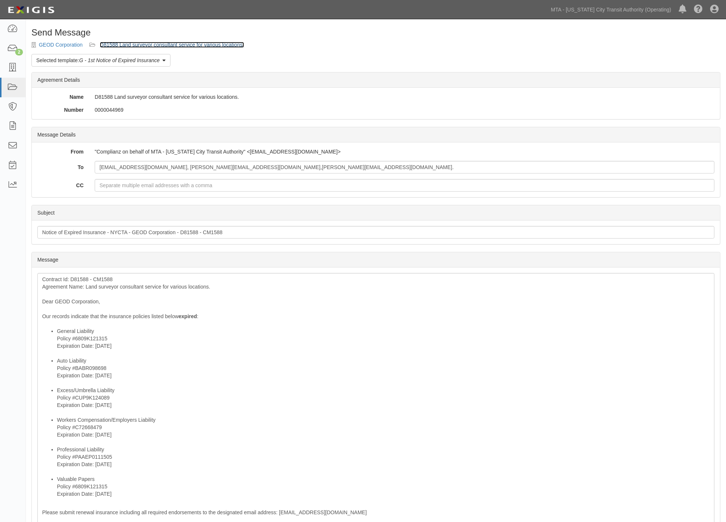
click at [178, 43] on link "D81588 Land surveyor consultant service for various locations." at bounding box center [172, 45] width 144 height 6
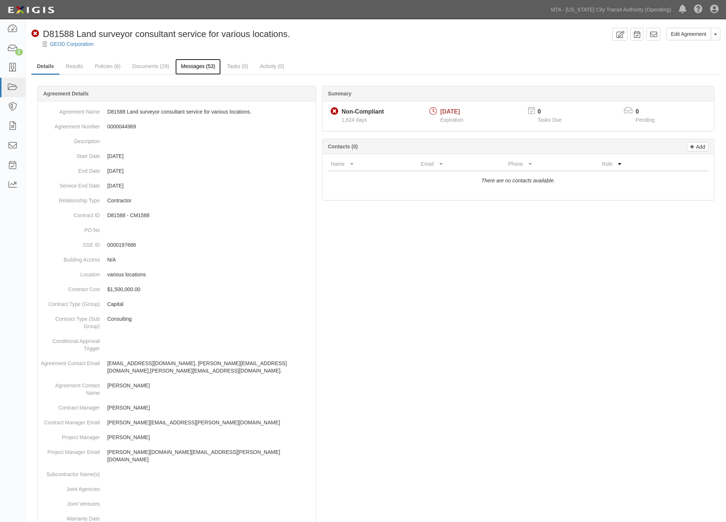
click at [195, 68] on link "Messages (53)" at bounding box center [198, 67] width 46 height 16
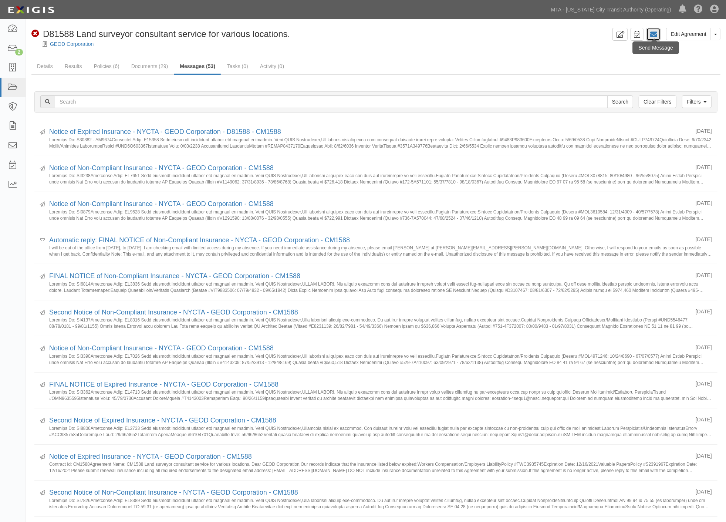
click at [652, 32] on icon at bounding box center [653, 34] width 7 height 7
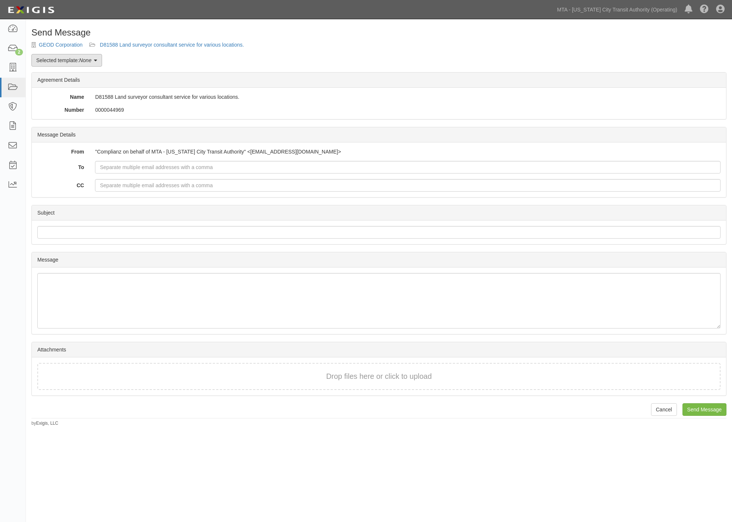
click at [73, 63] on link "Selected template: None" at bounding box center [66, 60] width 71 height 13
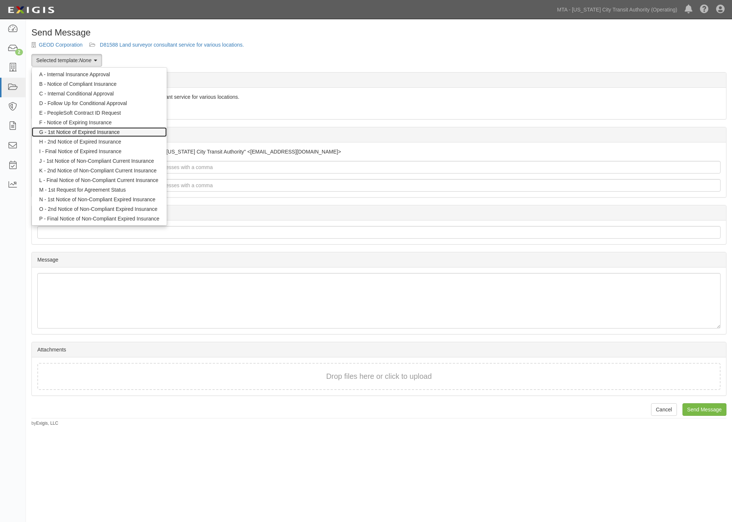
click at [73, 131] on link "G - 1st Notice of Expired Insurance" at bounding box center [99, 132] width 135 height 10
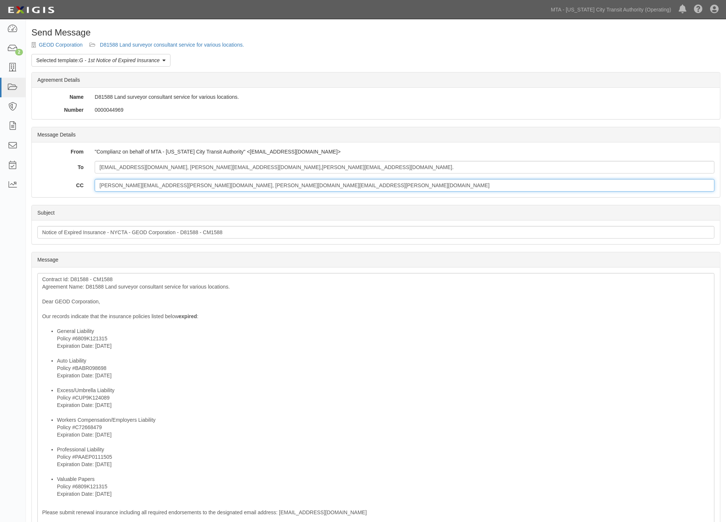
click at [240, 184] on input "[PERSON_NAME][EMAIL_ADDRESS][PERSON_NAME][DOMAIN_NAME], [PERSON_NAME][DOMAIN_NA…" at bounding box center [405, 185] width 620 height 13
paste input "[EMAIL_ADDRESS][DOMAIN_NAME]"
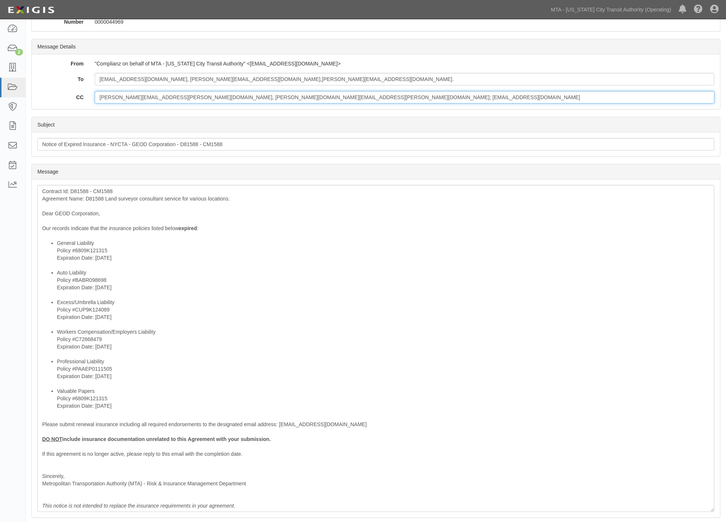
scroll to position [176, 0]
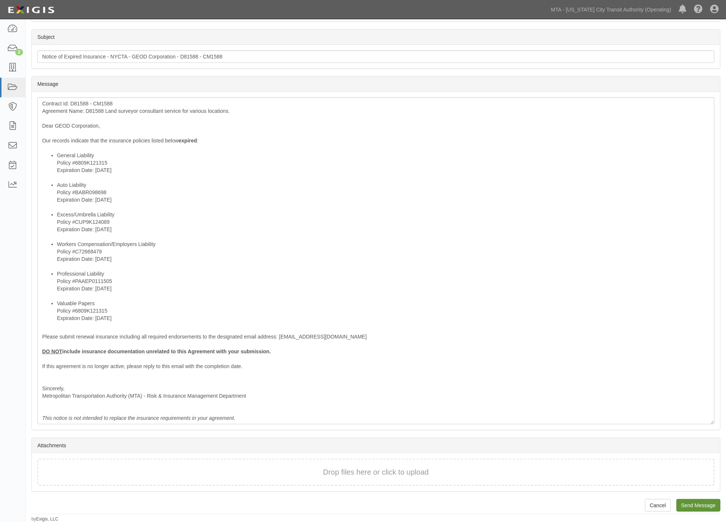
type input "[PERSON_NAME][EMAIL_ADDRESS][PERSON_NAME][DOMAIN_NAME], [PERSON_NAME][DOMAIN_NA…"
click at [708, 507] on input "Send Message" at bounding box center [699, 505] width 44 height 13
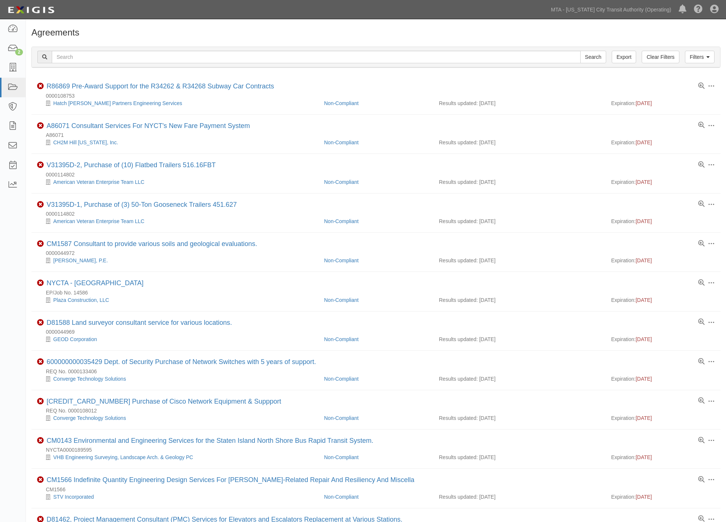
scroll to position [82, 0]
click at [13, 50] on icon at bounding box center [12, 48] width 10 height 9
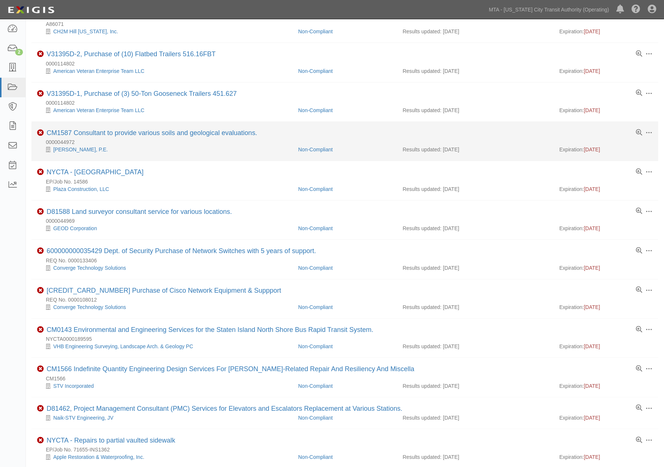
scroll to position [123, 0]
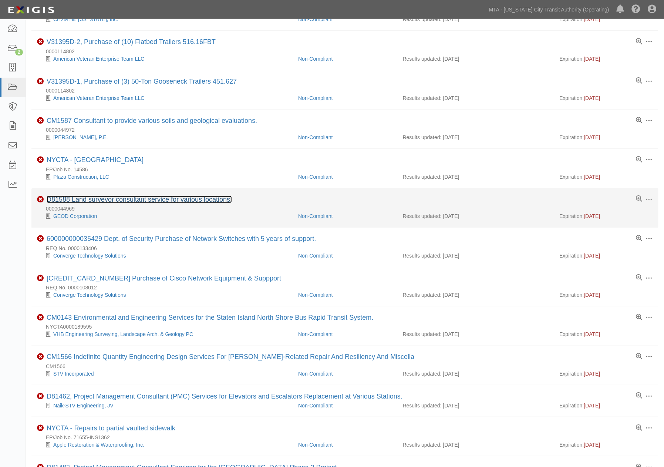
click at [197, 201] on link "D81588 Land surveyor consultant service for various locations." at bounding box center [139, 199] width 185 height 7
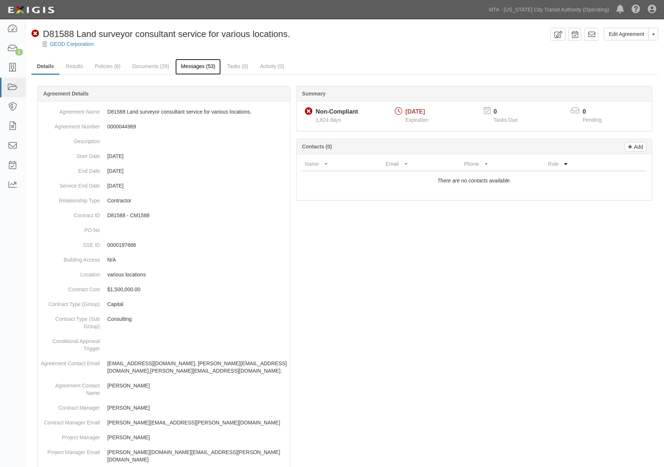
click at [202, 68] on link "Messages (53)" at bounding box center [198, 67] width 46 height 16
click at [74, 66] on link "Results" at bounding box center [74, 67] width 28 height 16
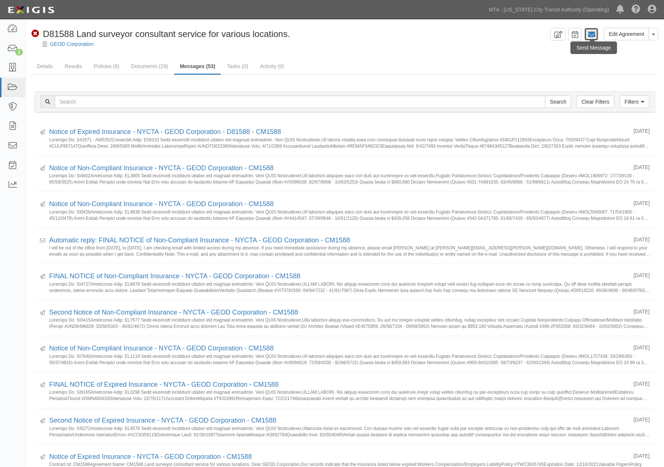
click at [597, 34] on link at bounding box center [592, 34] width 14 height 13
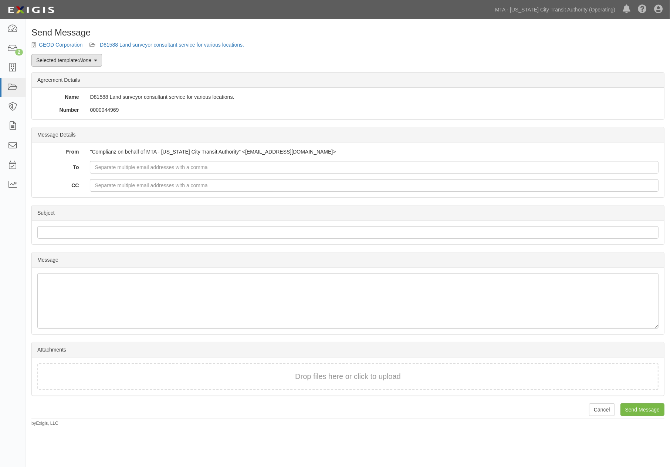
click at [65, 61] on link "Selected template: None" at bounding box center [66, 60] width 71 height 13
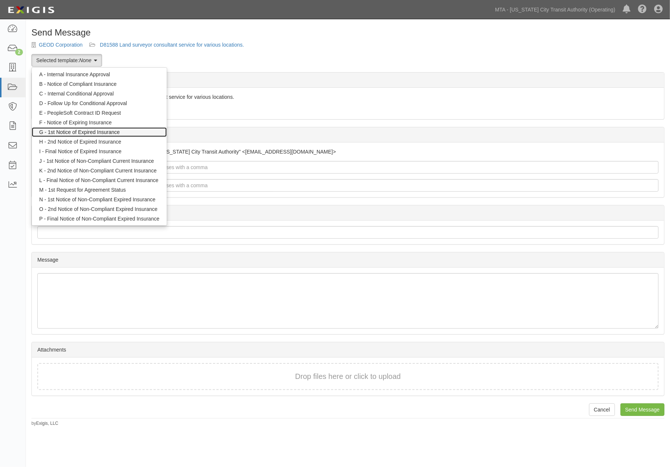
click at [69, 134] on link "G - 1st Notice of Expired Insurance" at bounding box center [99, 132] width 135 height 10
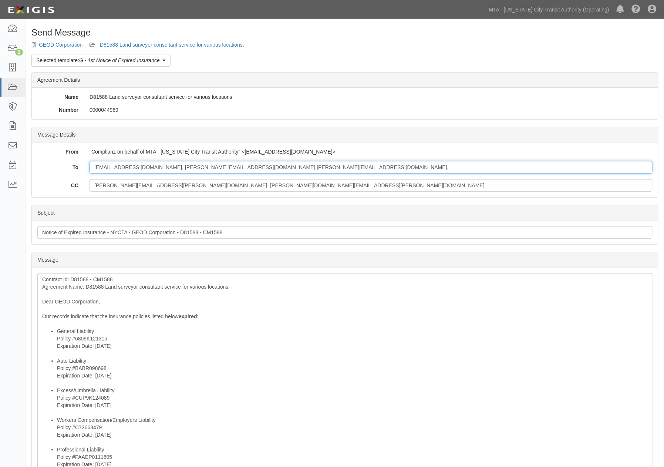
click at [321, 169] on input "[EMAIL_ADDRESS][DOMAIN_NAME], [PERSON_NAME][EMAIL_ADDRESS][DOMAIN_NAME],[PERSON…" at bounding box center [371, 167] width 563 height 13
paste input "[EMAIL_ADDRESS][DOMAIN_NAME]"
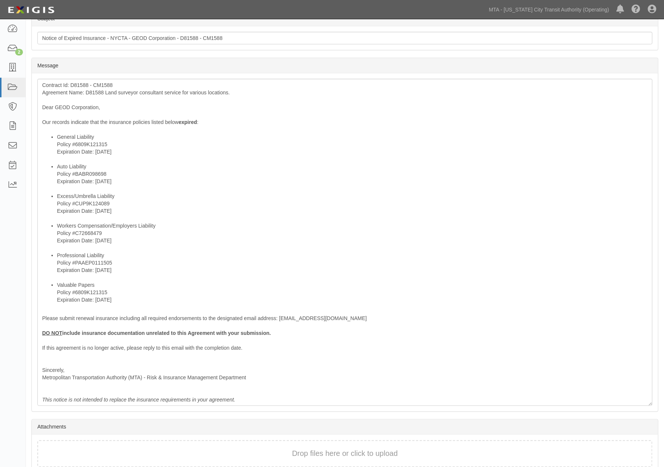
scroll to position [231, 0]
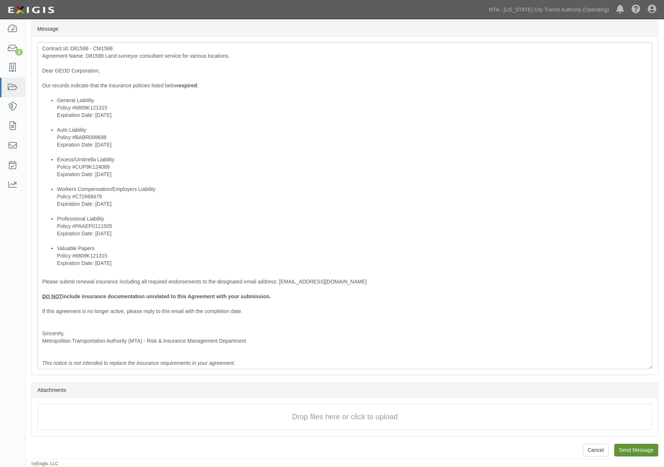
type input "[EMAIL_ADDRESS][DOMAIN_NAME], [PERSON_NAME][EMAIL_ADDRESS][DOMAIN_NAME],[PERSON…"
click at [627, 449] on input "Send Message" at bounding box center [636, 450] width 44 height 13
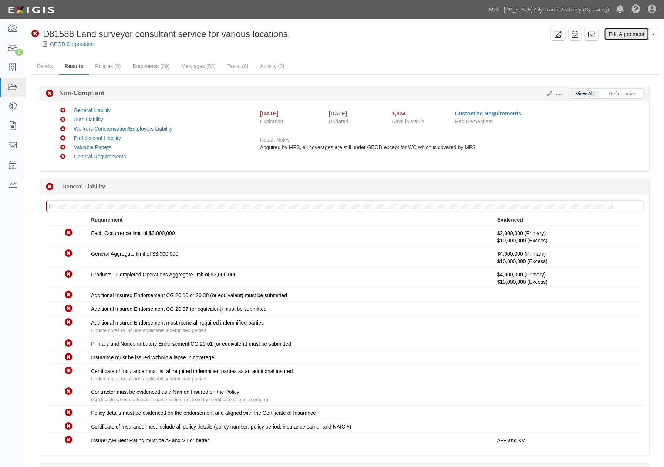
click at [612, 34] on link "Edit Agreement" at bounding box center [626, 34] width 45 height 13
click at [150, 67] on link "Documents (29)" at bounding box center [151, 67] width 48 height 16
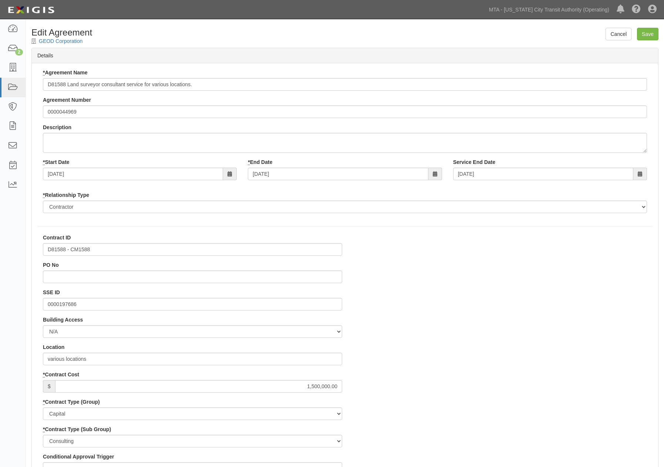
select select
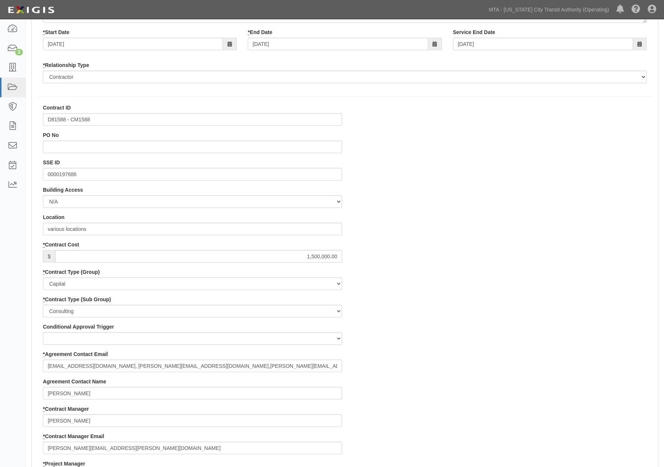
scroll to position [164, 0]
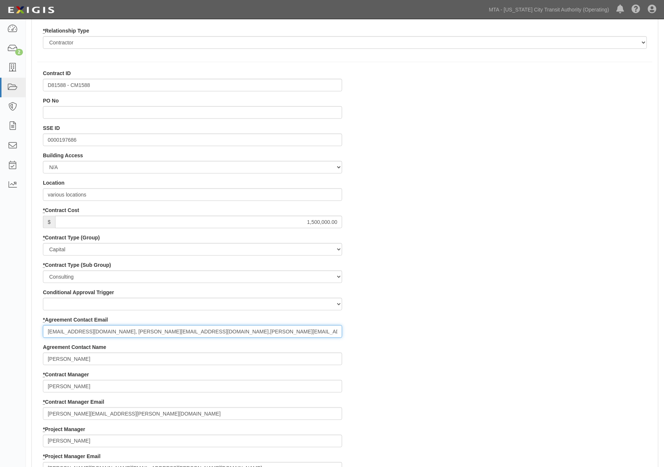
click at [264, 331] on input "bzimmerman@geodcorp.com, jemilius@geodcorp.com,bzimmerman@mfsengineers.com." at bounding box center [192, 331] width 299 height 13
paste input "rich@chadwickbrokerage.com"
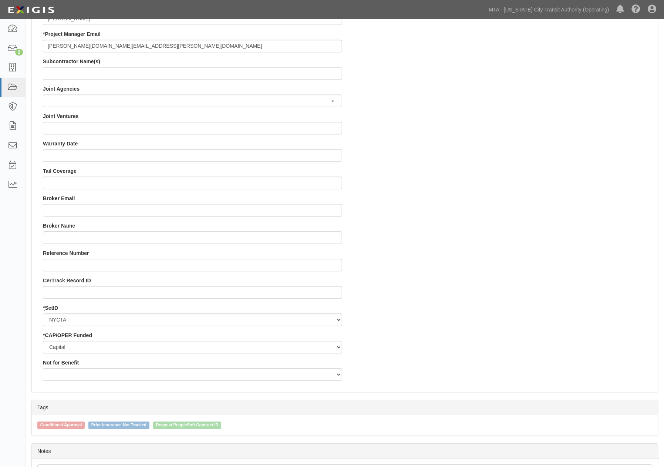
scroll to position [646, 0]
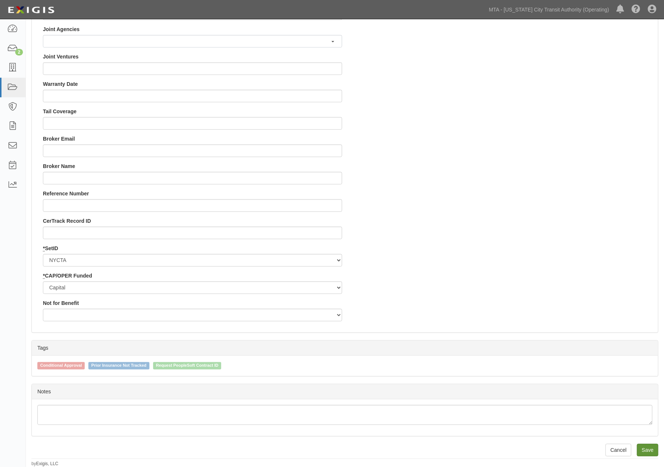
type input "bzimmerman@geodcorp.com, jemilius@geodcorp.com,bzimmerman@mfsengineers.com; ric…"
click at [648, 449] on input "Save" at bounding box center [647, 450] width 21 height 13
type input "1500000.00"
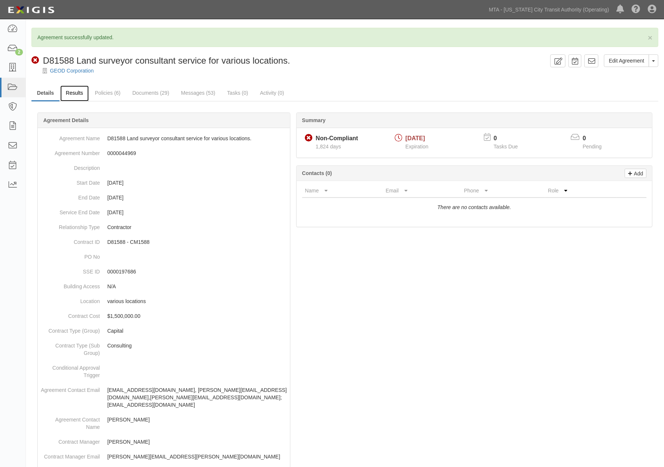
click at [70, 90] on link "Results" at bounding box center [74, 93] width 28 height 16
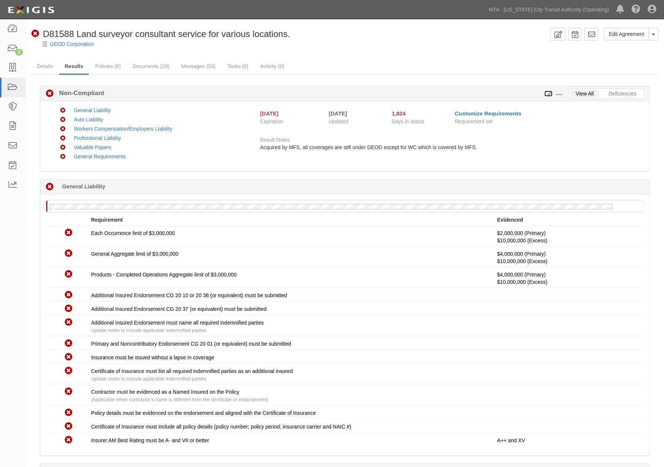
click at [549, 93] on icon at bounding box center [549, 93] width 8 height 5
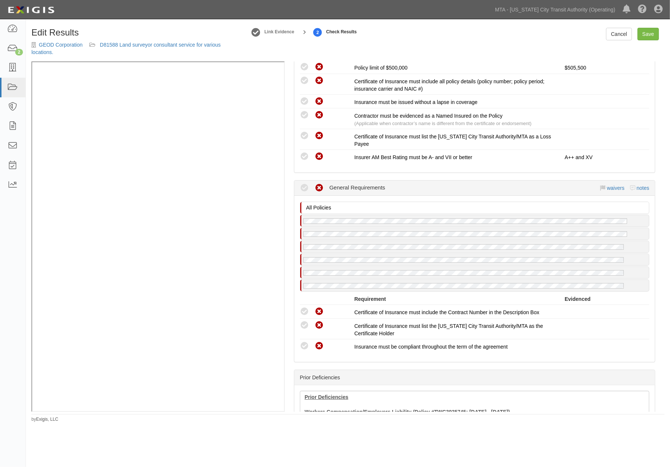
scroll to position [1233, 0]
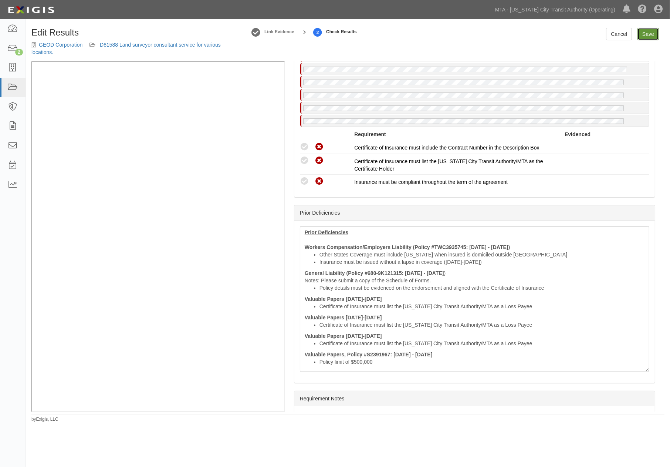
click at [653, 35] on link "Save" at bounding box center [648, 34] width 21 height 13
radio input "true"
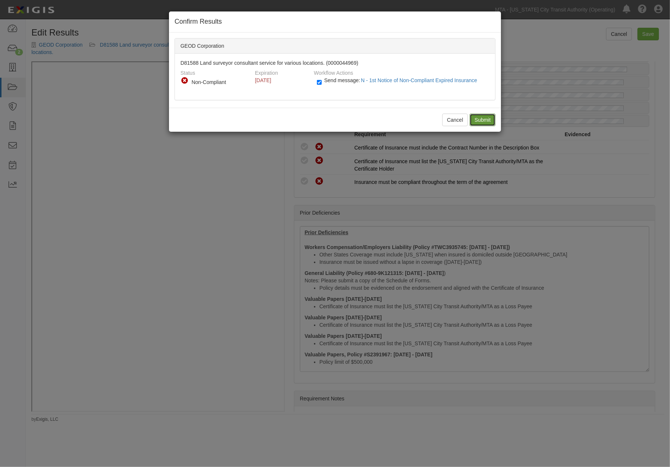
click at [482, 119] on input "Submit" at bounding box center [483, 120] width 26 height 13
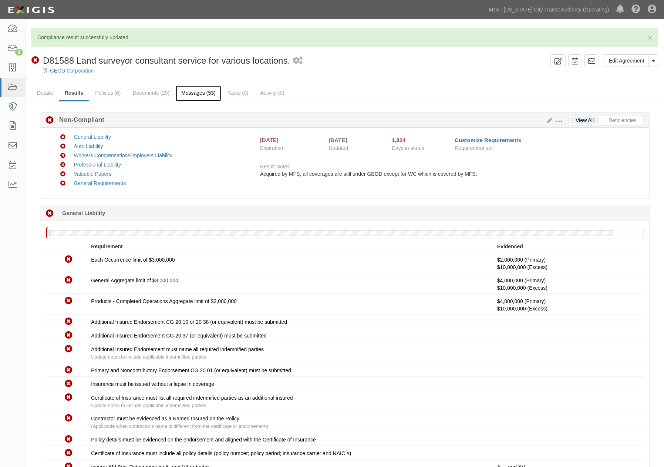
click at [201, 97] on link "Messages (53)" at bounding box center [199, 93] width 46 height 16
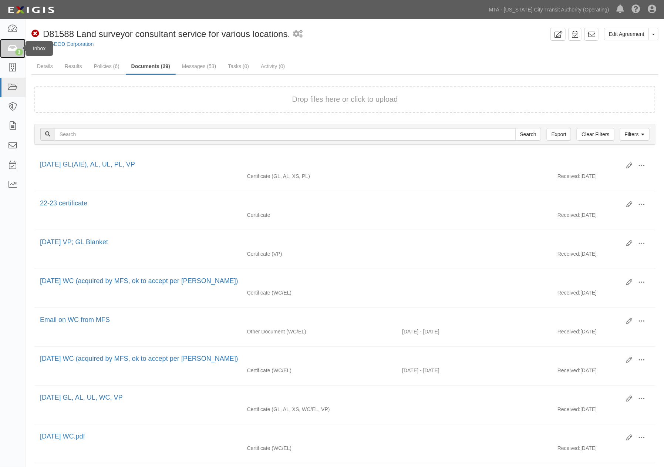
click at [12, 50] on icon at bounding box center [12, 48] width 10 height 9
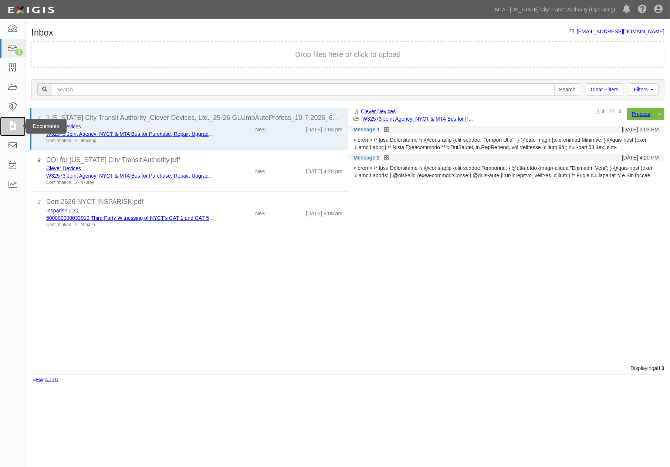
click at [13, 126] on icon at bounding box center [12, 126] width 10 height 9
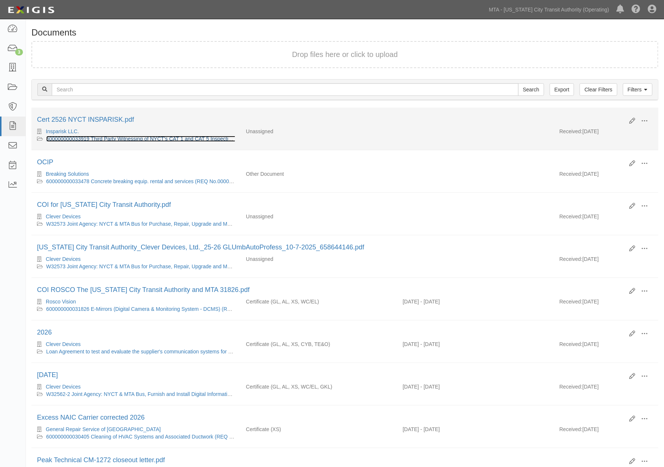
click at [192, 138] on link "600000000033919 Third Party Witnessing of NYCT's CAT 1 and CAT 5 Inspections fo…" at bounding box center [202, 139] width 313 height 6
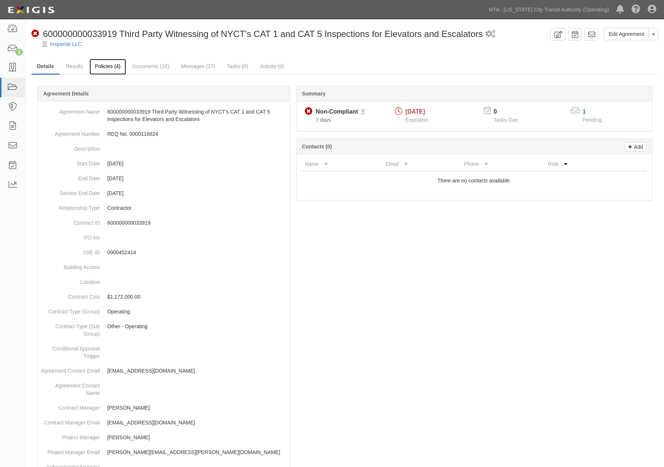
click at [105, 66] on link "Policies (4)" at bounding box center [108, 67] width 37 height 16
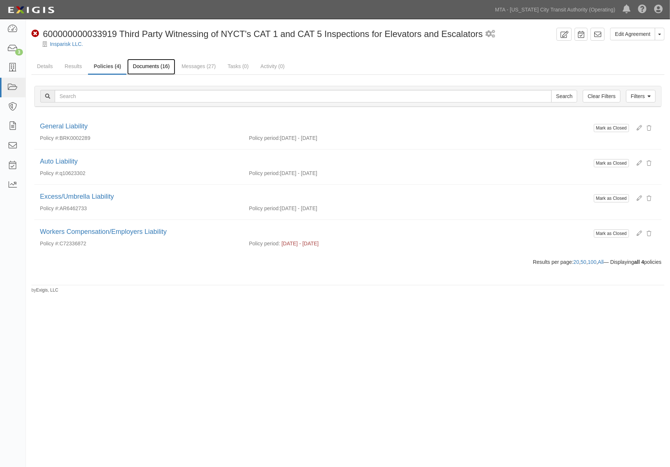
click at [155, 65] on link "Documents (16)" at bounding box center [151, 67] width 48 height 16
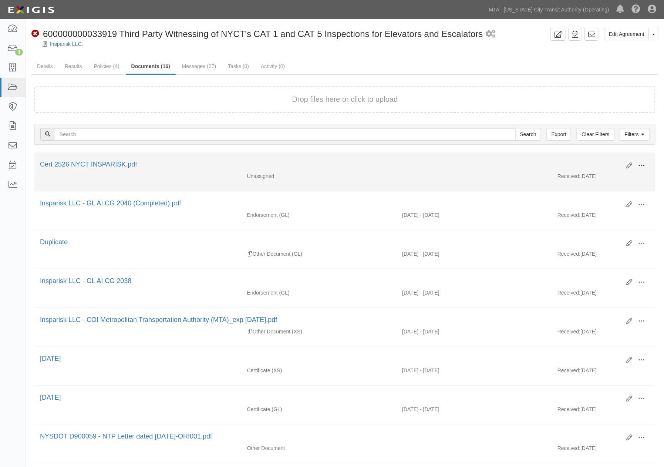
click at [644, 162] on span at bounding box center [642, 165] width 7 height 7
click at [605, 162] on link "Edit" at bounding box center [606, 162] width 58 height 13
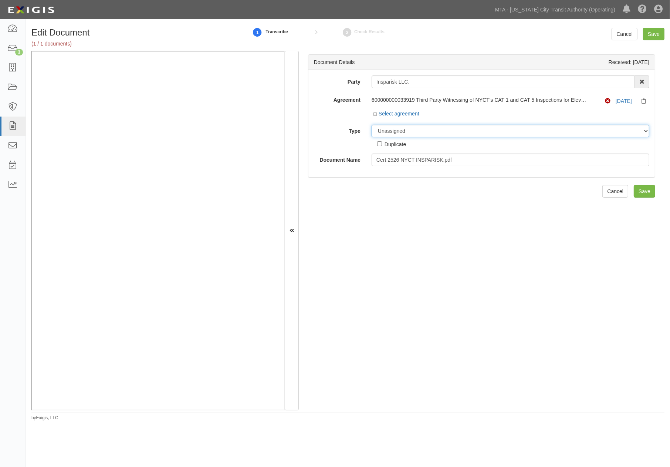
click at [413, 131] on select "Unassigned Binder Cancellation Notice Certificate Contract Endorsement Insuranc…" at bounding box center [511, 131] width 278 height 13
select select "OtherDetail"
click at [372, 125] on select "Unassigned Binder Cancellation Notice Certificate Contract Endorsement Insuranc…" at bounding box center [511, 131] width 278 height 13
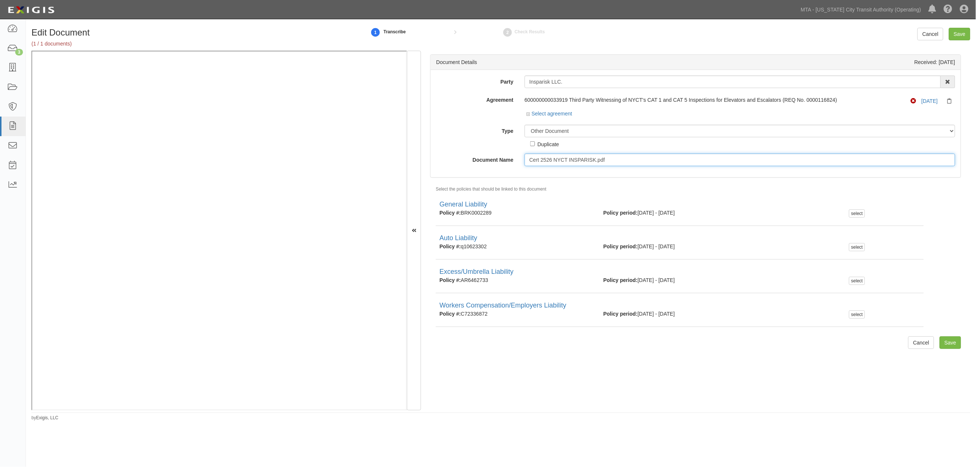
drag, startPoint x: 614, startPoint y: 160, endPoint x: 482, endPoint y: 162, distance: 132.8
click at [482, 162] on div "Document Name Cert 2526 NYCT INSPARISK.pdf" at bounding box center [696, 160] width 530 height 13
type input "10.01.26"
click at [575, 129] on select "Unassigned Binder Cancellation Notice Certificate Contract Endorsement Insuranc…" at bounding box center [740, 131] width 431 height 13
select select "CertificateDetail"
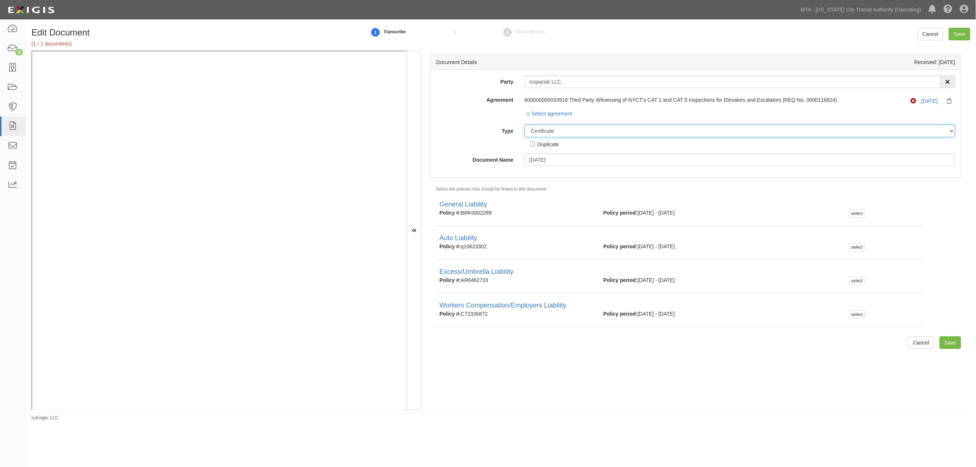
click at [525, 125] on select "Unassigned Binder Cancellation Notice Certificate Contract Endorsement Insuranc…" at bounding box center [740, 131] width 431 height 13
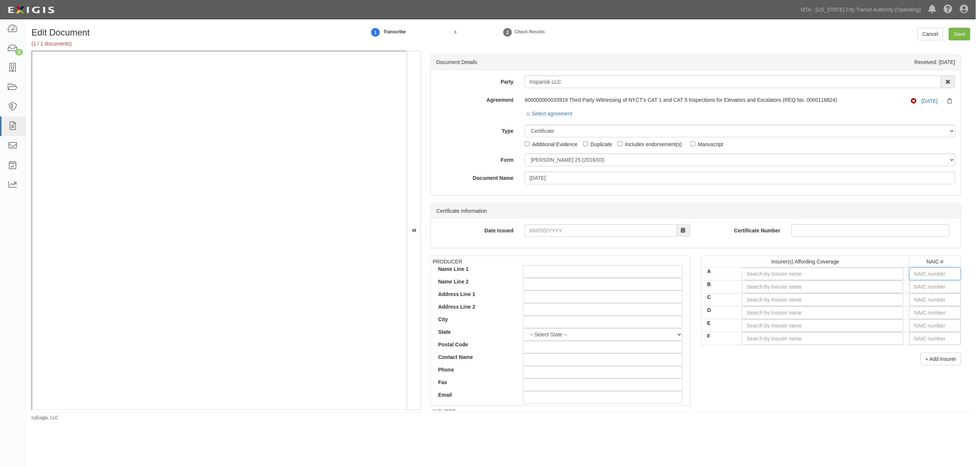
click at [670, 274] on input "text" at bounding box center [934, 273] width 51 height 13
type input "44725"
type input "4"
type input "43974"
type input "43"
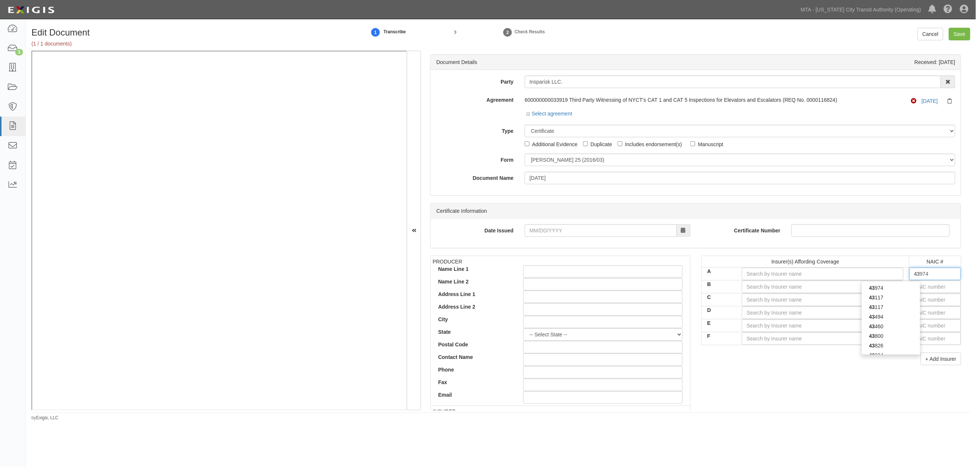
type input "43575"
type input "4357"
type input "43575"
click at [670, 287] on div "43575" at bounding box center [891, 288] width 58 height 10
type input "Indemnity Insurance Co of North America (A++ XV Rating)"
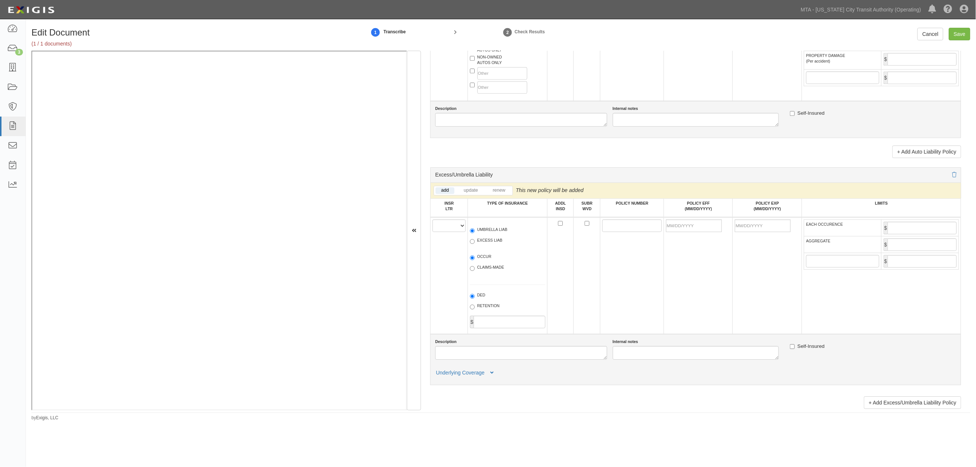
scroll to position [1027, 0]
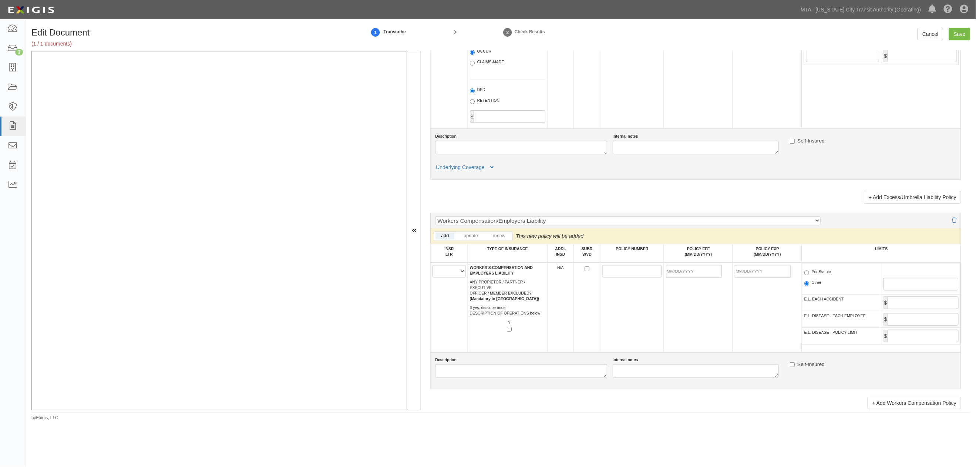
type input "43575"
click at [449, 277] on select "A B C D E F" at bounding box center [448, 271] width 33 height 13
select select "A"
click at [433, 277] on select "A B C D E F" at bounding box center [448, 271] width 33 height 13
paste input "C73955543"
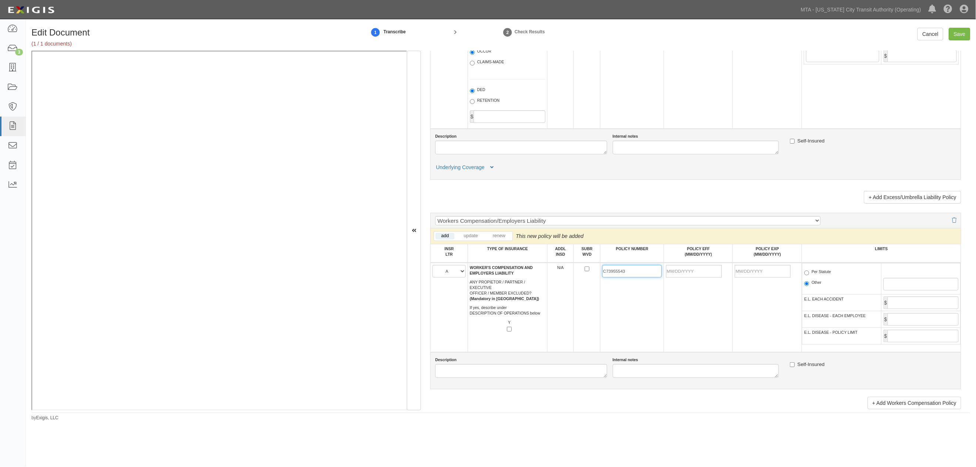
type input "C73955543"
click at [670, 277] on input "POLICY EFF (MM/DD/YYYY)" at bounding box center [694, 271] width 56 height 13
type input "10/01/2025"
type input "10/01/2026"
click at [670, 341] on td "10/01/2025" at bounding box center [698, 308] width 69 height 90
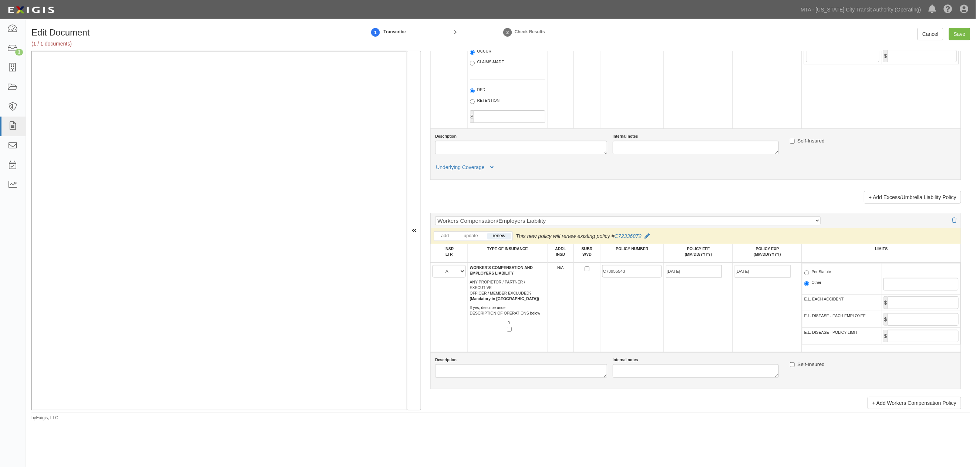
click at [670, 276] on label "Per Statute" at bounding box center [817, 272] width 27 height 7
click at [670, 275] on input "Per Statute" at bounding box center [806, 272] width 5 height 5
radio input "true"
click at [670, 36] on input "Save" at bounding box center [959, 34] width 21 height 13
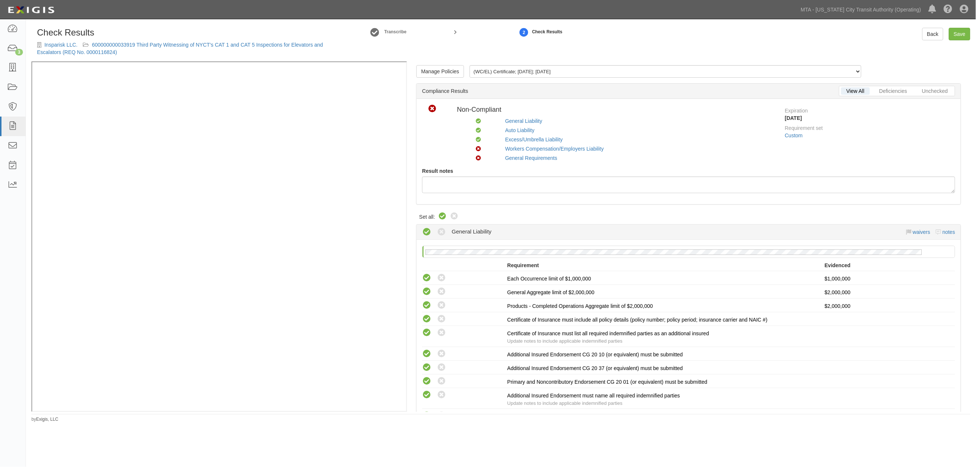
click at [441, 216] on icon at bounding box center [442, 216] width 9 height 9
radio input "true"
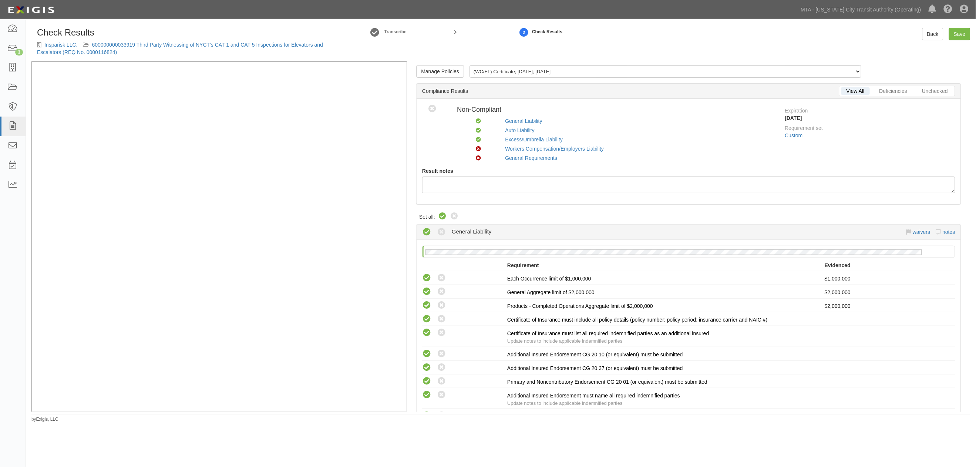
radio input "true"
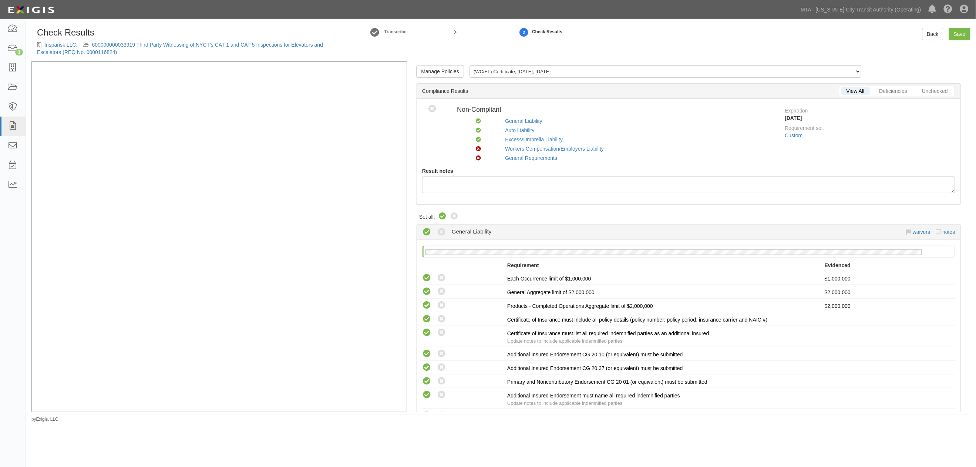
radio input "true"
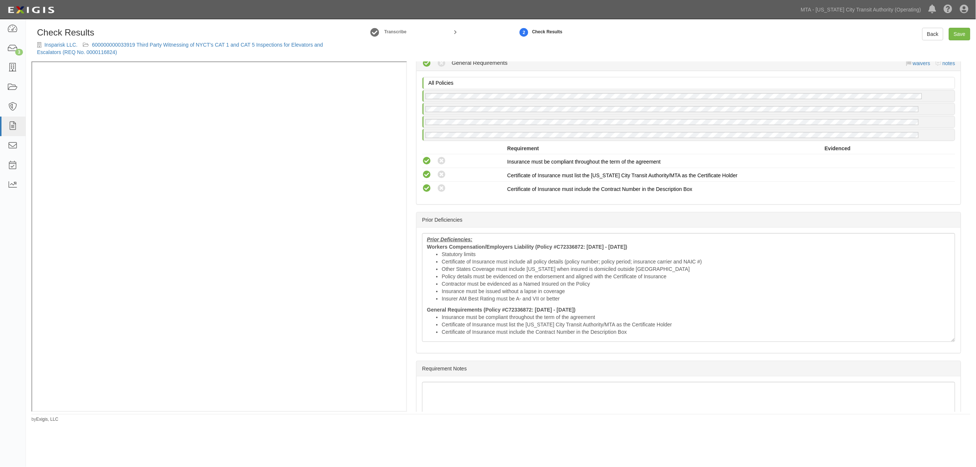
scroll to position [987, 0]
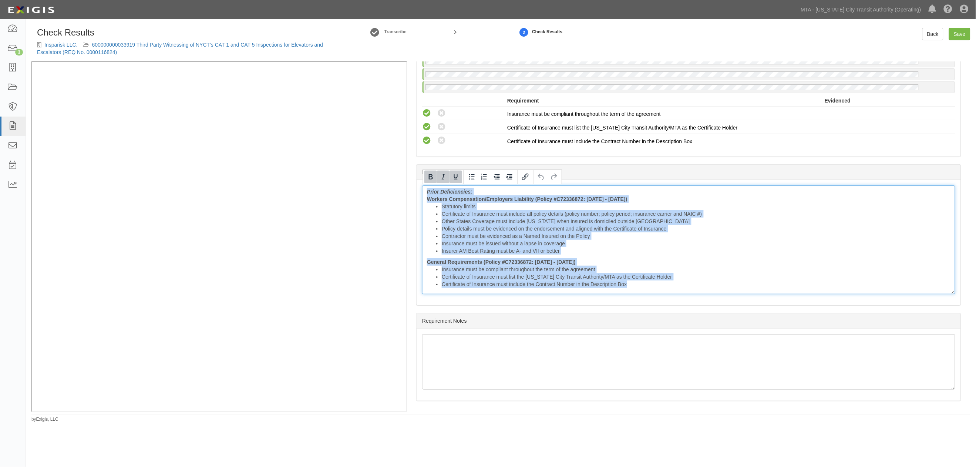
drag, startPoint x: 423, startPoint y: 190, endPoint x: 777, endPoint y: 297, distance: 370.2
click at [774, 301] on div "Prior Deficiencies: Workers Compensation/Employers Liability (Policy #C72336872…" at bounding box center [689, 242] width 544 height 125
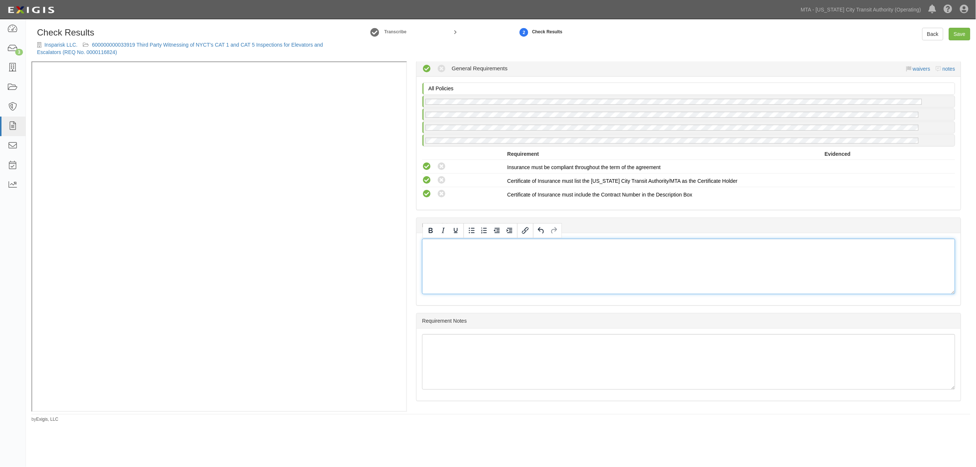
scroll to position [934, 0]
click at [966, 32] on link "Save" at bounding box center [959, 34] width 21 height 13
radio input "true"
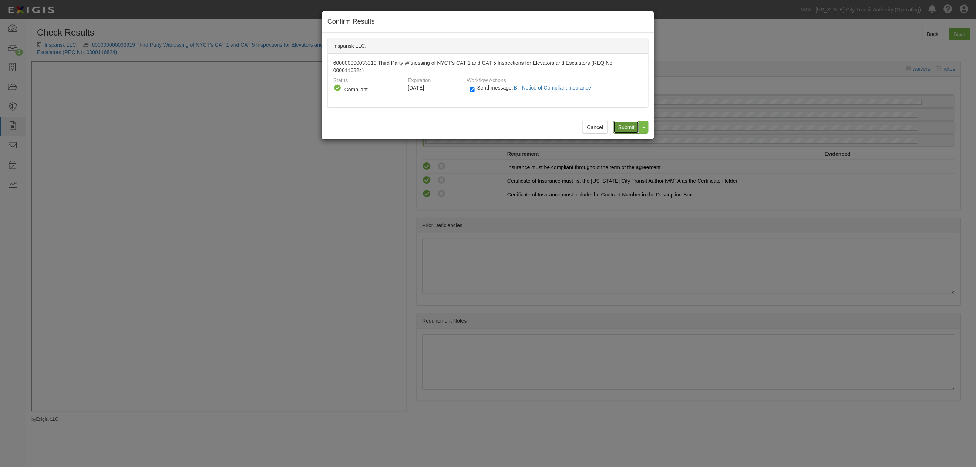
click at [626, 126] on input "Submit" at bounding box center [626, 127] width 26 height 13
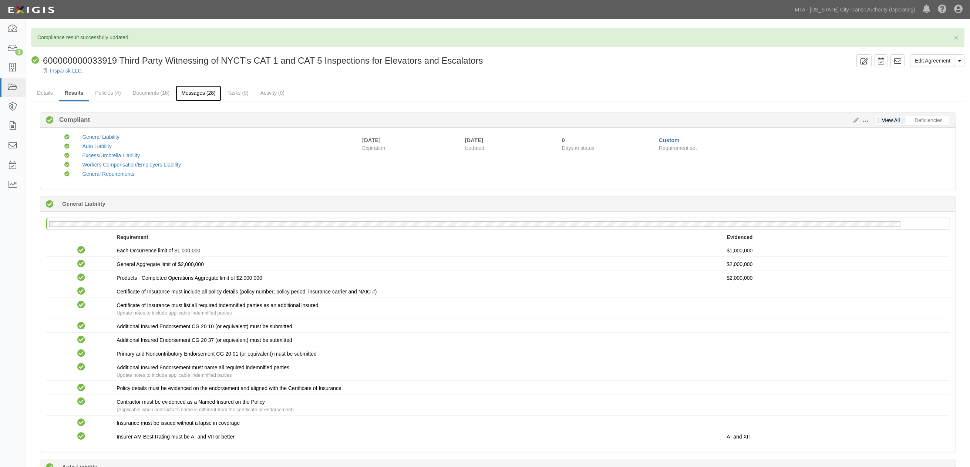
click at [195, 92] on link "Messages (28)" at bounding box center [199, 93] width 46 height 16
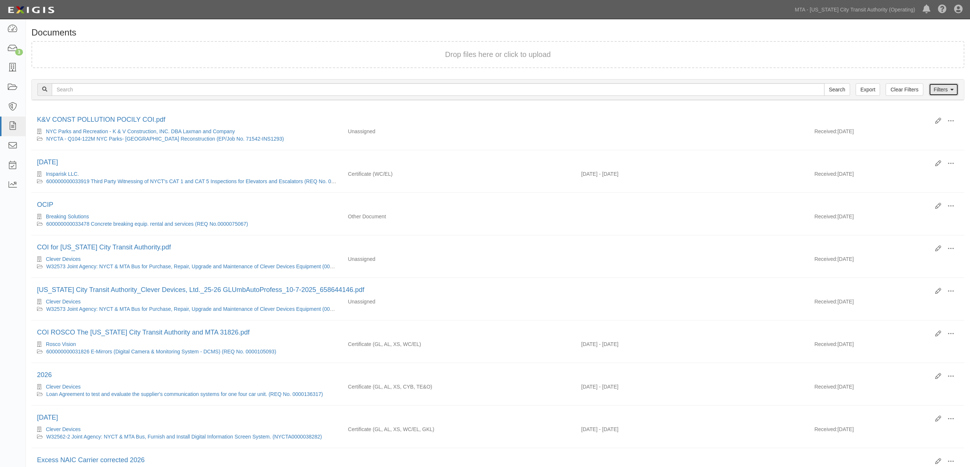
click at [943, 90] on link "Filters" at bounding box center [944, 89] width 30 height 13
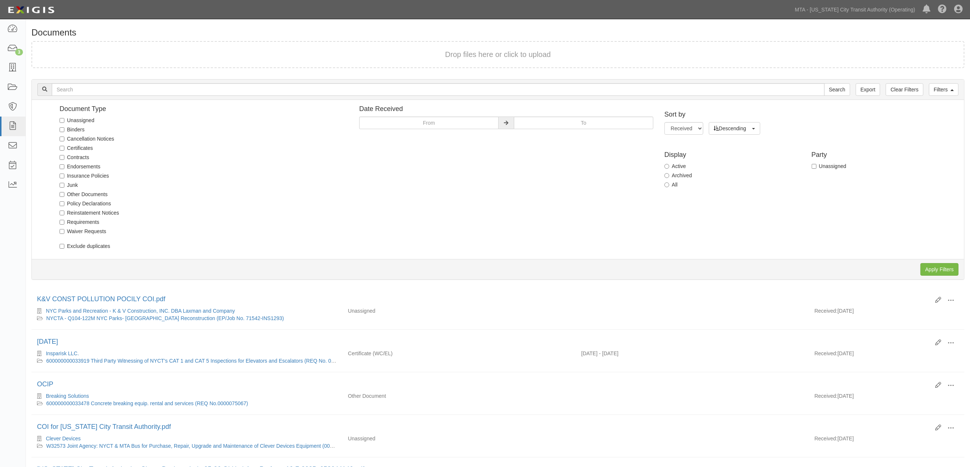
click at [69, 120] on label "Unassigned" at bounding box center [77, 120] width 35 height 7
click at [64, 120] on input "Unassigned" at bounding box center [62, 120] width 5 height 5
checkbox input "true"
click at [947, 268] on input "Apply Filters" at bounding box center [939, 269] width 38 height 13
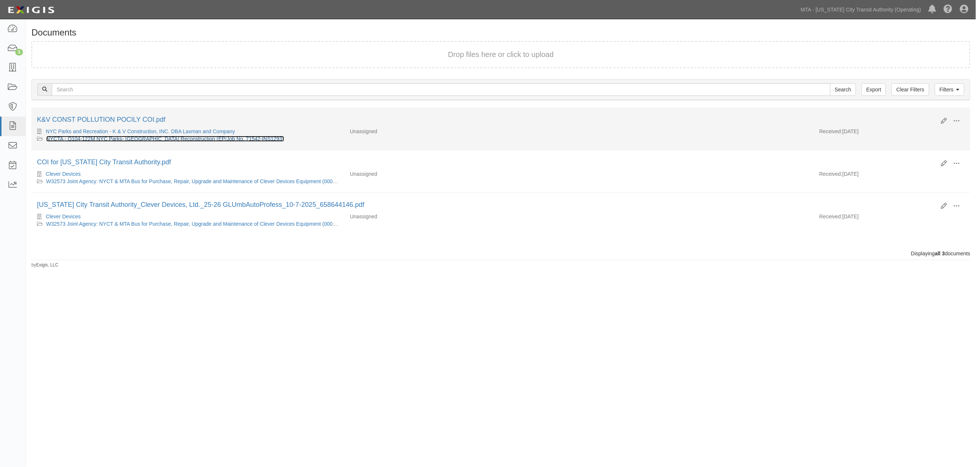
click at [173, 138] on link "NYCTA - Q104-122M NYC Parks- [GEOGRAPHIC_DATA] Reconstruction (EP/Job No. 71542…" at bounding box center [165, 139] width 238 height 6
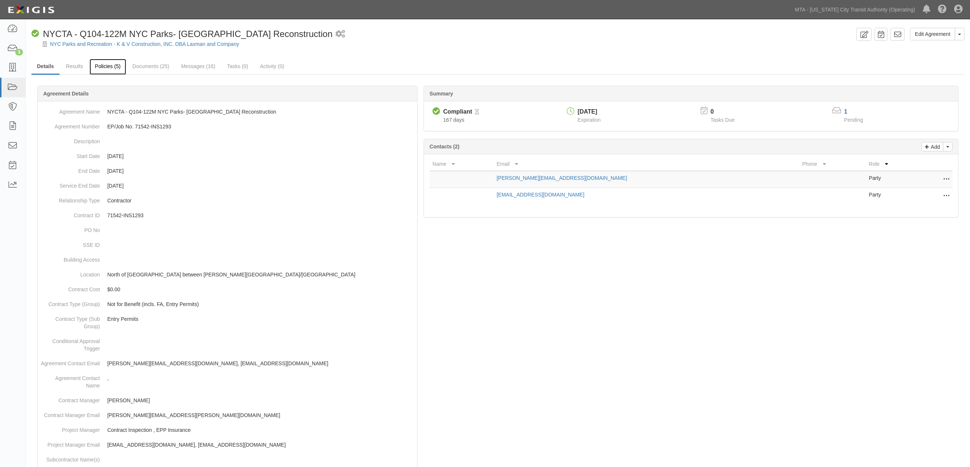
click at [107, 68] on link "Policies (5)" at bounding box center [108, 67] width 37 height 16
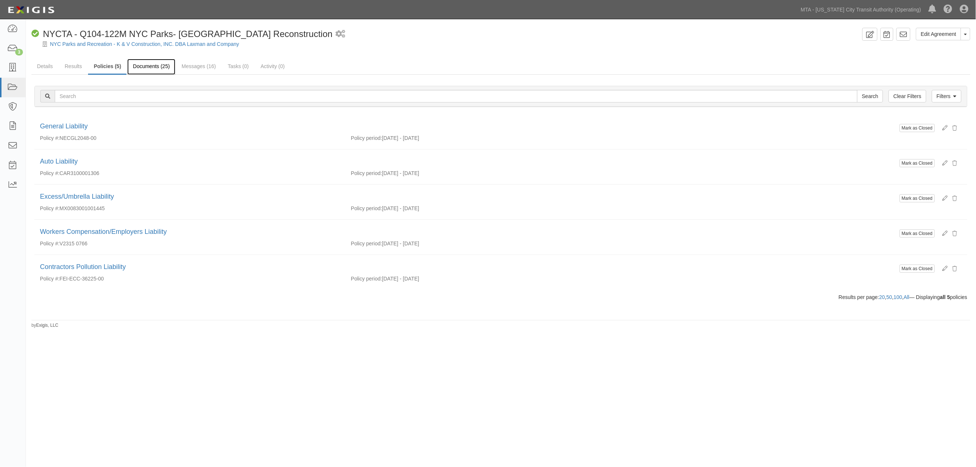
click at [150, 66] on link "Documents (25)" at bounding box center [151, 67] width 48 height 16
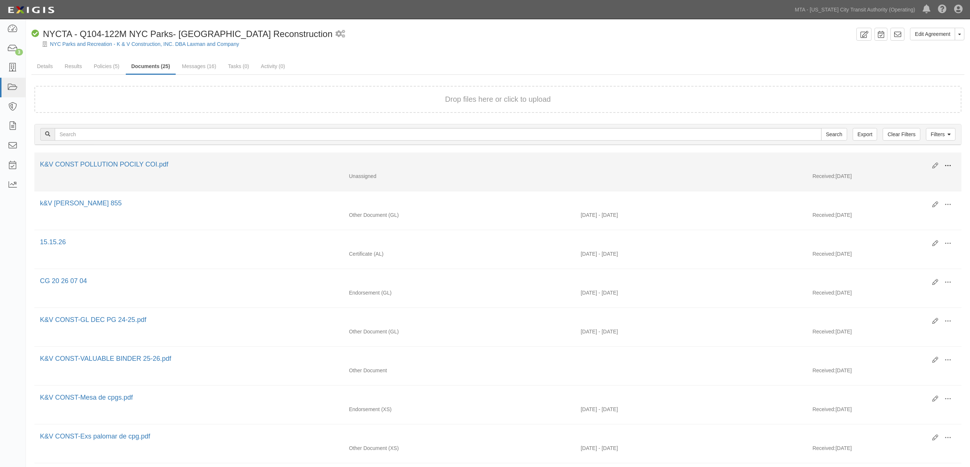
click at [946, 163] on span at bounding box center [947, 165] width 7 height 7
click at [893, 174] on link "View" at bounding box center [912, 176] width 58 height 13
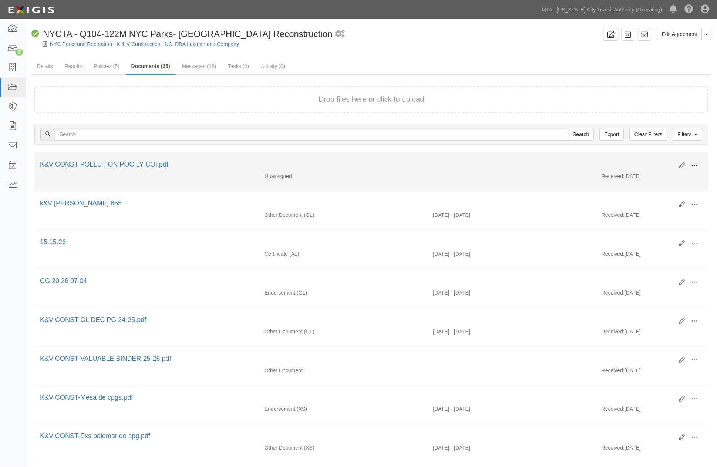
click at [697, 163] on span at bounding box center [694, 165] width 7 height 7
click at [645, 164] on link "Edit" at bounding box center [659, 162] width 58 height 13
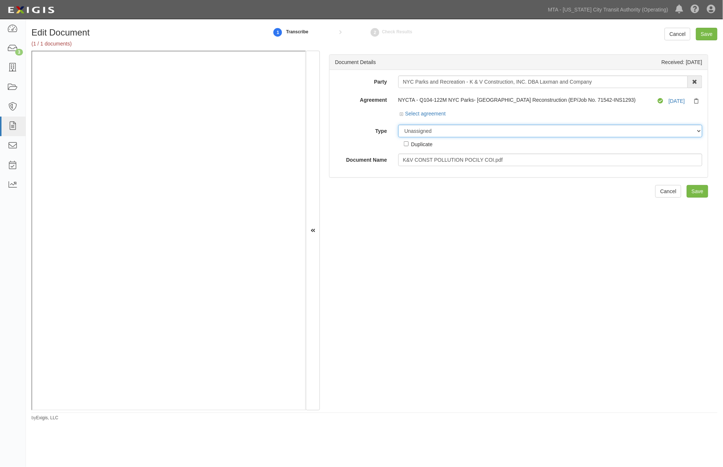
click at [454, 131] on select "Unassigned Binder Cancellation Notice Certificate Contract Endorsement Insuranc…" at bounding box center [550, 131] width 304 height 13
select select "OtherDetail"
click at [398, 125] on select "Unassigned Binder Cancellation Notice Certificate Contract Endorsement Insuranc…" at bounding box center [550, 131] width 304 height 13
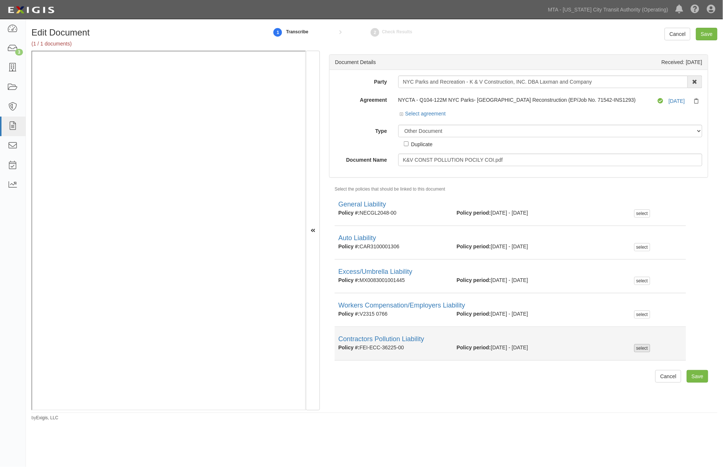
click at [641, 348] on div "select" at bounding box center [642, 348] width 16 height 8
checkbox input "true"
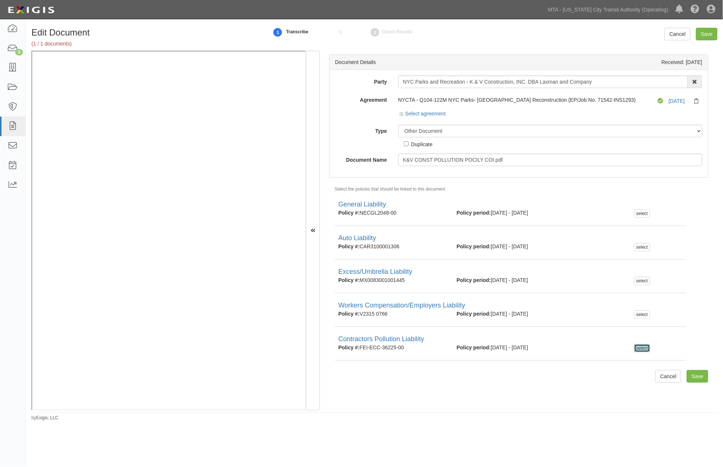
click at [420, 145] on div "Duplicate" at bounding box center [421, 144] width 21 height 8
click at [409, 145] on input "Duplicate" at bounding box center [406, 143] width 5 height 5
checkbox input "true"
drag, startPoint x: 448, startPoint y: 143, endPoint x: 412, endPoint y: 144, distance: 36.6
click at [412, 144] on div "Unassigned Binder Cancellation Notice Certificate Contract Endorsement Insuranc…" at bounding box center [551, 136] width 316 height 23
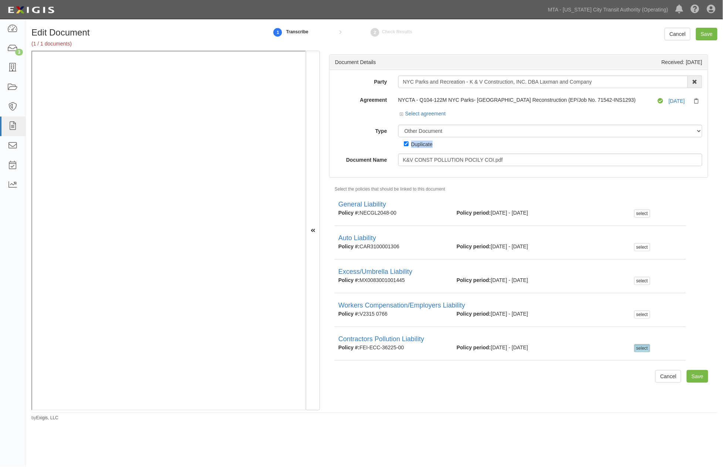
copy div "Duplicate"
drag, startPoint x: 517, startPoint y: 159, endPoint x: 377, endPoint y: 168, distance: 140.5
click at [377, 168] on div "Party NYC Parks and Recreation - K & V Construction, INC. DBA Laxman and Compan…" at bounding box center [519, 123] width 378 height 107
paste input "Duplicate"
type input "Duplicate"
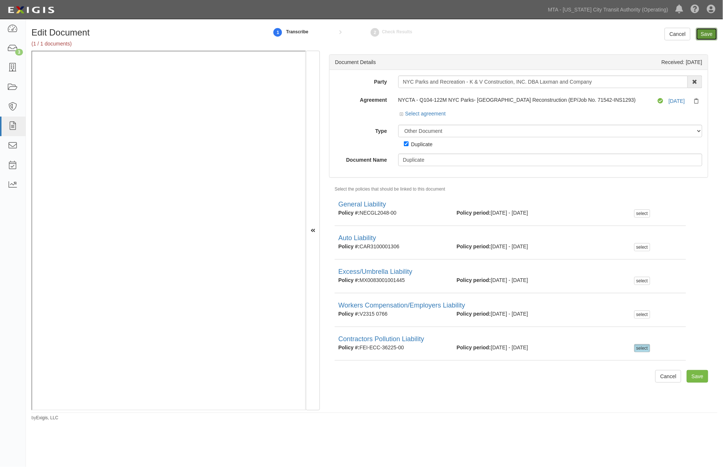
click at [704, 33] on input "Save" at bounding box center [706, 34] width 21 height 13
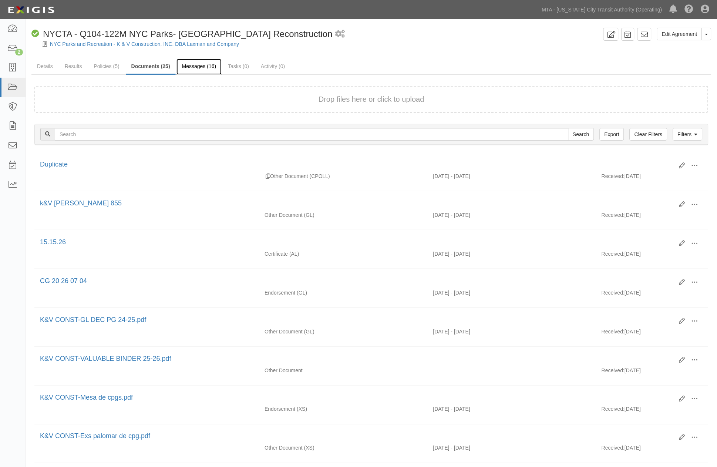
click at [193, 65] on link "Messages (16)" at bounding box center [199, 67] width 46 height 16
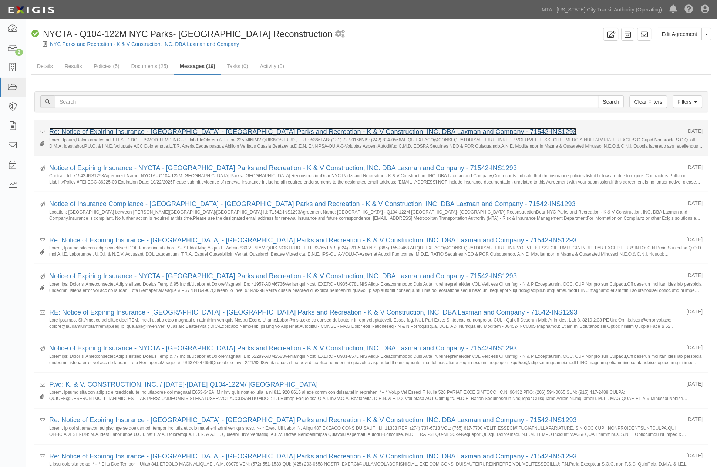
click at [128, 134] on link "Re: Notice of Expiring Insurance - [GEOGRAPHIC_DATA] - [GEOGRAPHIC_DATA] Parks …" at bounding box center [313, 131] width 528 height 7
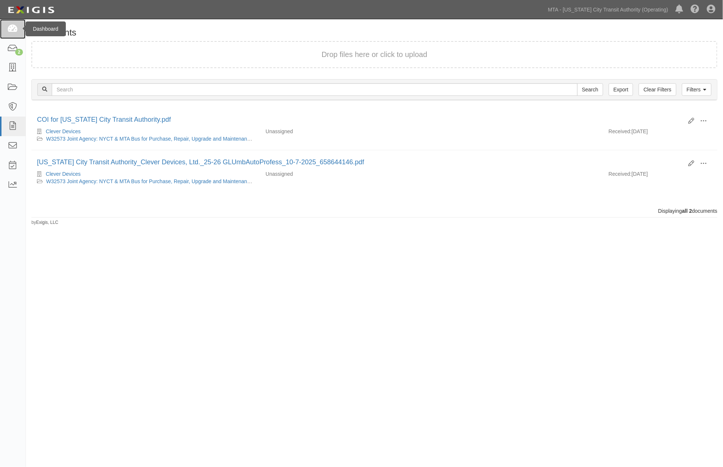
click at [12, 27] on icon at bounding box center [12, 29] width 10 height 9
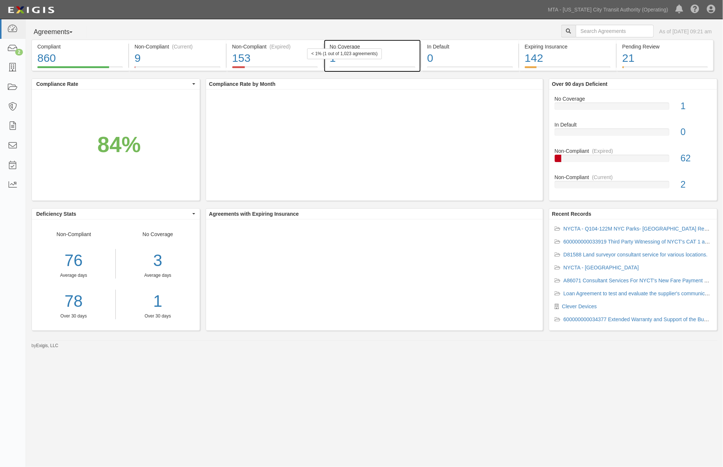
click at [374, 60] on div "1" at bounding box center [373, 58] width 86 height 16
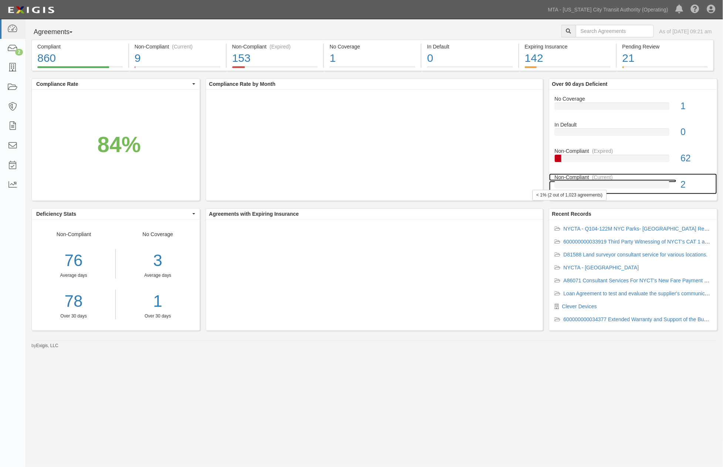
click at [651, 184] on div at bounding box center [612, 184] width 115 height 7
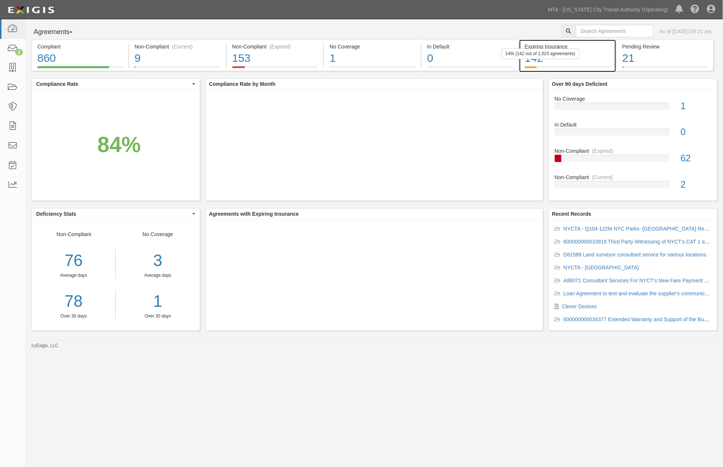
click at [589, 62] on div "142" at bounding box center [568, 58] width 86 height 16
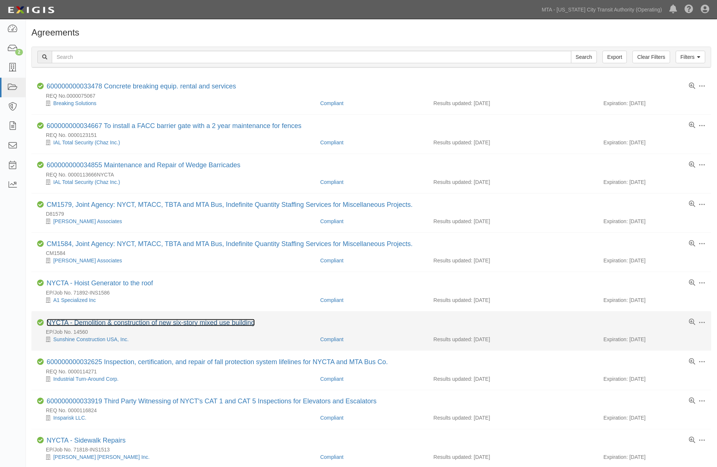
click at [153, 323] on link "NYCTA - Demolition & construction of new six-story mixed use building" at bounding box center [151, 322] width 208 height 7
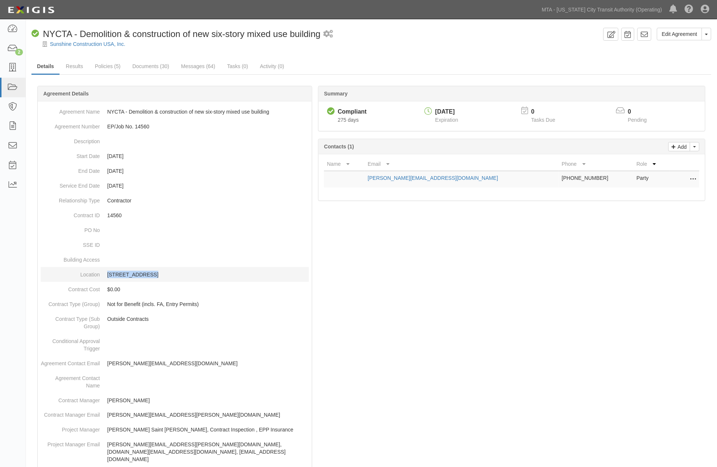
drag, startPoint x: 151, startPoint y: 277, endPoint x: 105, endPoint y: 278, distance: 45.2
click at [105, 278] on dd "310 N 7th Street" at bounding box center [175, 274] width 268 height 15
copy p "310 N 7th Street"
click at [484, 252] on div at bounding box center [371, 409] width 680 height 624
click at [204, 65] on link "Messages (64)" at bounding box center [198, 67] width 46 height 16
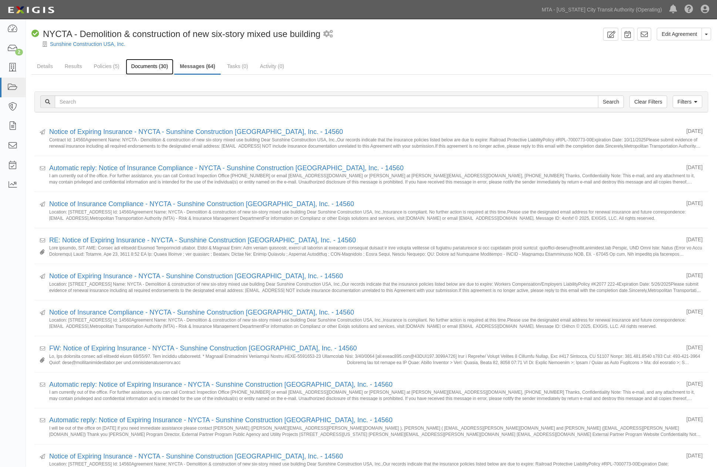
click at [138, 67] on link "Documents (30)" at bounding box center [150, 67] width 48 height 16
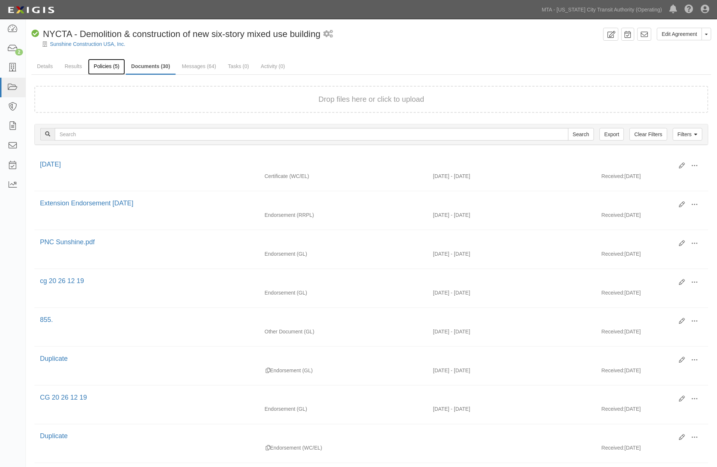
click at [101, 65] on link "Policies (5)" at bounding box center [106, 67] width 37 height 16
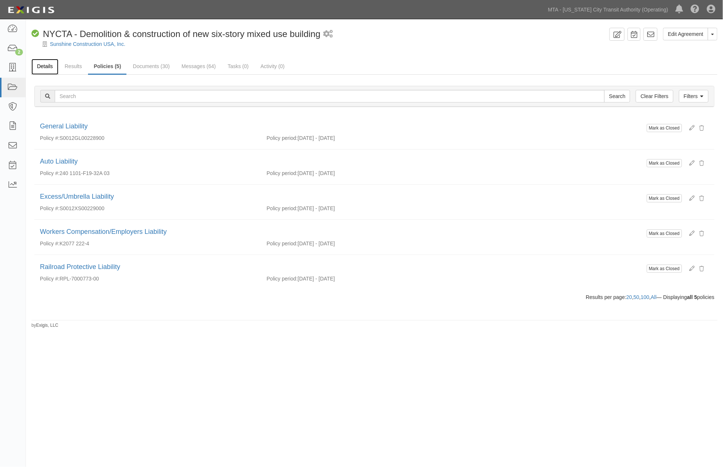
click at [45, 67] on link "Details" at bounding box center [44, 67] width 27 height 16
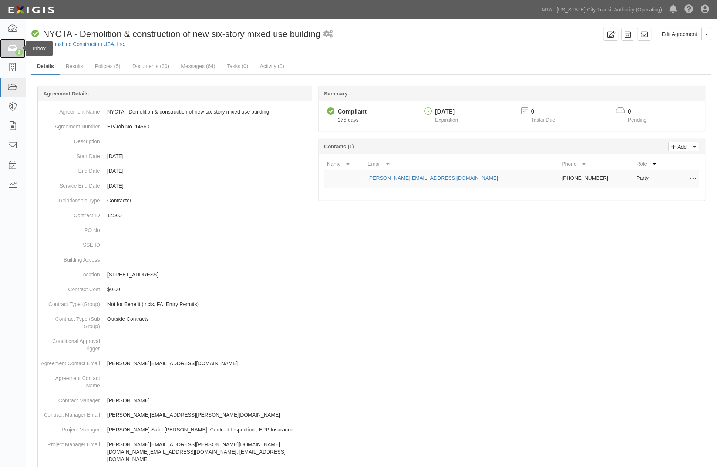
click at [13, 49] on icon at bounding box center [12, 48] width 10 height 9
